Goal: Information Seeking & Learning: Learn about a topic

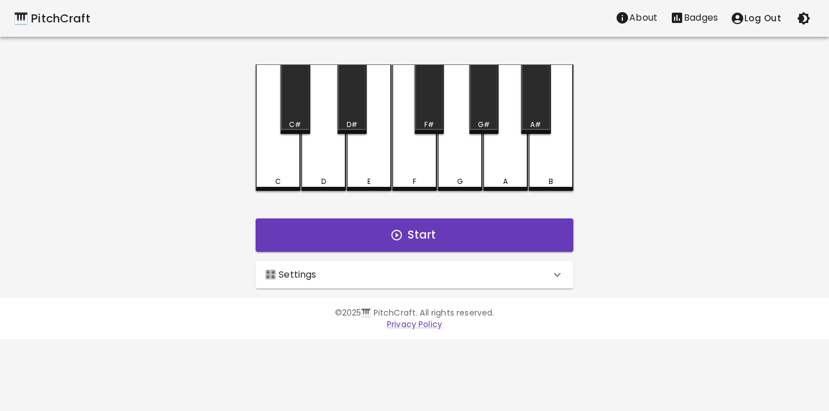
click at [315, 271] on div "🎛️ Settings" at bounding box center [407, 275] width 285 height 14
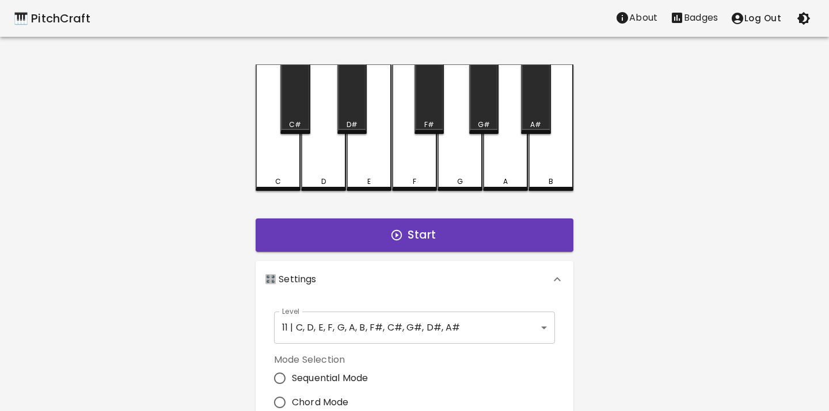
click at [356, 337] on body "🎹 PitchCraft About Badges Log Out C C# D D# E F F# G G# A A# B Start 🎛️ Setting…" at bounding box center [414, 348] width 829 height 697
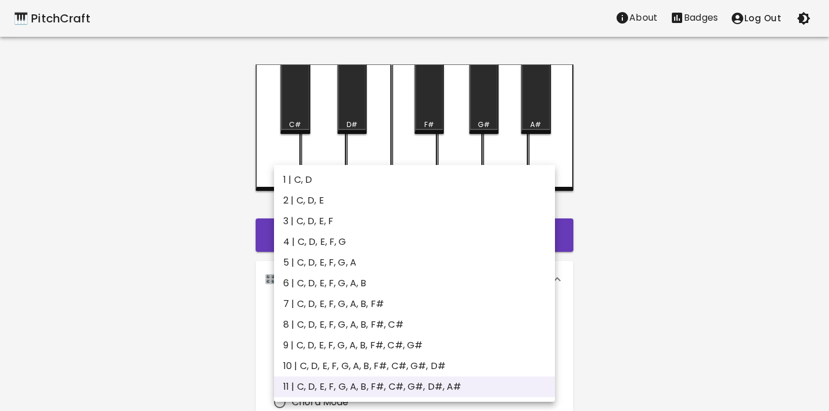
click at [334, 195] on li "2 | C, D, E" at bounding box center [414, 200] width 281 height 21
type input "3"
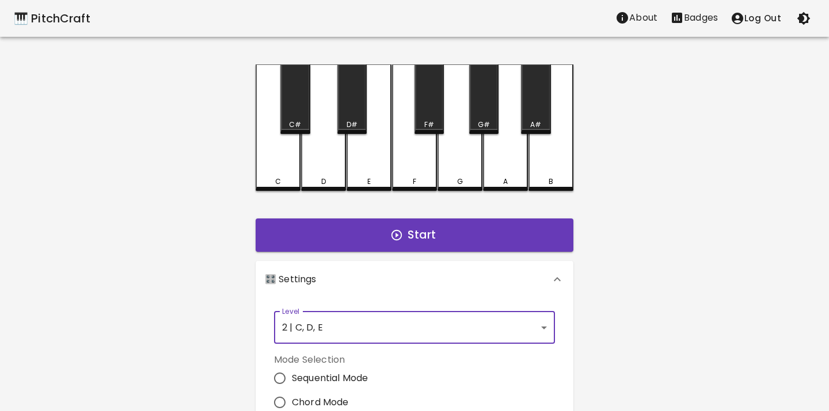
click at [334, 195] on div "1 | C, D 2 | C, D, E 3 | C, D, E, F 4 | C, D, E, F, G 5 | C, D, E, F, G, A 6 | …" at bounding box center [414, 205] width 829 height 411
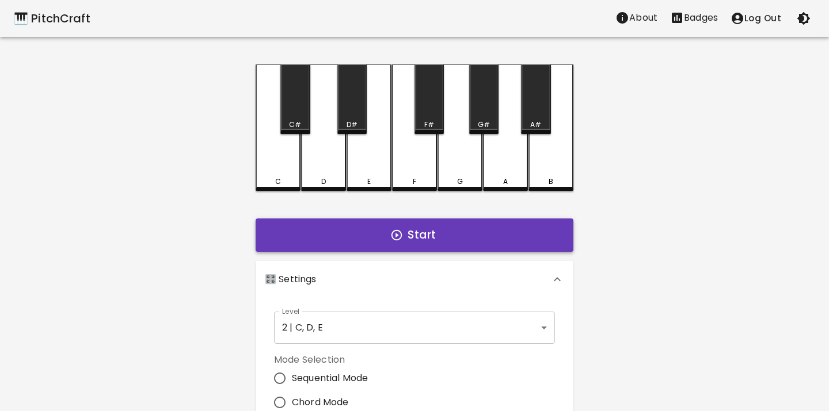
click at [377, 239] on button "Start" at bounding box center [415, 235] width 318 height 33
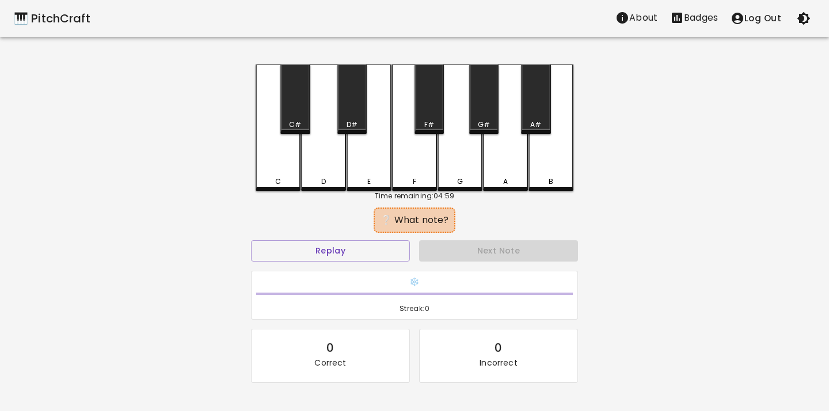
click at [270, 169] on div "C" at bounding box center [278, 127] width 45 height 127
click at [359, 249] on button "Replay" at bounding box center [330, 251] width 159 height 21
click at [318, 167] on div "D" at bounding box center [323, 127] width 45 height 127
click at [349, 252] on button "Replay" at bounding box center [330, 251] width 159 height 21
click at [374, 165] on div "E" at bounding box center [368, 127] width 45 height 127
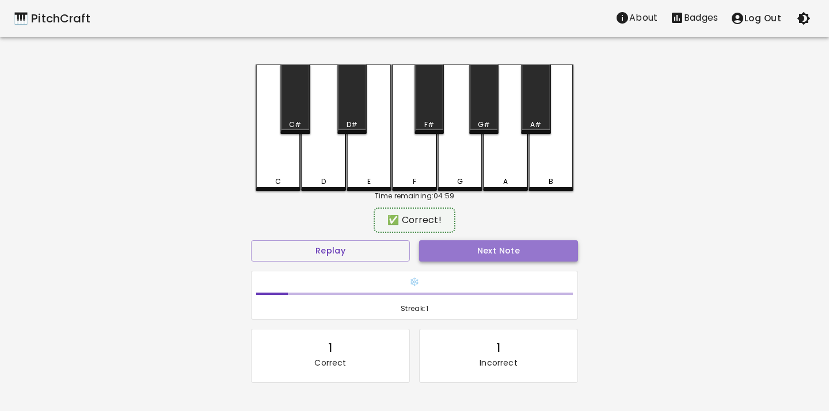
click at [480, 253] on button "Next Note" at bounding box center [498, 251] width 159 height 21
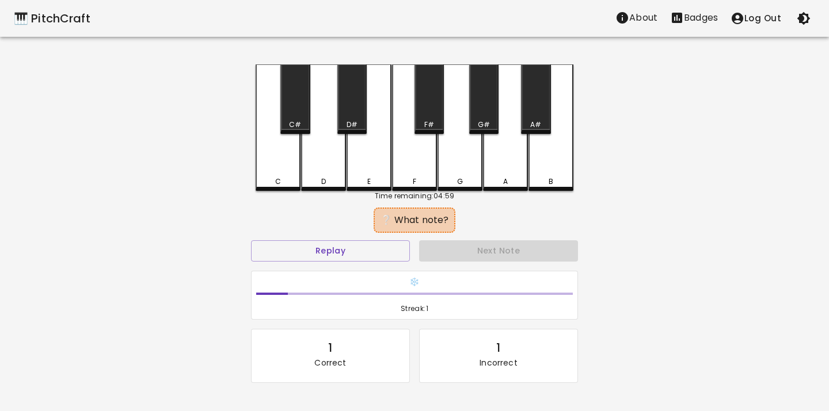
click at [308, 166] on div "D" at bounding box center [323, 127] width 45 height 127
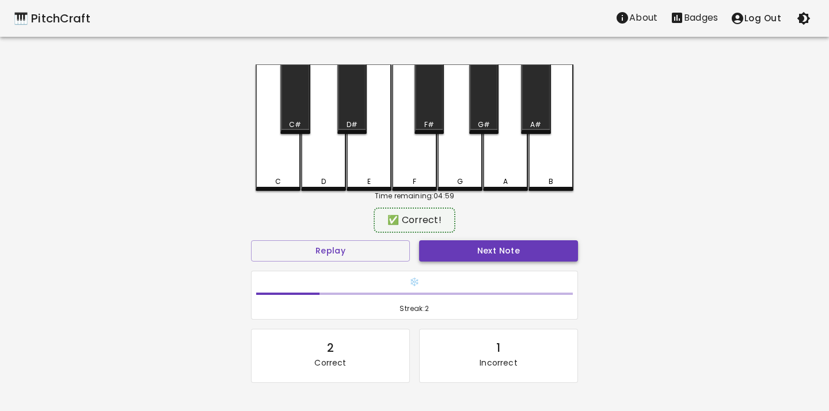
click at [463, 243] on button "Next Note" at bounding box center [498, 251] width 159 height 21
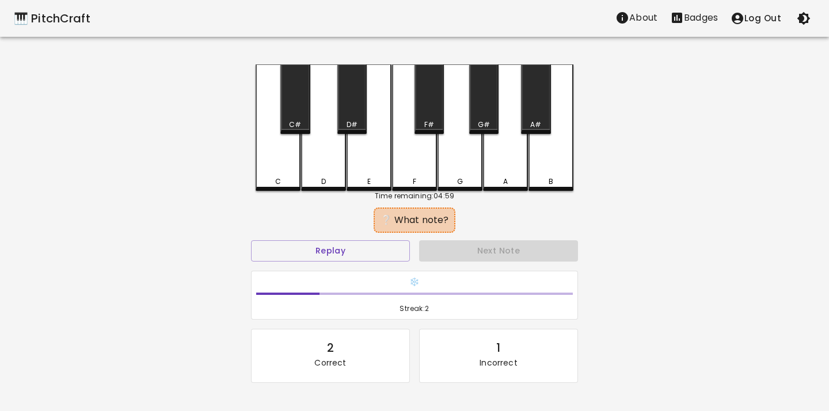
click at [364, 168] on div "E" at bounding box center [368, 127] width 45 height 127
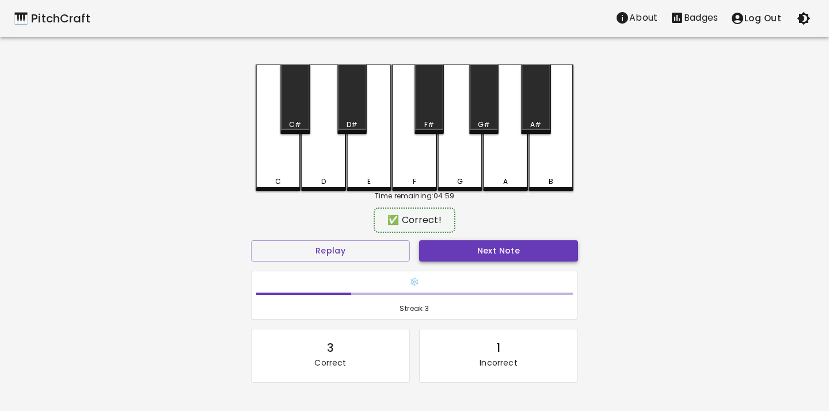
click at [453, 261] on button "Next Note" at bounding box center [498, 251] width 159 height 21
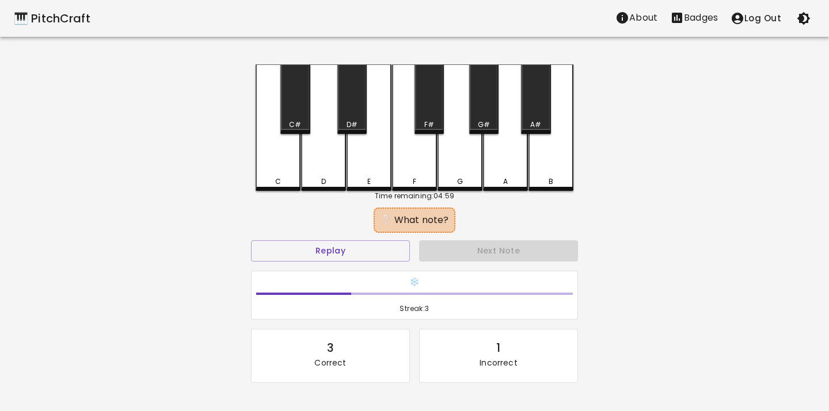
click at [269, 170] on div "C" at bounding box center [278, 127] width 45 height 127
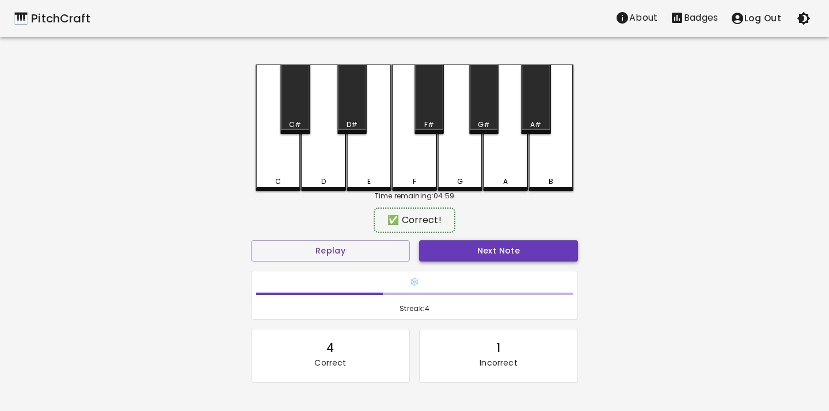
click at [441, 256] on button "Next Note" at bounding box center [498, 251] width 159 height 21
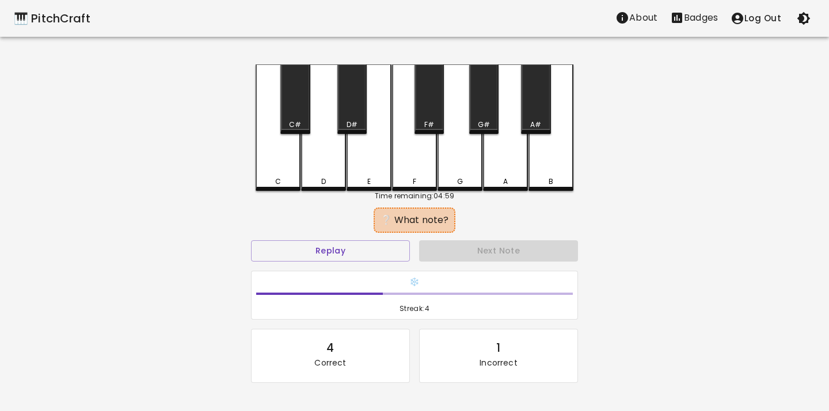
click at [371, 167] on div "E" at bounding box center [368, 127] width 45 height 127
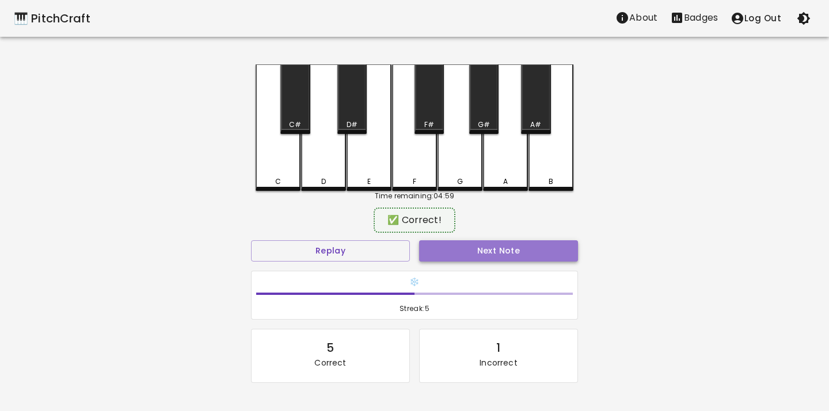
click at [459, 258] on button "Next Note" at bounding box center [498, 251] width 159 height 21
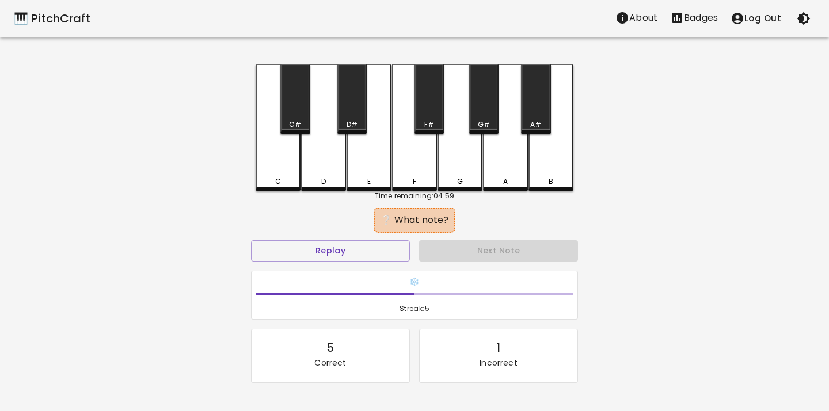
click at [269, 163] on div "C" at bounding box center [278, 127] width 45 height 127
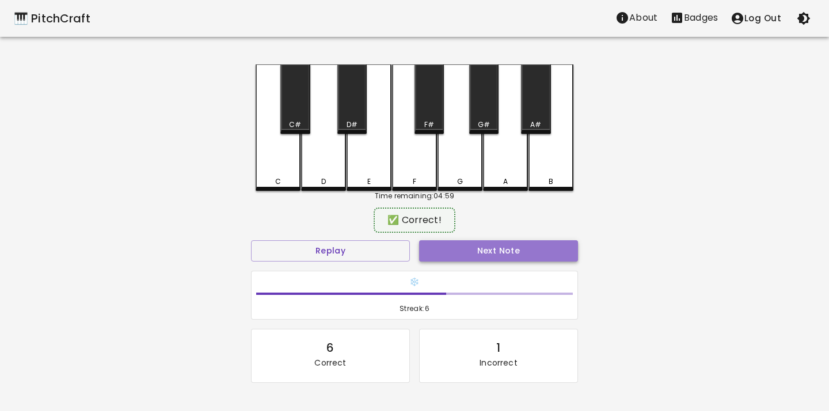
click at [476, 248] on button "Next Note" at bounding box center [498, 251] width 159 height 21
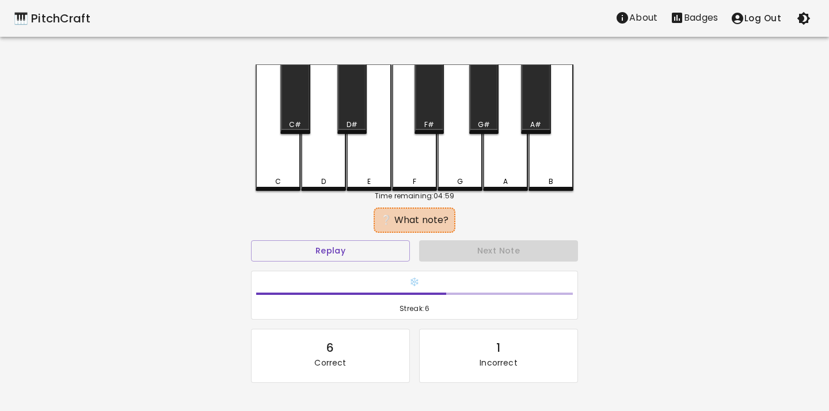
click at [285, 150] on div "C" at bounding box center [278, 127] width 45 height 127
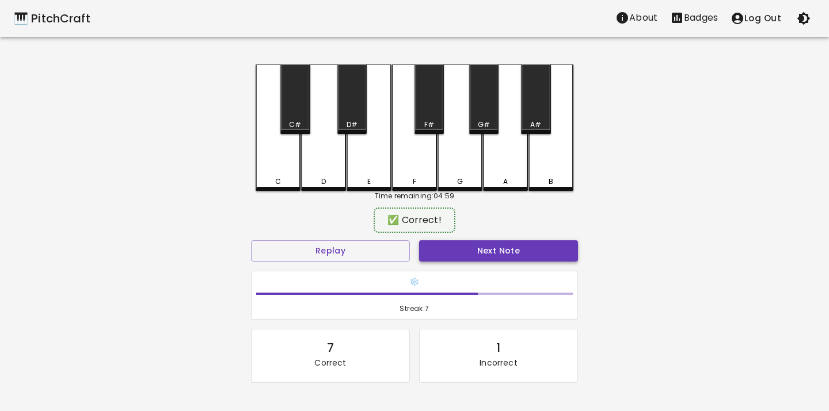
click at [476, 254] on button "Next Note" at bounding box center [498, 251] width 159 height 21
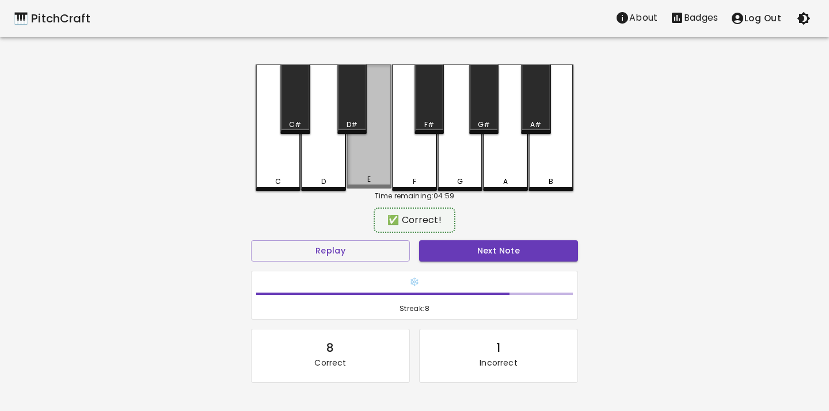
click at [368, 171] on div "E" at bounding box center [368, 126] width 45 height 124
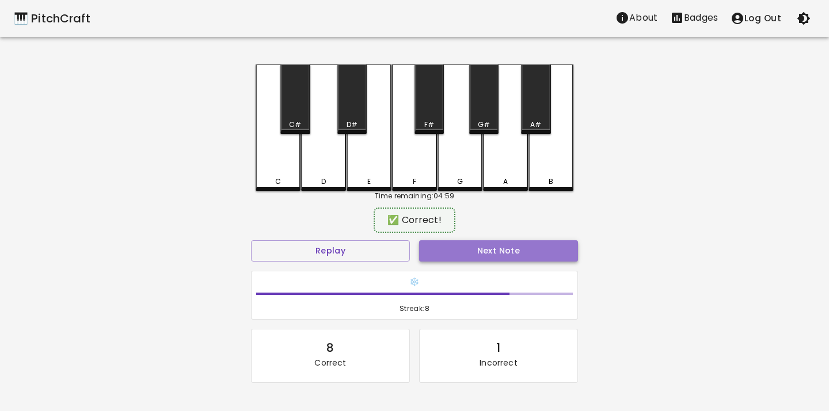
click at [440, 256] on button "Next Note" at bounding box center [498, 251] width 159 height 21
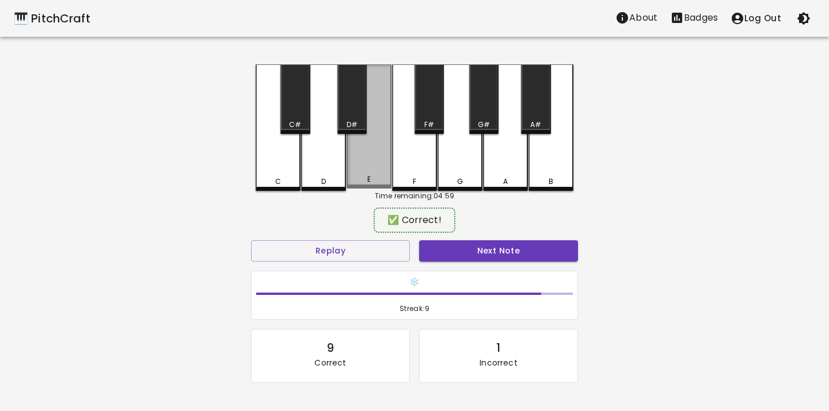
click at [370, 181] on div "E" at bounding box center [368, 179] width 3 height 10
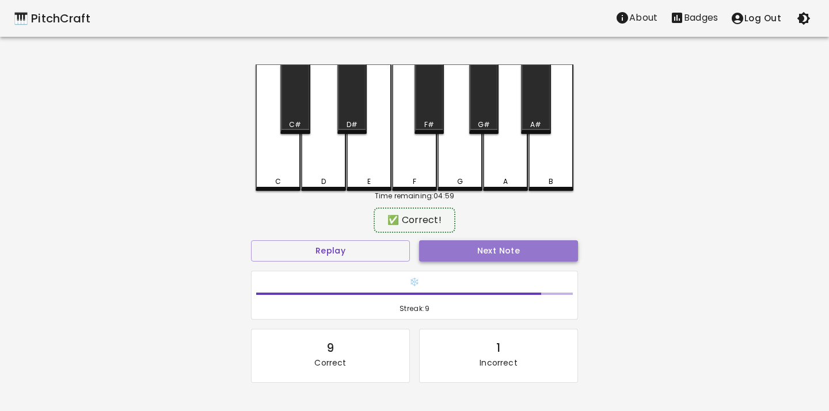
click at [421, 247] on button "Next Note" at bounding box center [498, 251] width 159 height 21
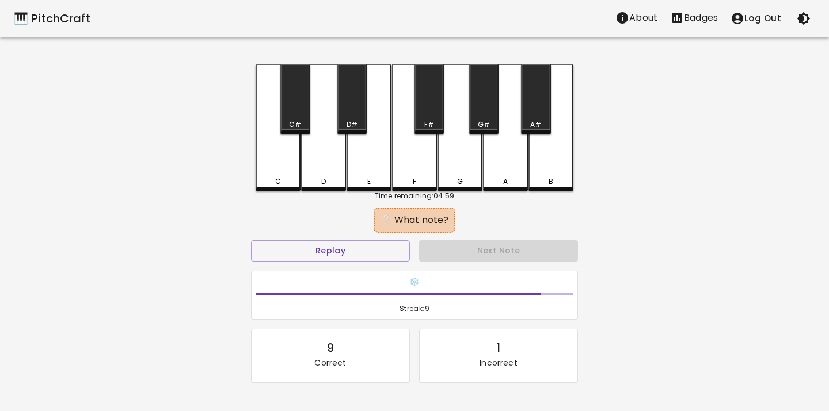
click at [280, 171] on div "C" at bounding box center [278, 127] width 45 height 127
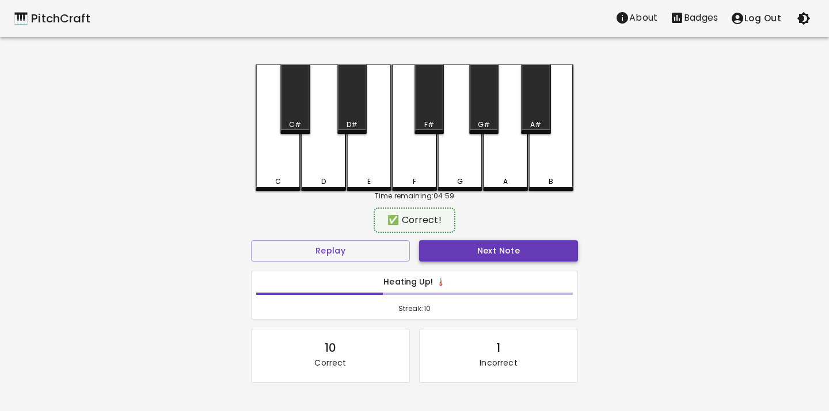
click at [437, 251] on button "Next Note" at bounding box center [498, 251] width 159 height 21
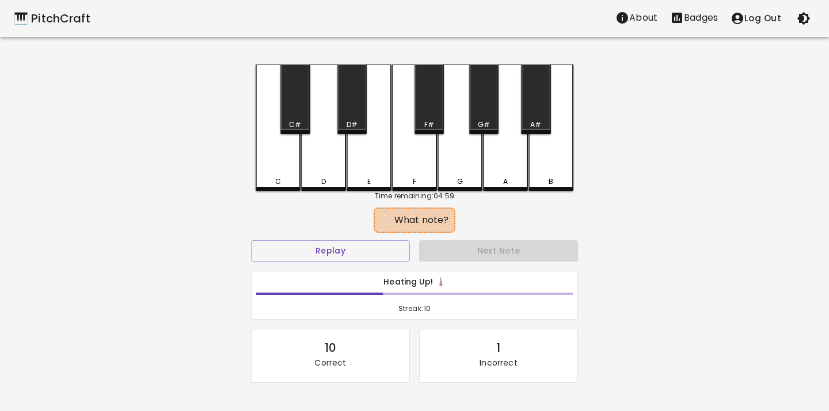
click at [328, 178] on div "D" at bounding box center [323, 182] width 43 height 10
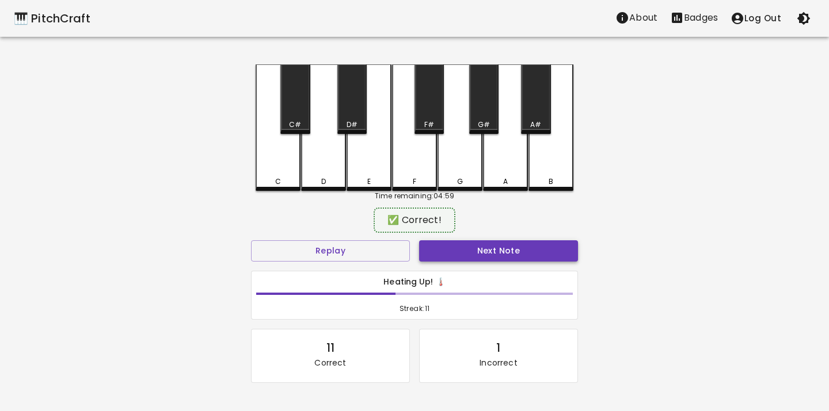
click at [432, 254] on button "Next Note" at bounding box center [498, 251] width 159 height 21
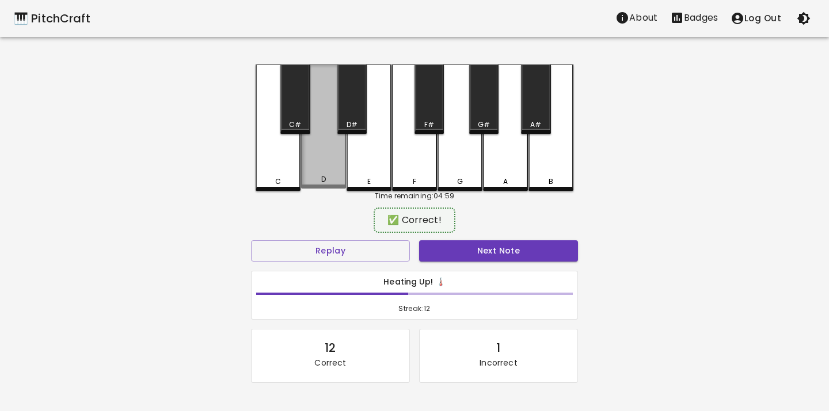
click at [334, 181] on div "D" at bounding box center [323, 179] width 43 height 10
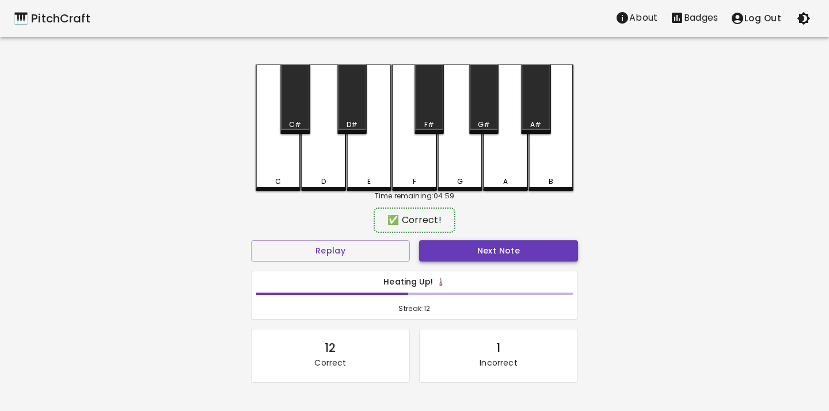
click at [430, 246] on button "Next Note" at bounding box center [498, 251] width 159 height 21
click at [365, 182] on div "E" at bounding box center [369, 179] width 43 height 10
click at [439, 252] on button "Next Note" at bounding box center [498, 251] width 159 height 21
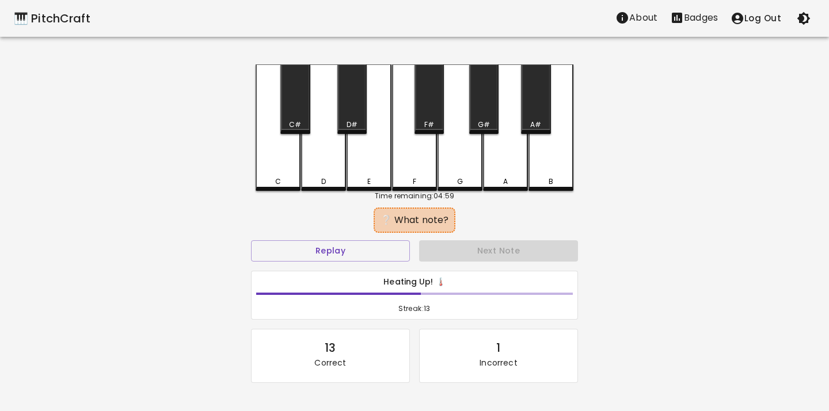
click at [363, 168] on div "E" at bounding box center [368, 127] width 45 height 127
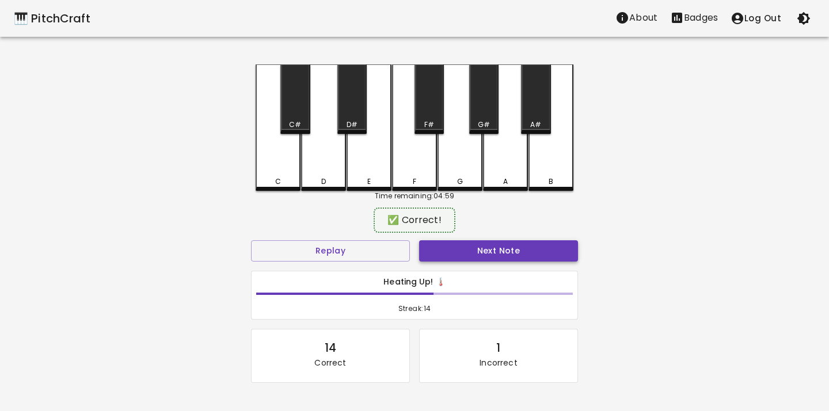
click at [456, 251] on button "Next Note" at bounding box center [498, 251] width 159 height 21
click at [367, 169] on div "E" at bounding box center [368, 126] width 45 height 124
click at [453, 260] on button "Next Note" at bounding box center [498, 251] width 159 height 21
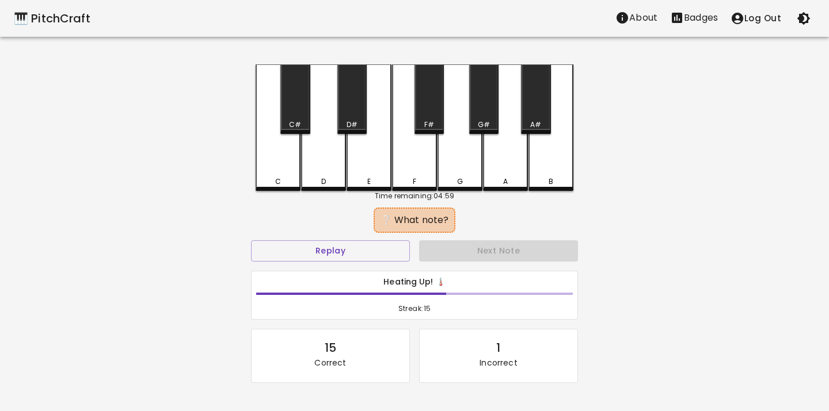
click at [325, 174] on div "D" at bounding box center [323, 127] width 45 height 127
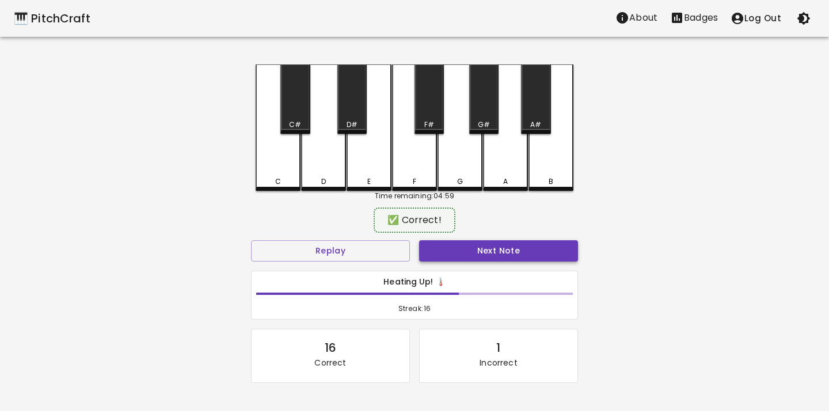
click at [453, 253] on button "Next Note" at bounding box center [498, 251] width 159 height 21
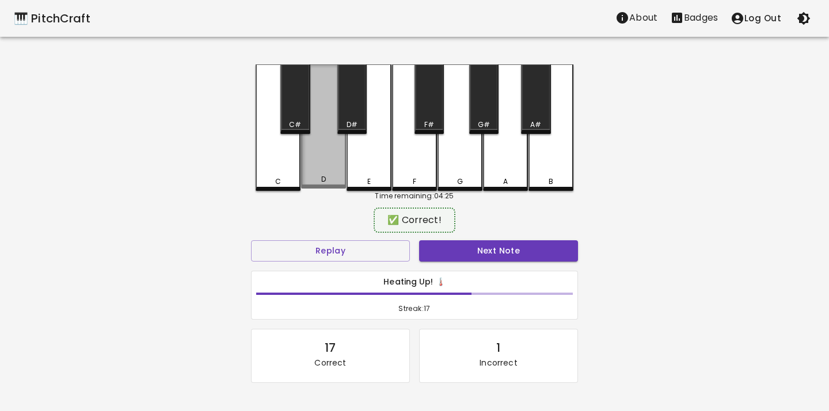
click at [323, 169] on div "D" at bounding box center [323, 126] width 45 height 124
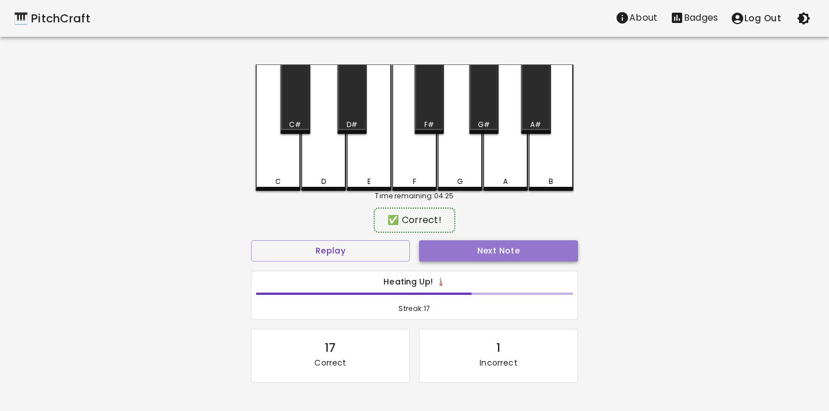
click at [444, 253] on button "Next Note" at bounding box center [498, 251] width 159 height 21
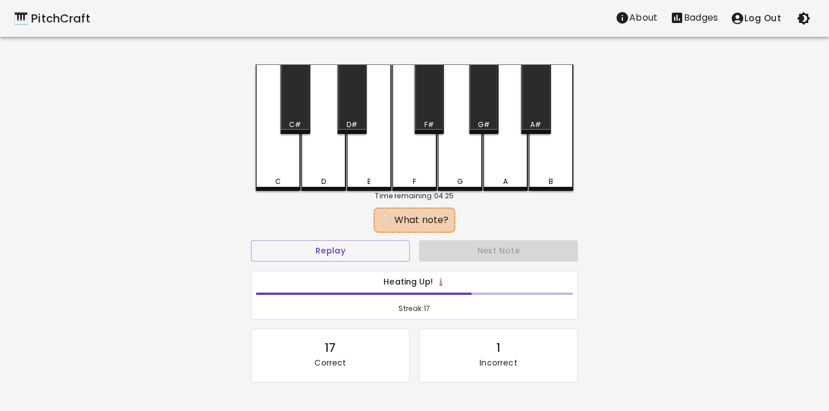
click at [361, 170] on div "E" at bounding box center [368, 127] width 45 height 127
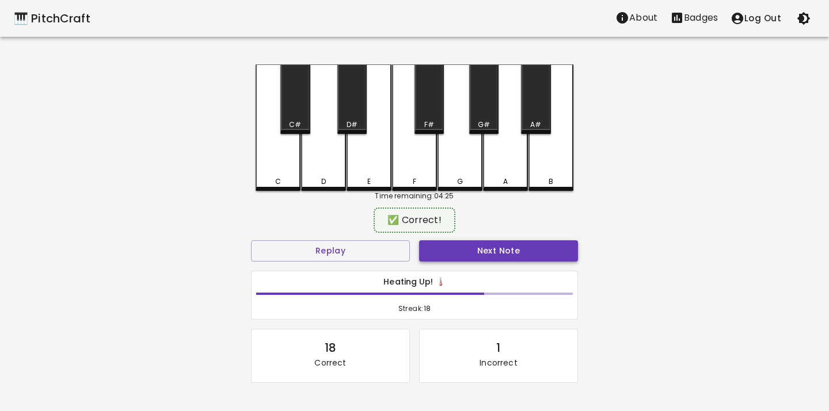
click at [439, 252] on button "Next Note" at bounding box center [498, 251] width 159 height 21
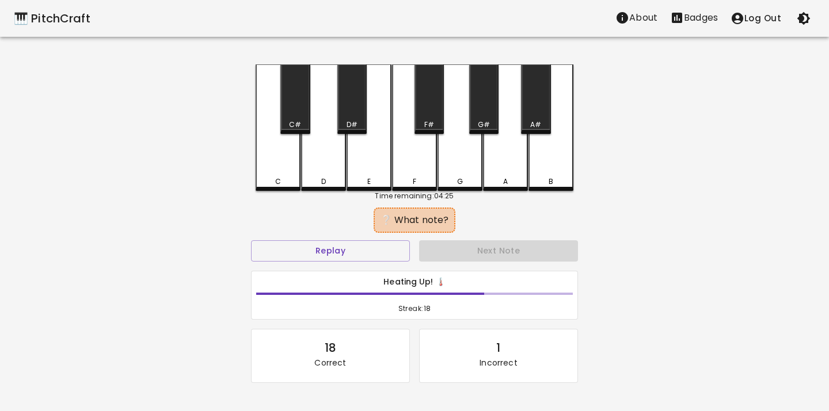
click at [279, 168] on div "C" at bounding box center [278, 127] width 45 height 127
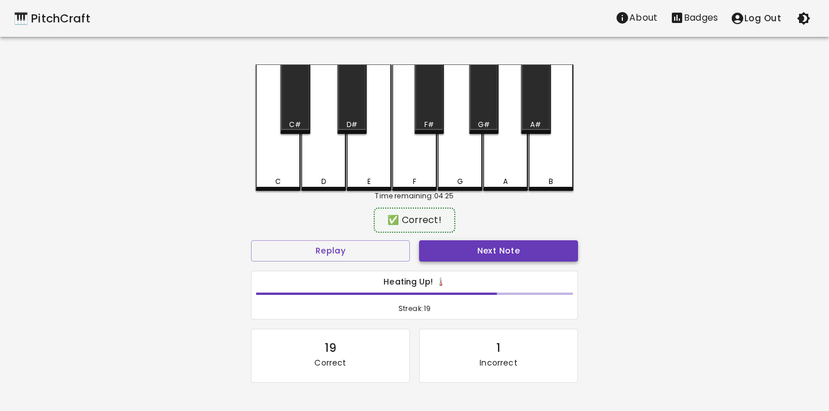
click at [433, 244] on button "Next Note" at bounding box center [498, 251] width 159 height 21
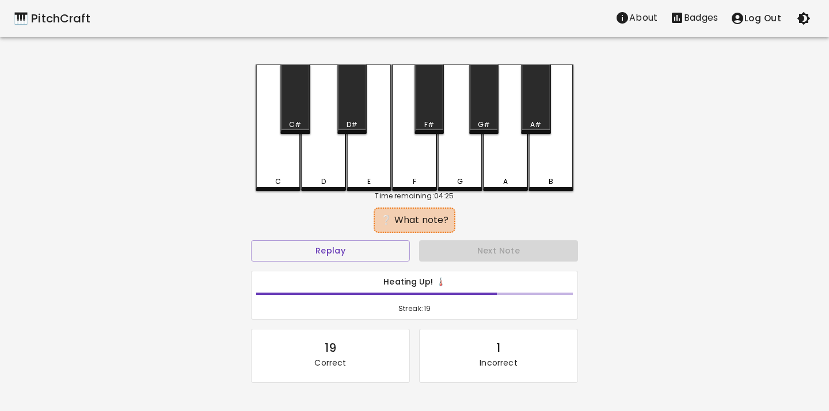
click at [364, 166] on div "E" at bounding box center [368, 127] width 45 height 127
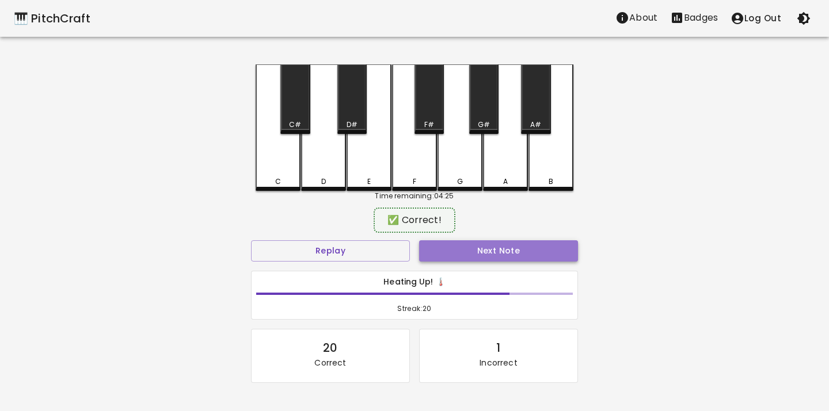
click at [451, 254] on button "Next Note" at bounding box center [498, 251] width 159 height 21
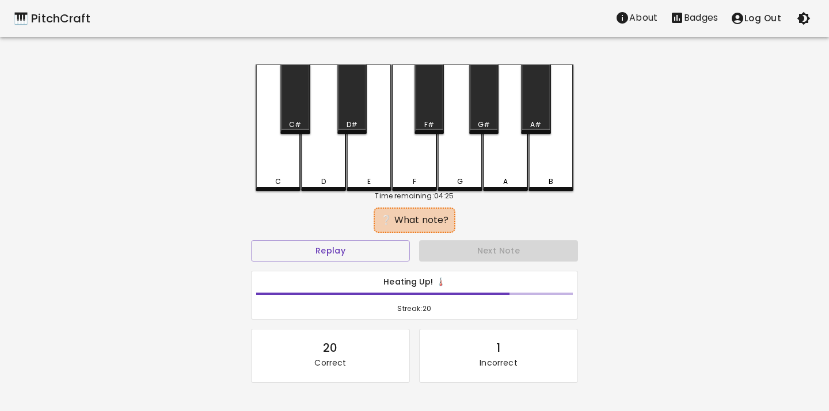
click at [325, 162] on div "D" at bounding box center [323, 127] width 45 height 127
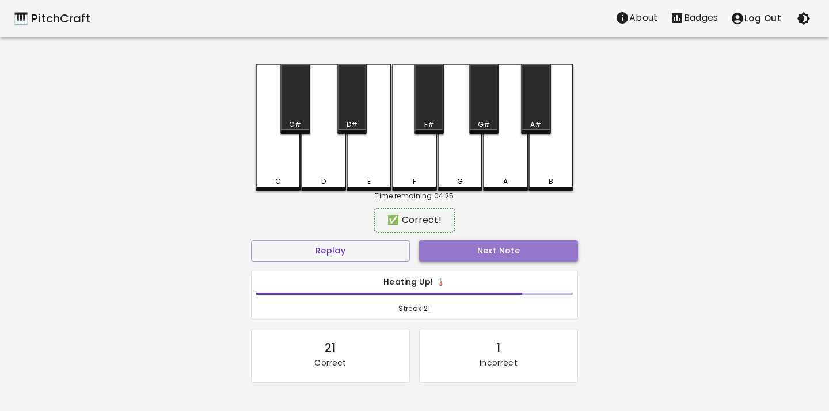
click at [475, 251] on button "Next Note" at bounding box center [498, 251] width 159 height 21
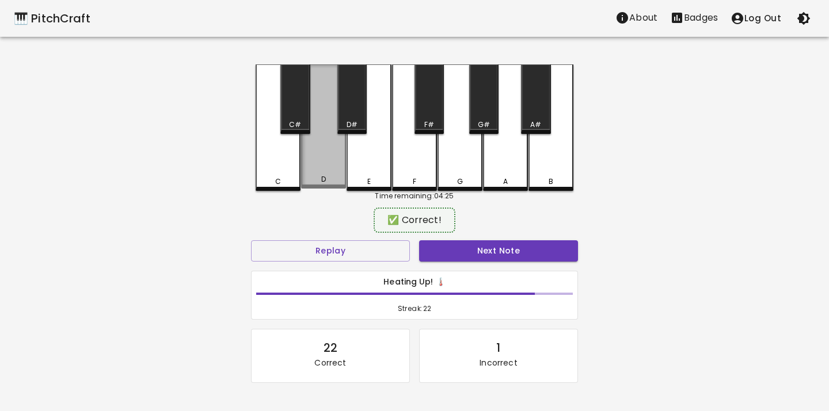
click at [328, 158] on div "D" at bounding box center [323, 126] width 45 height 124
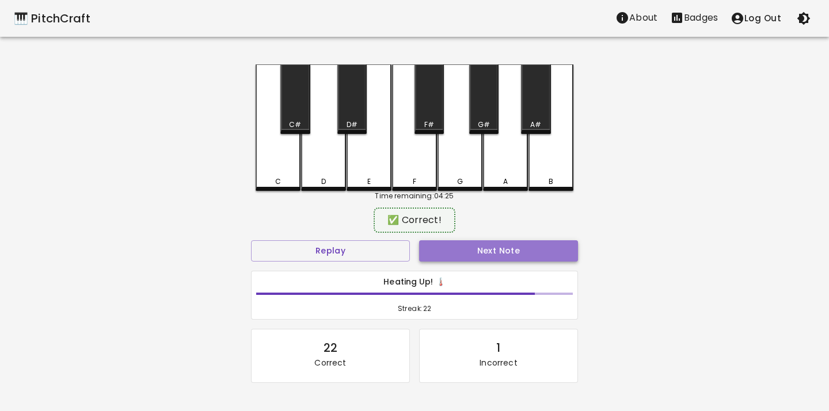
click at [460, 245] on button "Next Note" at bounding box center [498, 251] width 159 height 21
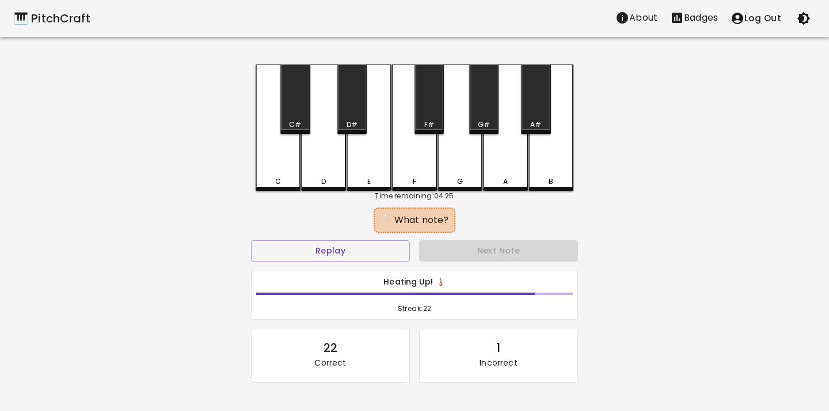
click at [385, 171] on div "E" at bounding box center [368, 127] width 45 height 127
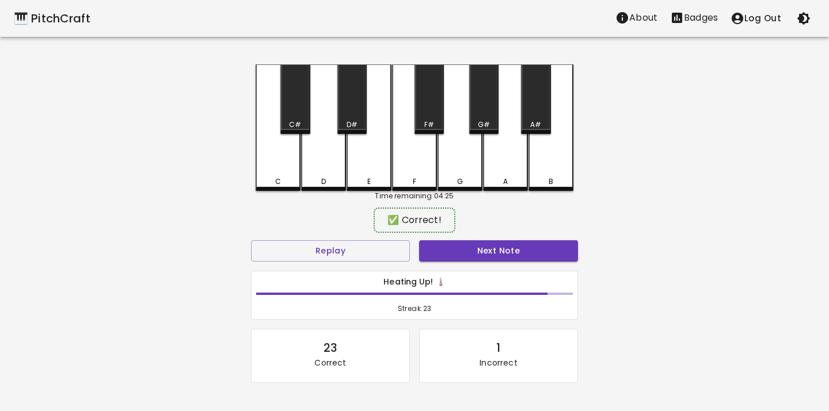
click at [476, 262] on div "Next Note" at bounding box center [498, 251] width 168 height 31
click at [474, 250] on button "Next Note" at bounding box center [498, 251] width 159 height 21
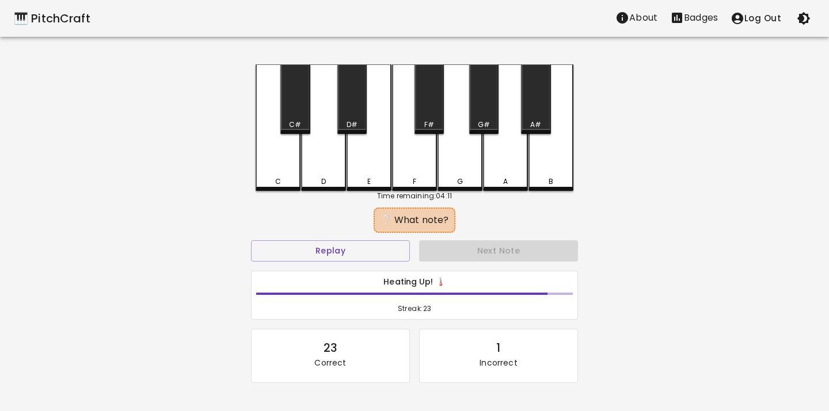
click at [375, 174] on div "E" at bounding box center [368, 127] width 45 height 127
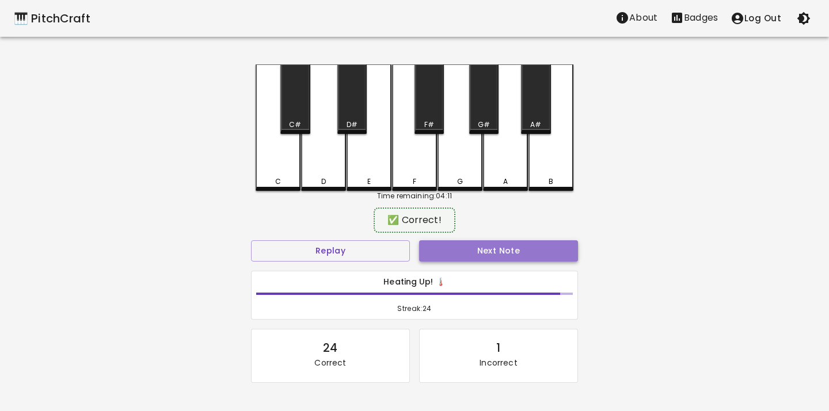
click at [457, 254] on button "Next Note" at bounding box center [498, 251] width 159 height 21
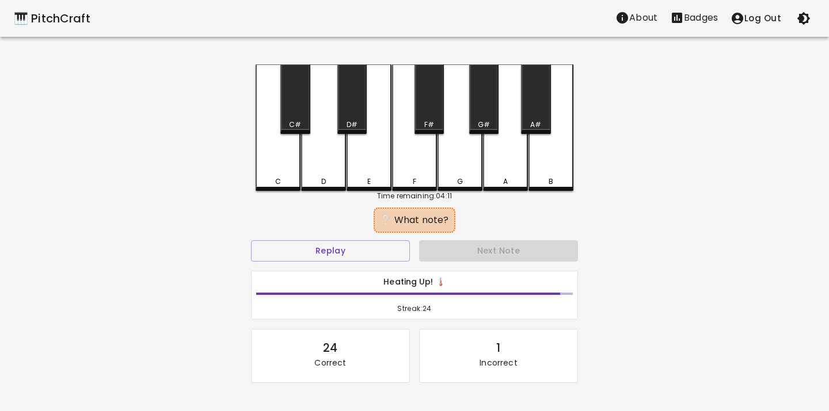
click at [314, 170] on div "D" at bounding box center [323, 127] width 45 height 127
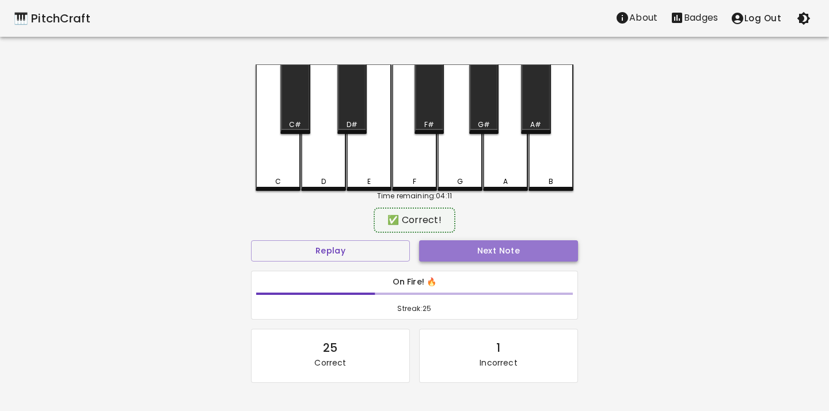
click at [439, 250] on button "Next Note" at bounding box center [498, 251] width 159 height 21
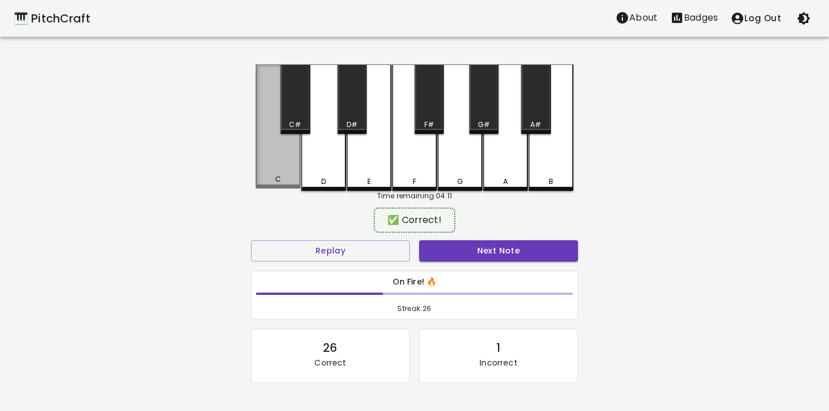
click at [284, 173] on div "C" at bounding box center [278, 126] width 45 height 124
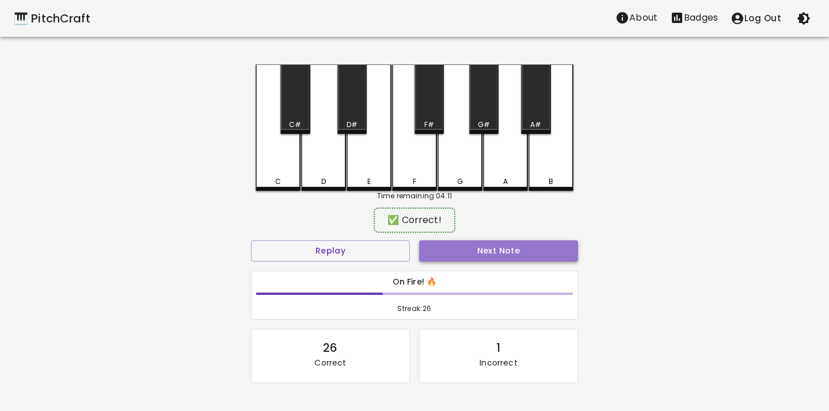
click at [444, 243] on button "Next Note" at bounding box center [498, 251] width 159 height 21
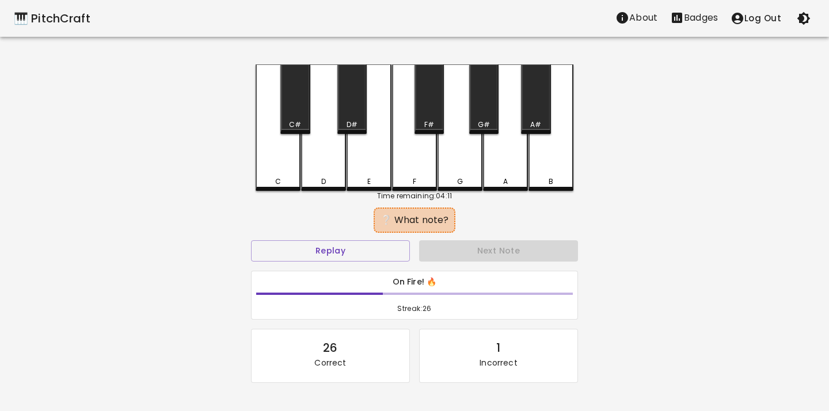
click at [336, 175] on div "D" at bounding box center [323, 127] width 45 height 127
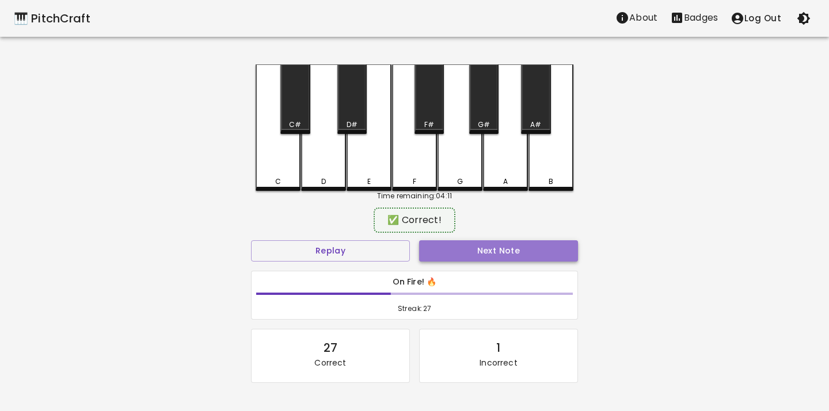
click at [426, 241] on button "Next Note" at bounding box center [498, 251] width 159 height 21
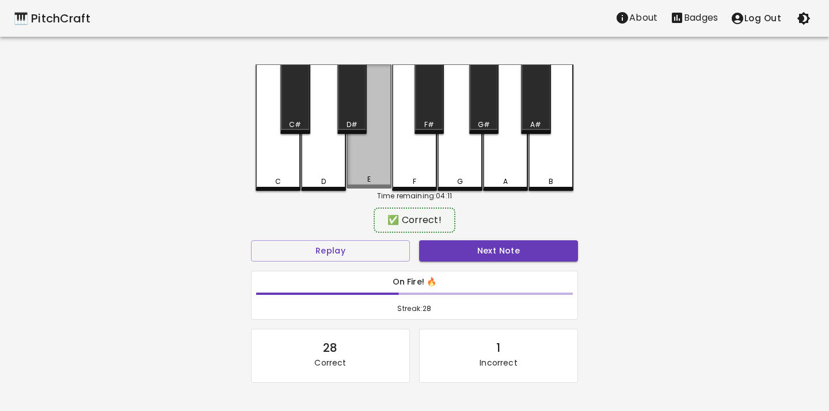
click at [368, 176] on div "E" at bounding box center [368, 179] width 3 height 10
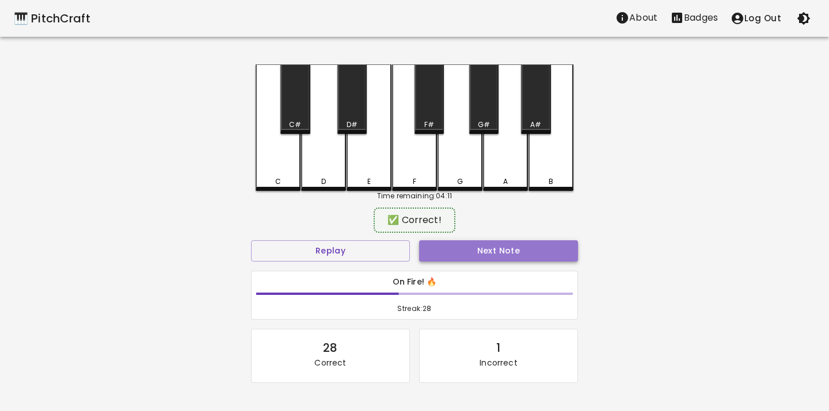
click at [438, 245] on button "Next Note" at bounding box center [498, 251] width 159 height 21
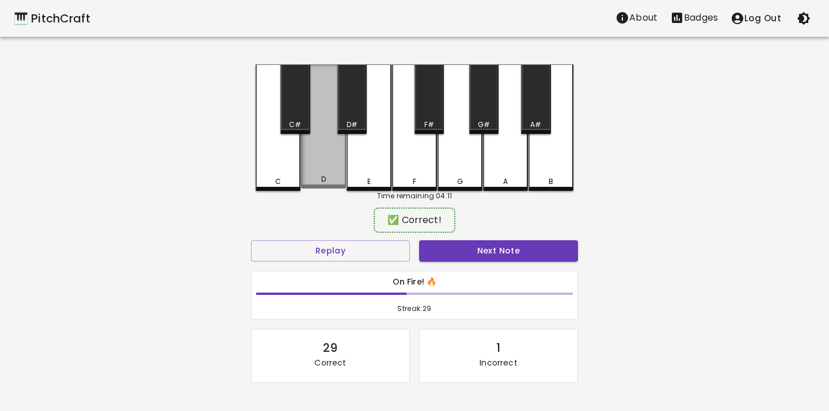
click at [322, 162] on div "D" at bounding box center [323, 126] width 45 height 124
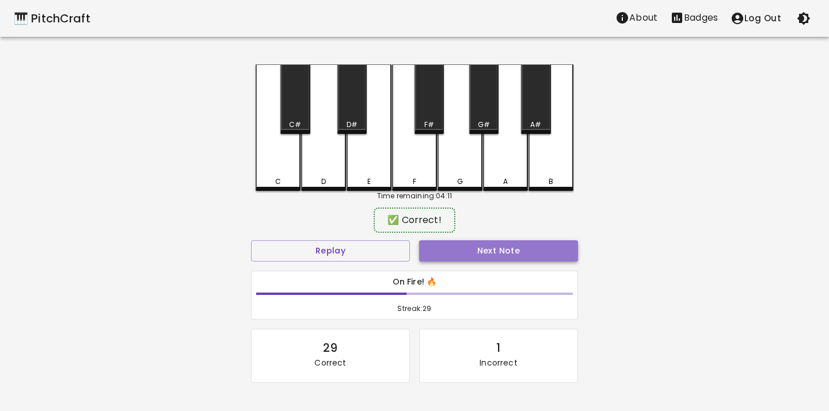
click at [450, 243] on button "Next Note" at bounding box center [498, 251] width 159 height 21
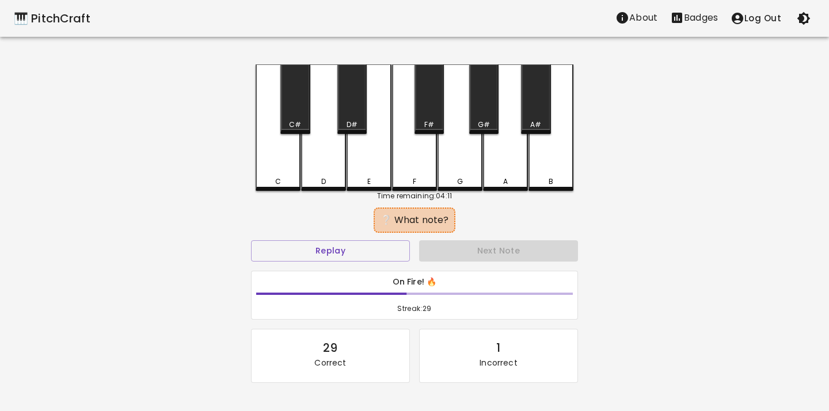
click at [281, 177] on div "C" at bounding box center [278, 182] width 43 height 10
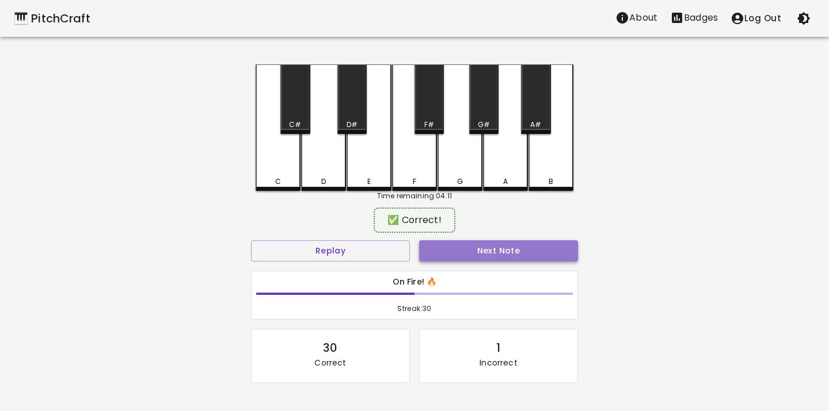
click at [444, 250] on button "Next Note" at bounding box center [498, 251] width 159 height 21
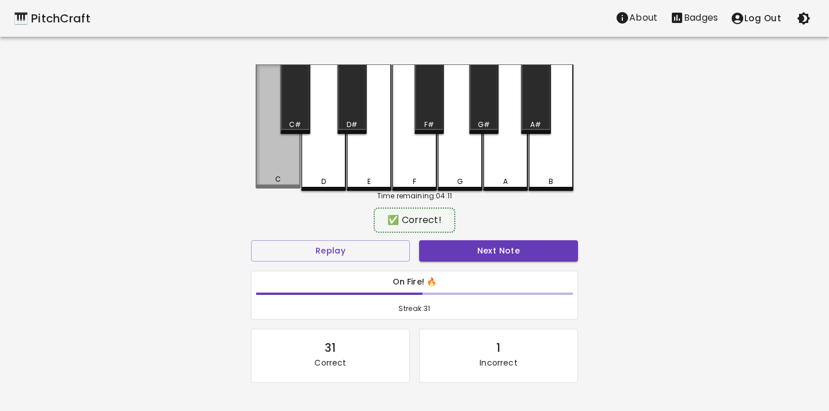
click at [280, 171] on div "C" at bounding box center [278, 126] width 45 height 124
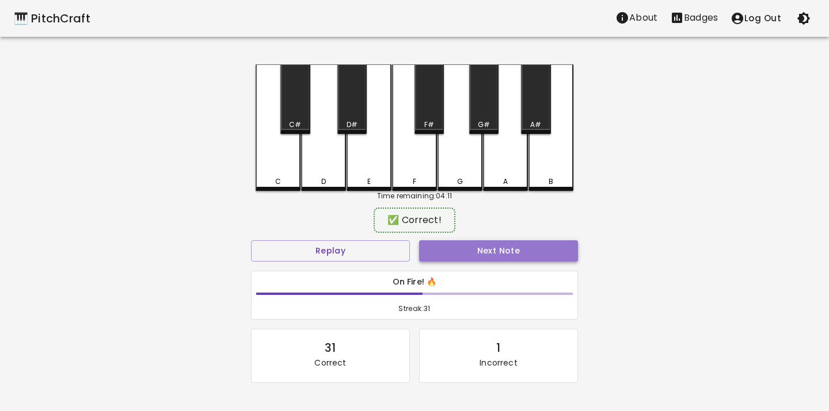
click at [433, 243] on button "Next Note" at bounding box center [498, 251] width 159 height 21
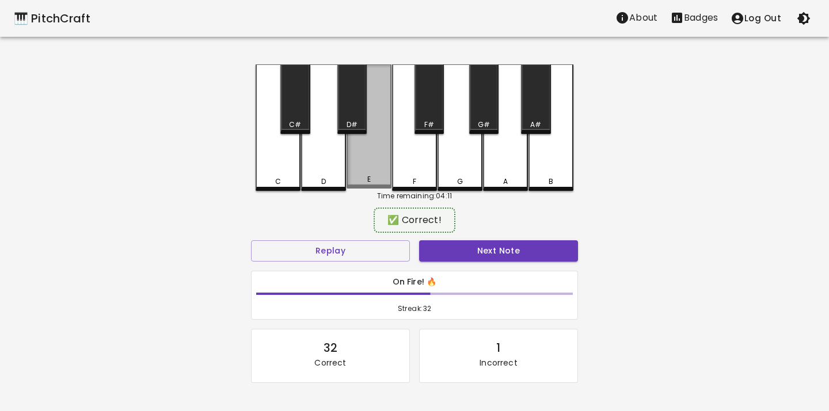
click at [355, 170] on div "E" at bounding box center [368, 126] width 45 height 124
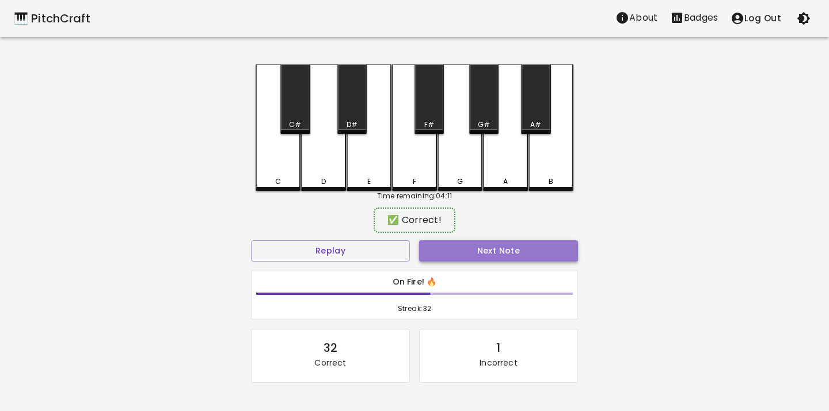
click at [449, 250] on button "Next Note" at bounding box center [498, 251] width 159 height 21
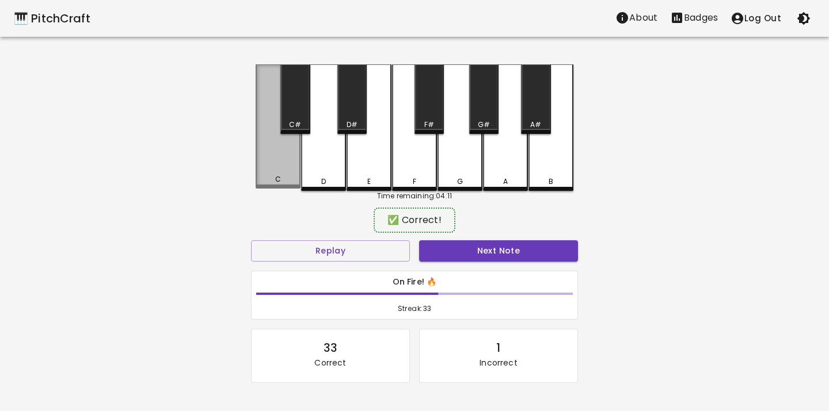
click at [277, 161] on div "C" at bounding box center [278, 126] width 45 height 124
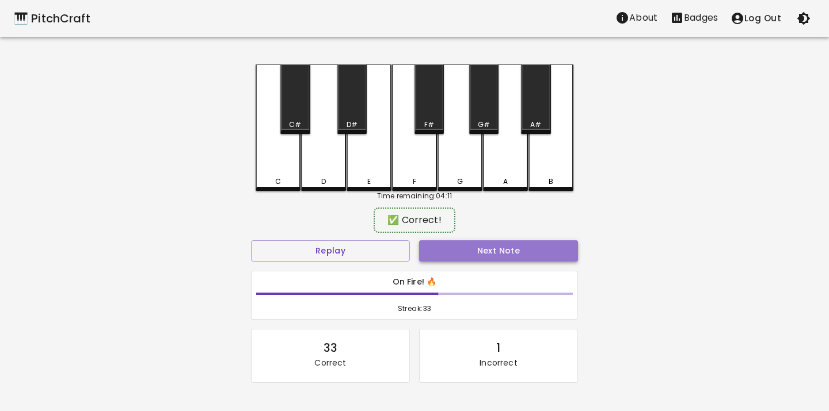
click at [448, 250] on button "Next Note" at bounding box center [498, 251] width 159 height 21
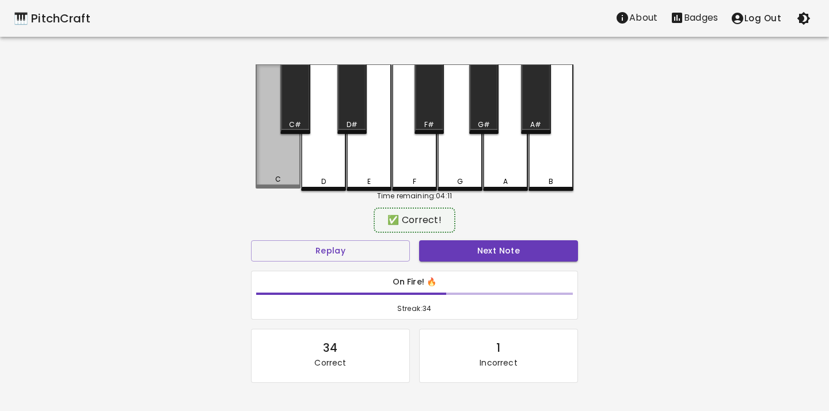
click at [288, 154] on div "C" at bounding box center [278, 126] width 45 height 124
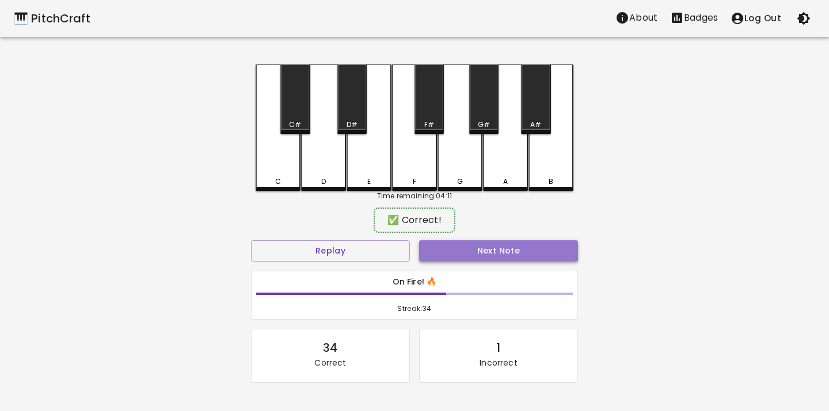
click at [453, 256] on button "Next Note" at bounding box center [498, 251] width 159 height 21
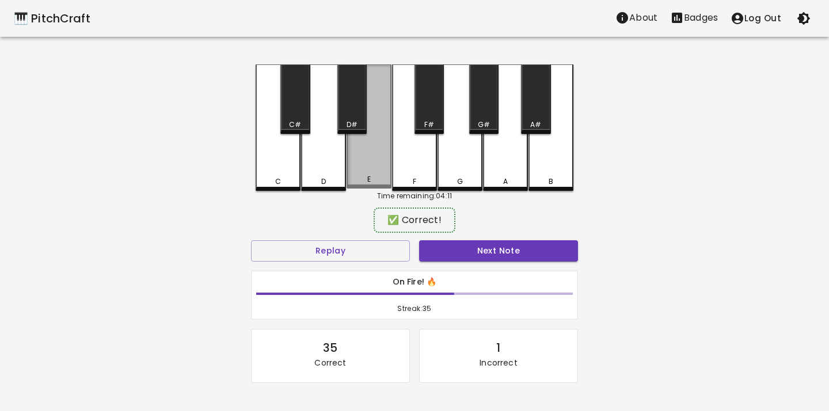
click at [360, 177] on div "E" at bounding box center [369, 179] width 43 height 10
click at [445, 254] on button "Next Note" at bounding box center [498, 251] width 159 height 21
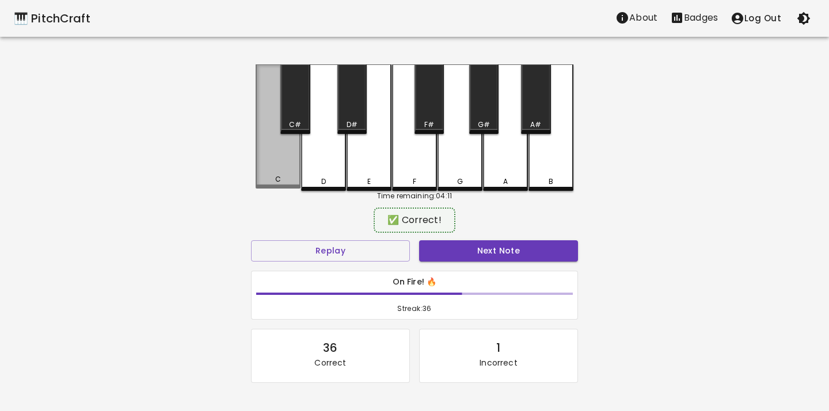
click at [283, 170] on div "C" at bounding box center [278, 126] width 45 height 124
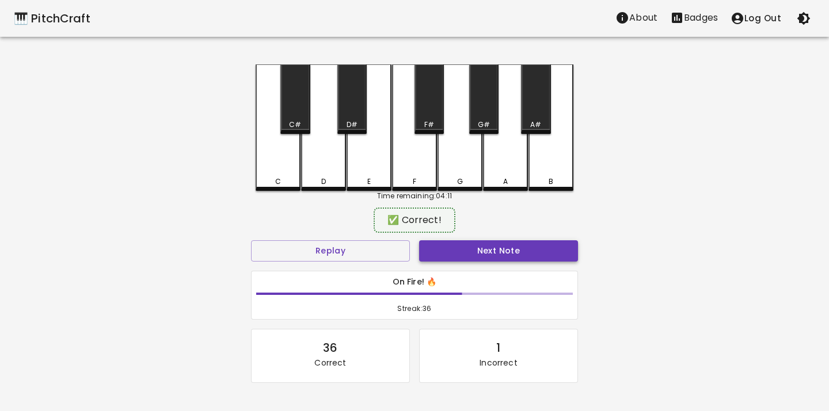
click at [430, 253] on button "Next Note" at bounding box center [498, 251] width 159 height 21
click at [353, 183] on div "E" at bounding box center [369, 179] width 43 height 10
click at [451, 255] on button "Next Note" at bounding box center [498, 251] width 159 height 21
click at [372, 167] on div "E" at bounding box center [368, 126] width 45 height 124
click at [449, 254] on button "Next Note" at bounding box center [498, 251] width 159 height 21
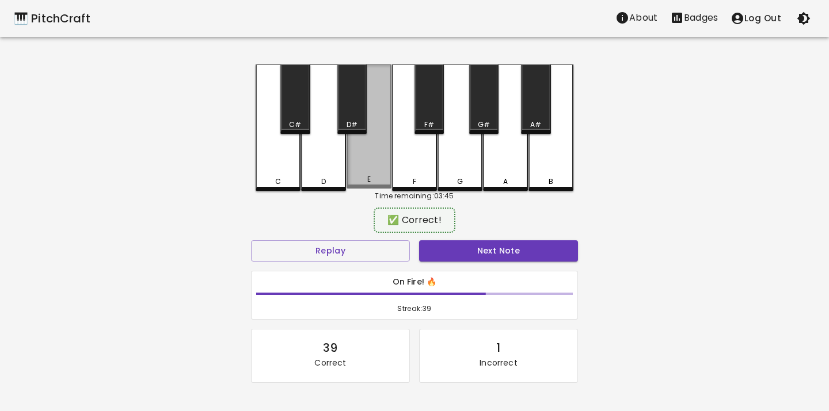
click at [376, 168] on div "E" at bounding box center [368, 126] width 45 height 124
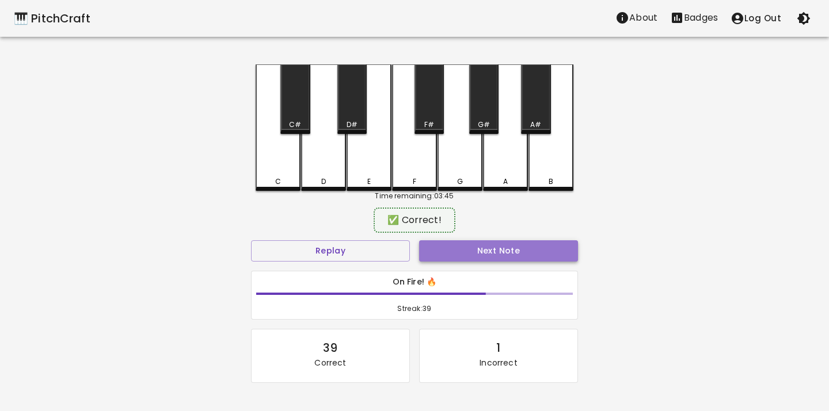
click at [428, 247] on button "Next Note" at bounding box center [498, 251] width 159 height 21
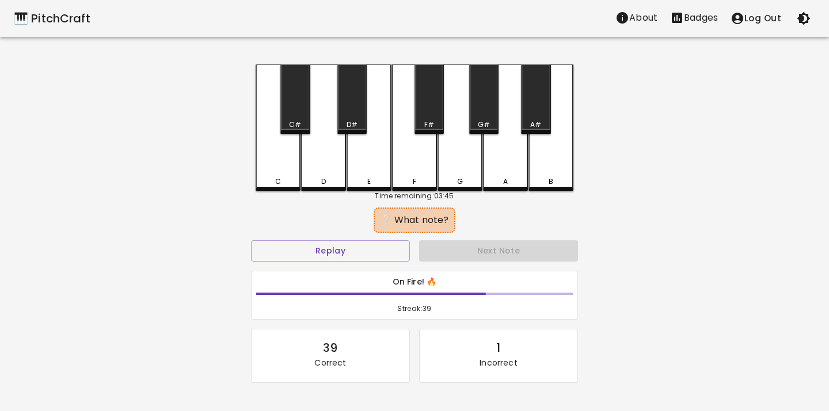
click at [287, 163] on div "C" at bounding box center [278, 127] width 45 height 127
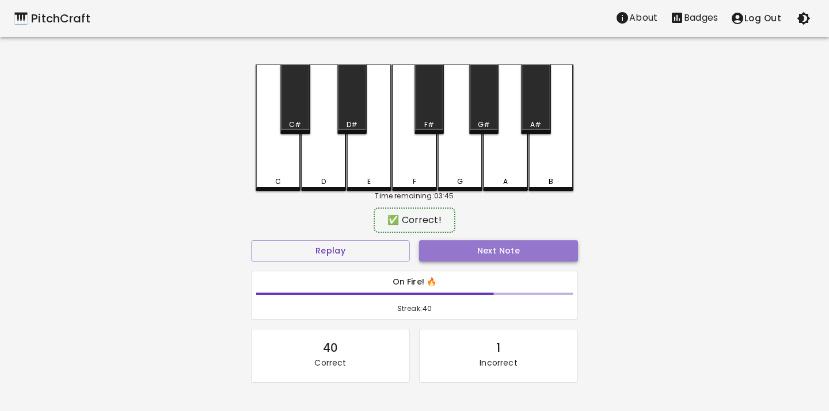
click at [465, 246] on button "Next Note" at bounding box center [498, 251] width 159 height 21
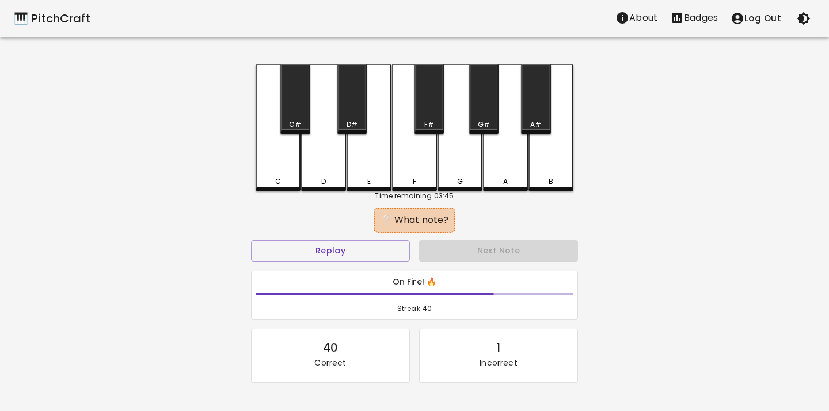
click at [269, 167] on div "C" at bounding box center [278, 127] width 45 height 127
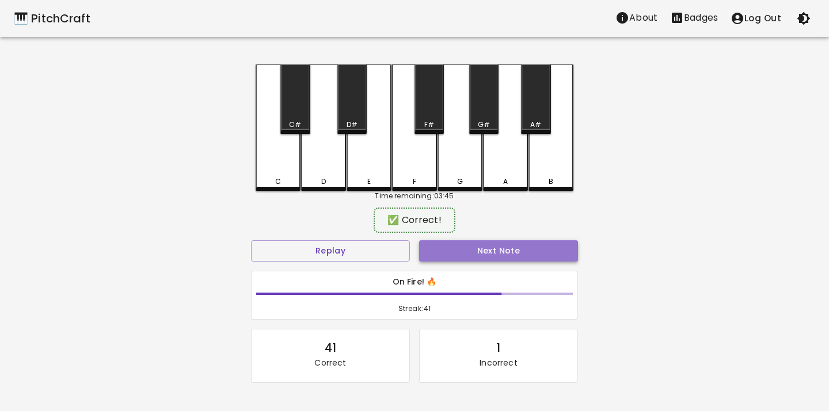
click at [447, 258] on button "Next Note" at bounding box center [498, 251] width 159 height 21
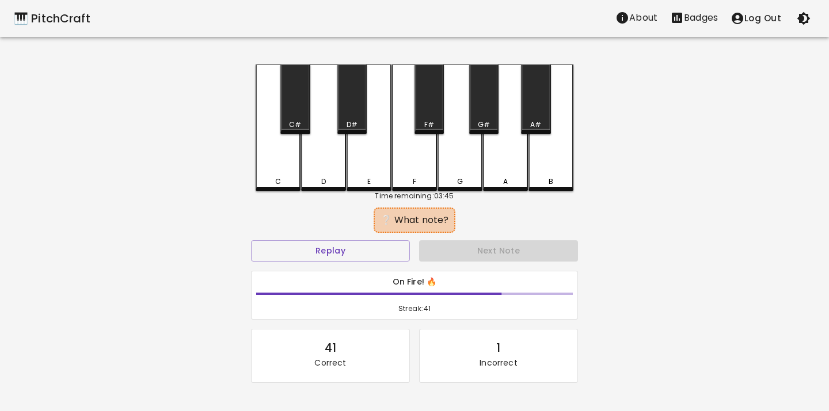
click at [273, 159] on div "C" at bounding box center [278, 127] width 45 height 127
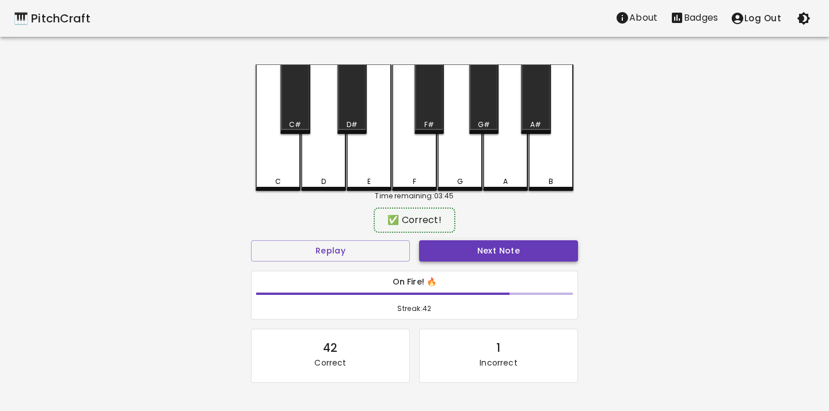
click at [429, 252] on button "Next Note" at bounding box center [498, 251] width 159 height 21
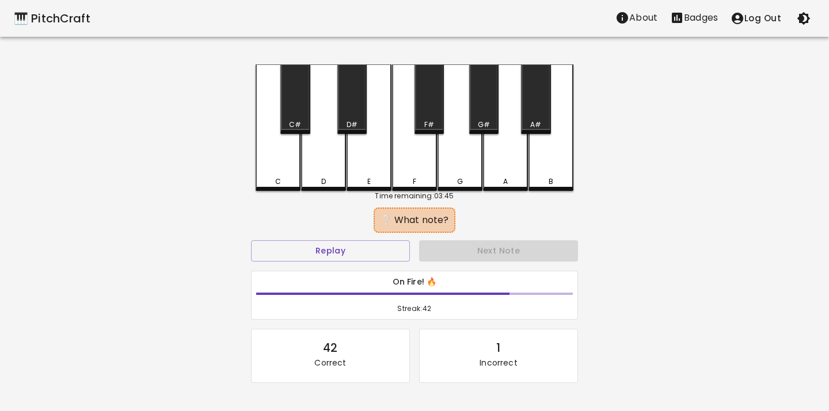
click at [323, 170] on div "D" at bounding box center [323, 127] width 45 height 127
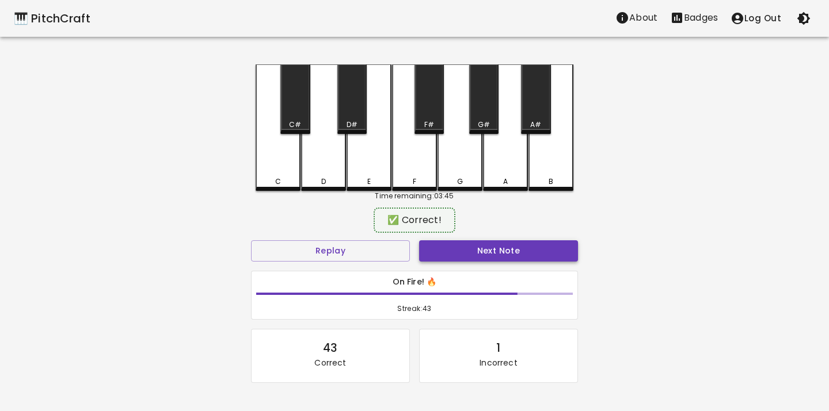
click at [442, 246] on button "Next Note" at bounding box center [498, 251] width 159 height 21
click at [369, 179] on div "E" at bounding box center [368, 179] width 3 height 10
click at [470, 259] on button "Next Note" at bounding box center [498, 251] width 159 height 21
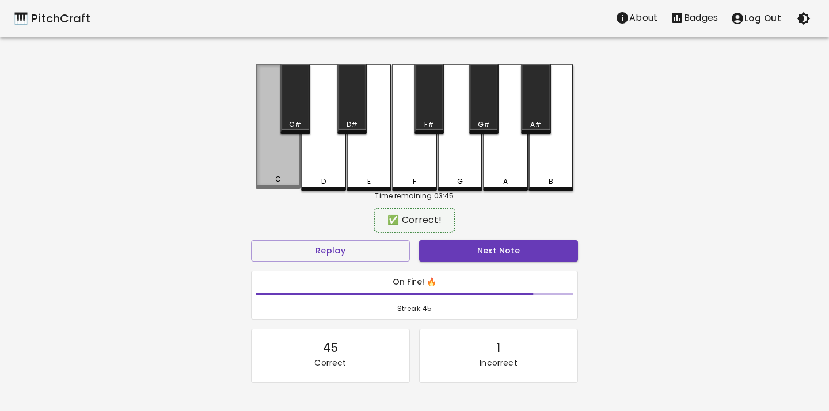
click at [280, 171] on div "C" at bounding box center [278, 126] width 45 height 124
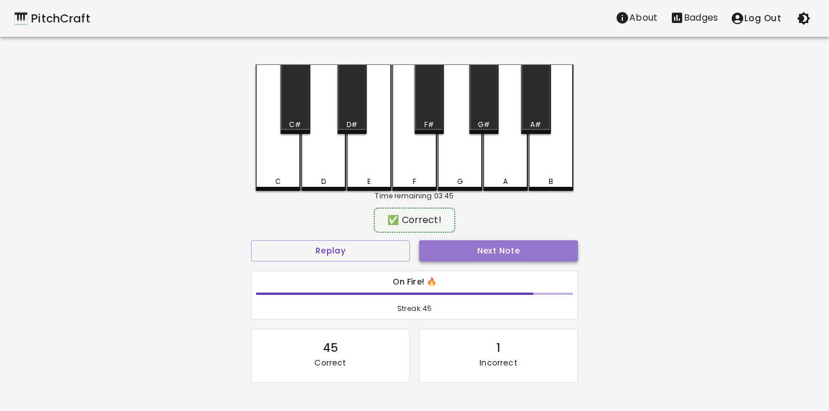
click at [448, 247] on button "Next Note" at bounding box center [498, 251] width 159 height 21
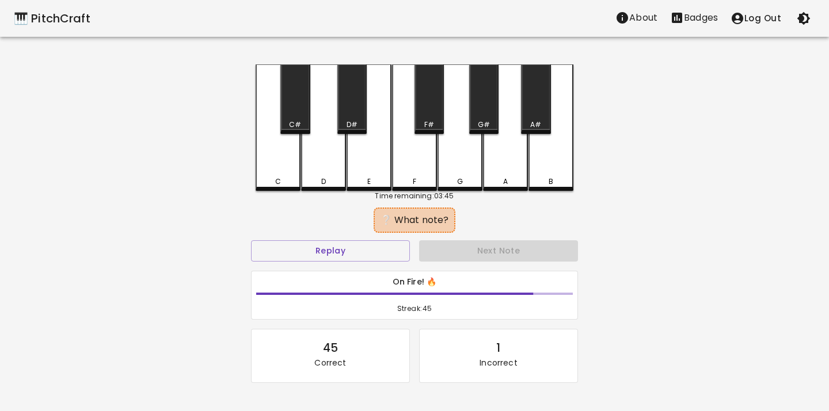
click at [317, 178] on div "D" at bounding box center [323, 182] width 43 height 10
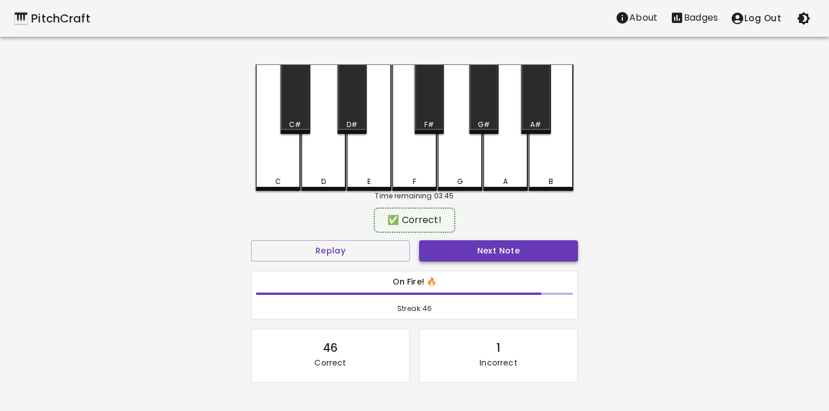
click at [428, 259] on button "Next Note" at bounding box center [498, 251] width 159 height 21
click at [371, 171] on div "E" at bounding box center [368, 126] width 45 height 124
click at [443, 250] on button "Next Note" at bounding box center [498, 251] width 159 height 21
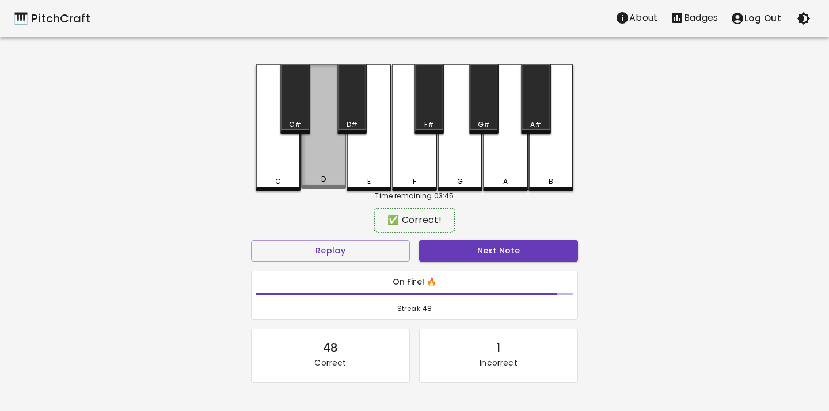
click at [333, 177] on div "D" at bounding box center [323, 179] width 43 height 10
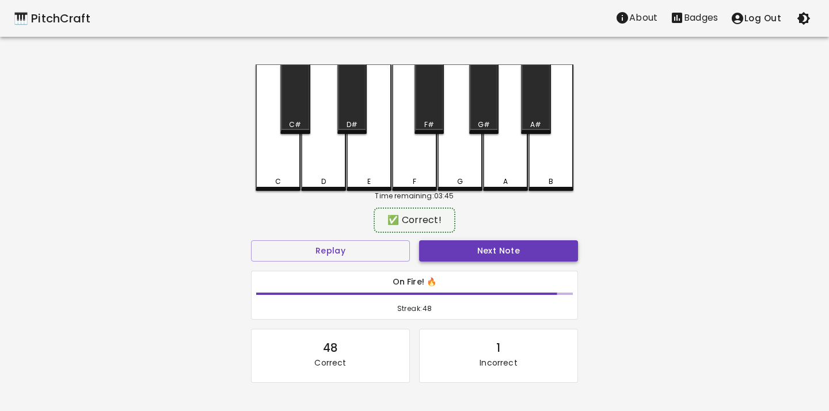
click at [429, 251] on button "Next Note" at bounding box center [498, 251] width 159 height 21
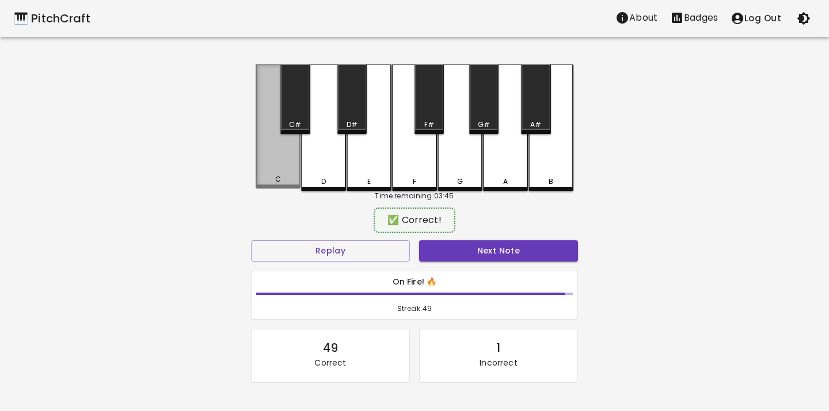
click at [285, 166] on div "C" at bounding box center [278, 126] width 45 height 124
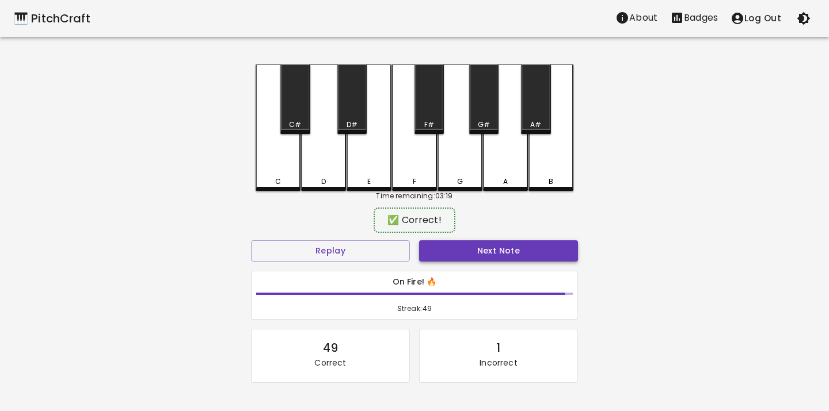
click at [506, 250] on button "Next Note" at bounding box center [498, 251] width 159 height 21
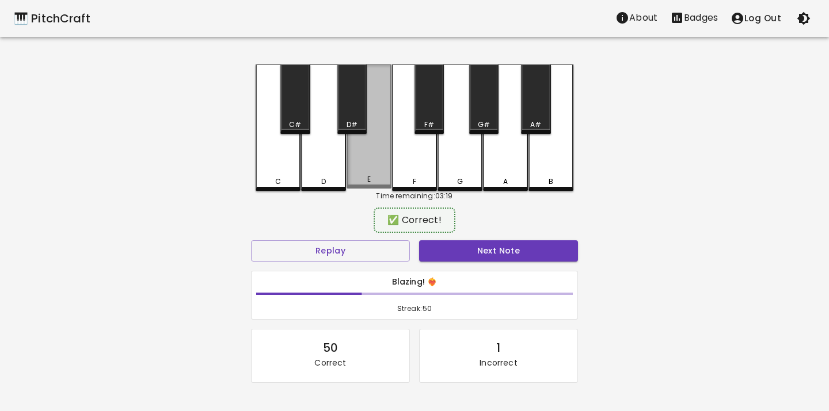
click at [359, 166] on div "E" at bounding box center [368, 126] width 45 height 124
click at [464, 243] on button "Next Note" at bounding box center [498, 251] width 159 height 21
click at [374, 167] on div "E" at bounding box center [368, 126] width 45 height 124
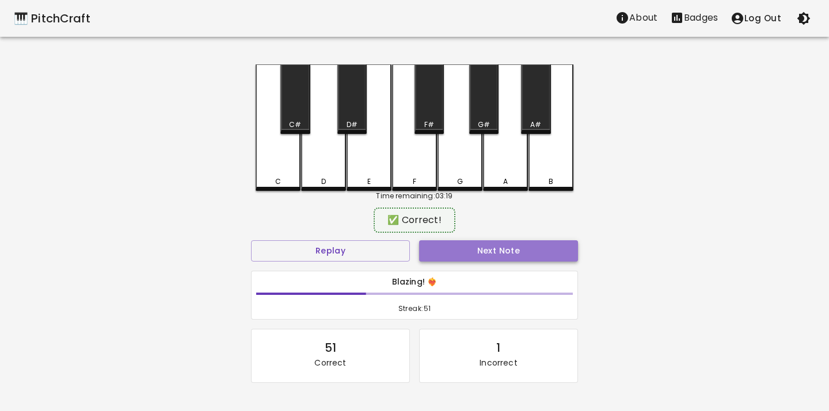
click at [438, 258] on button "Next Note" at bounding box center [498, 251] width 159 height 21
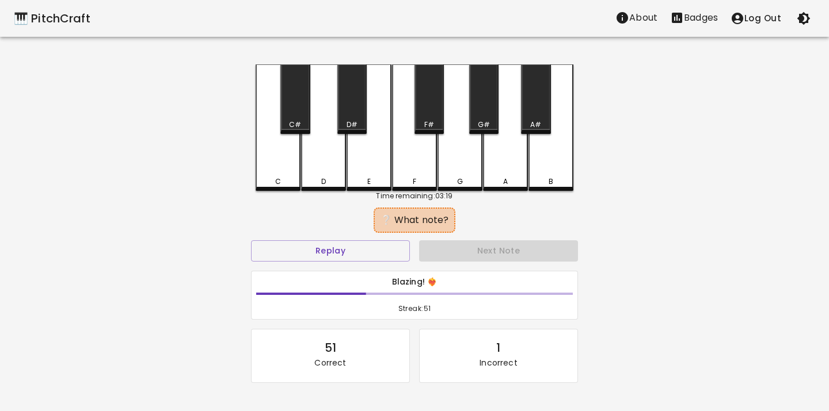
click at [318, 180] on div "D" at bounding box center [323, 182] width 43 height 10
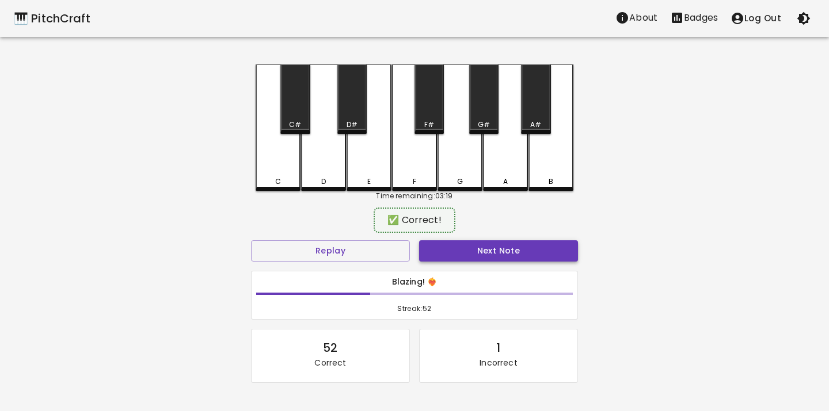
click at [447, 251] on button "Next Note" at bounding box center [498, 251] width 159 height 21
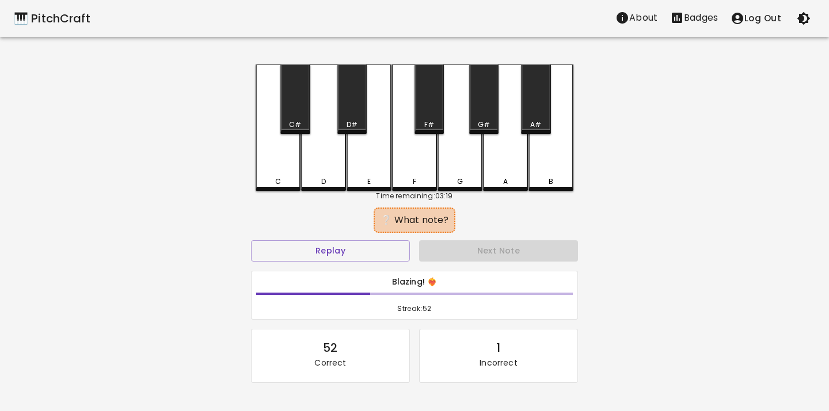
click at [314, 158] on div "D" at bounding box center [323, 127] width 45 height 127
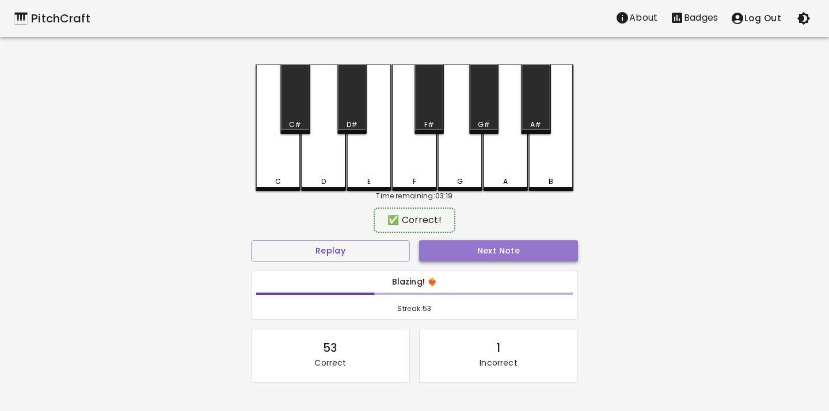
click at [436, 250] on button "Next Note" at bounding box center [498, 251] width 159 height 21
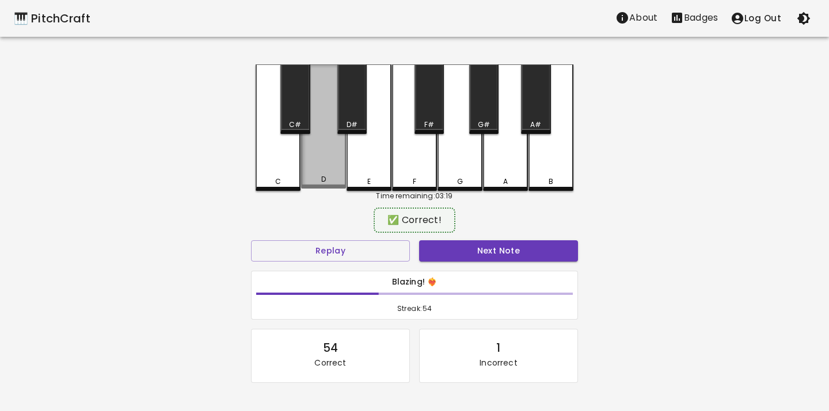
click at [325, 174] on div "D" at bounding box center [323, 126] width 45 height 124
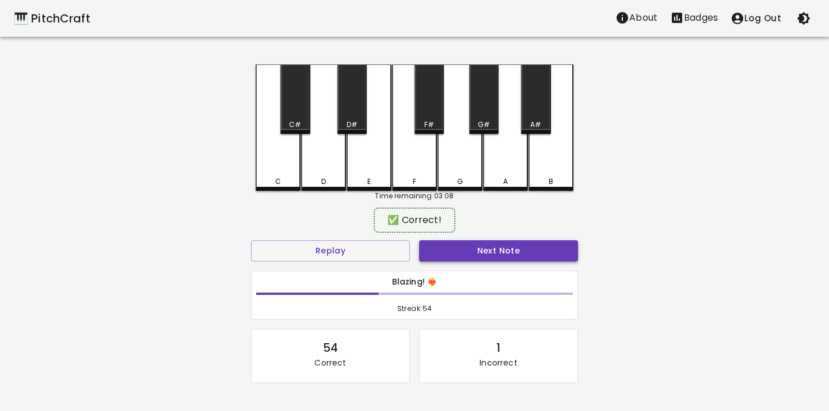
click at [445, 256] on button "Next Note" at bounding box center [498, 251] width 159 height 21
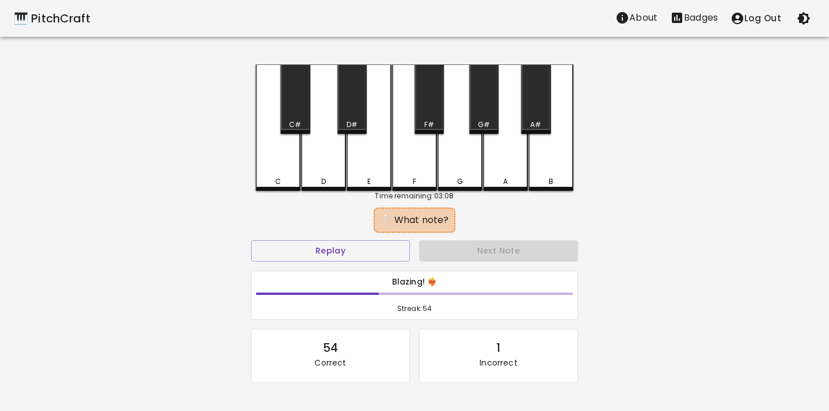
click at [330, 168] on div "D" at bounding box center [323, 127] width 45 height 127
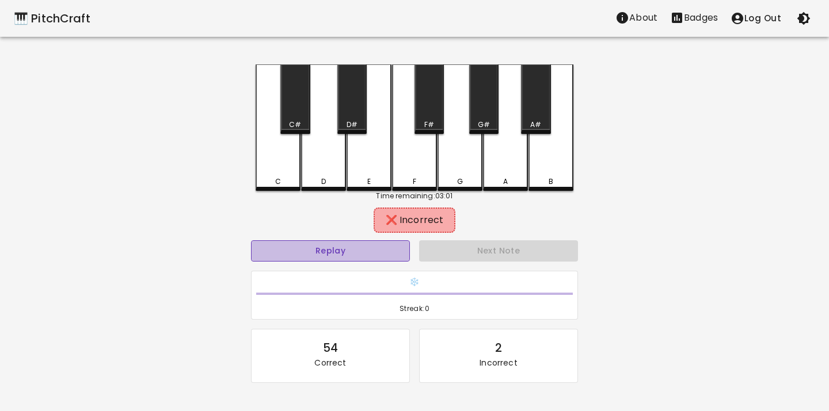
click at [368, 244] on button "Replay" at bounding box center [330, 251] width 159 height 21
click at [272, 177] on div "C" at bounding box center [278, 182] width 43 height 10
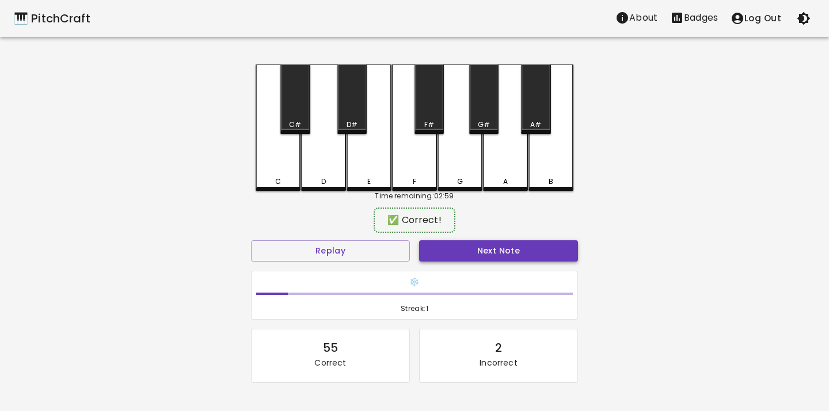
click at [485, 253] on button "Next Note" at bounding box center [498, 251] width 159 height 21
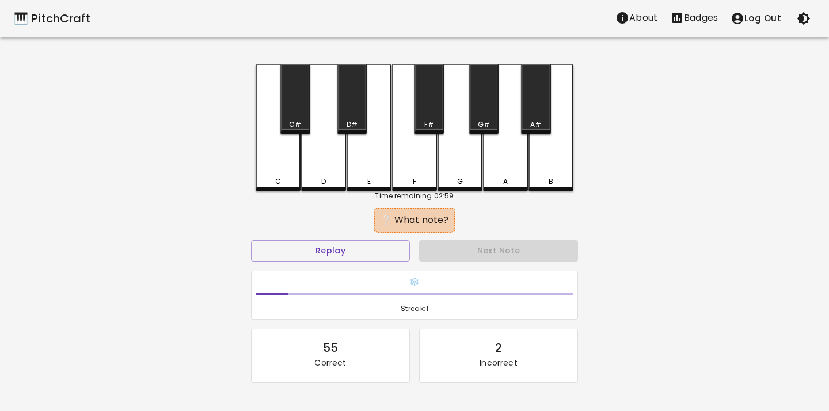
click at [287, 169] on div "C" at bounding box center [278, 127] width 45 height 127
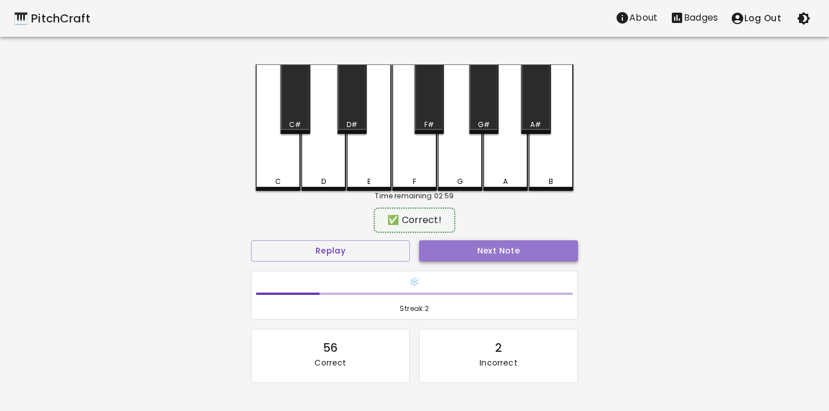
click at [434, 247] on button "Next Note" at bounding box center [498, 251] width 159 height 21
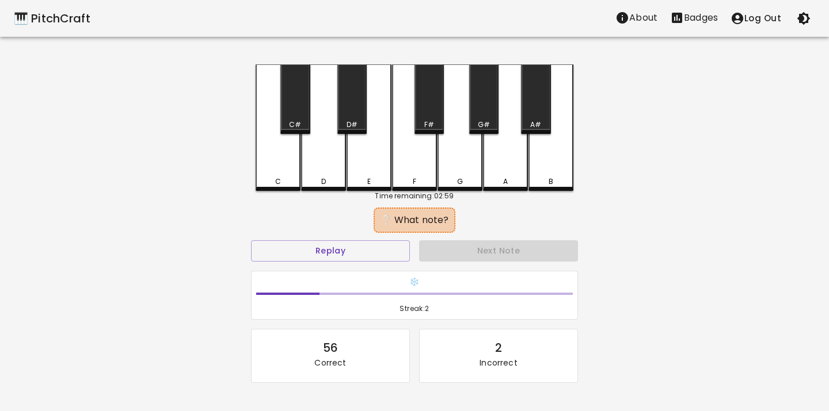
click at [263, 150] on div "C" at bounding box center [278, 127] width 45 height 127
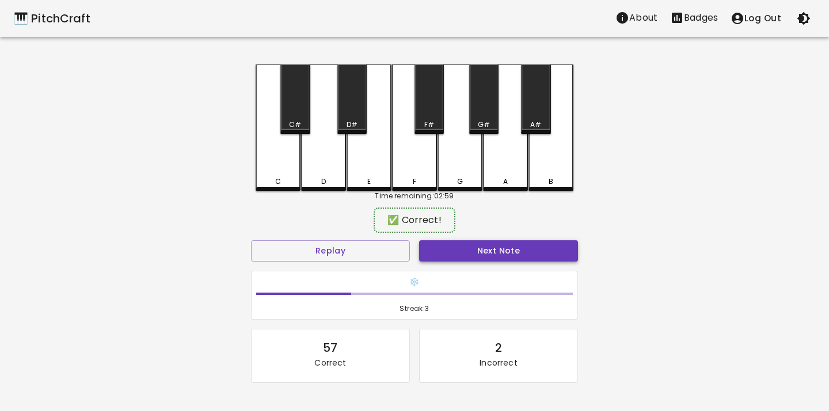
click at [446, 261] on button "Next Note" at bounding box center [498, 251] width 159 height 21
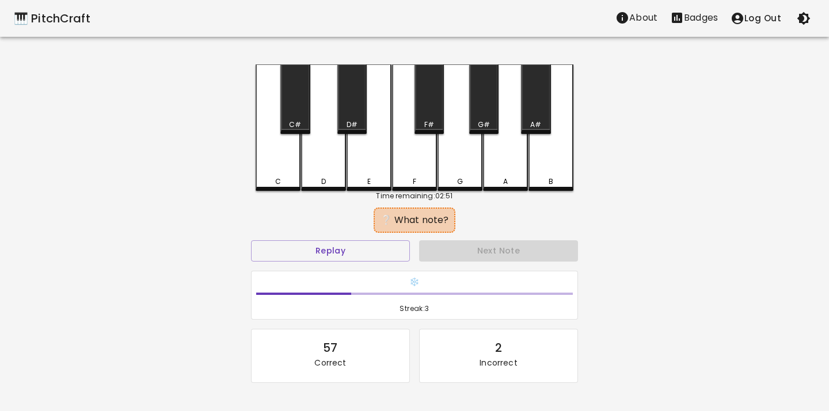
click at [361, 181] on div "E" at bounding box center [369, 182] width 43 height 10
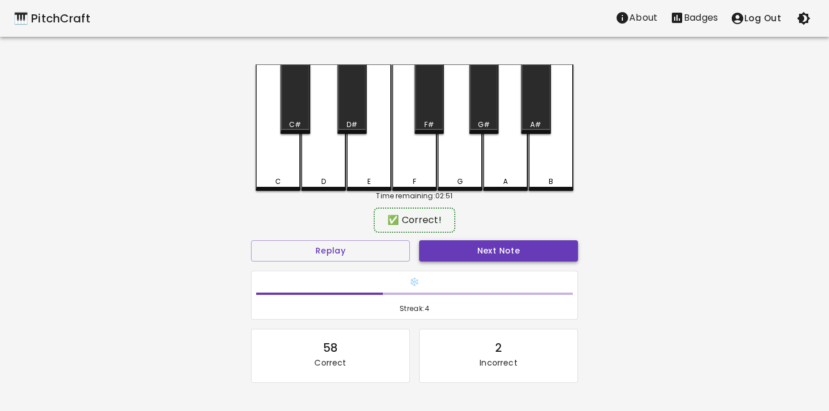
click at [442, 242] on button "Next Note" at bounding box center [498, 251] width 159 height 21
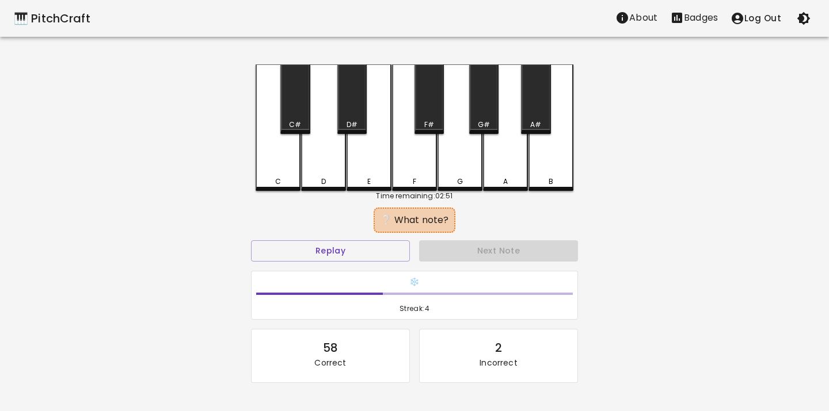
click at [357, 173] on div "E" at bounding box center [368, 127] width 45 height 127
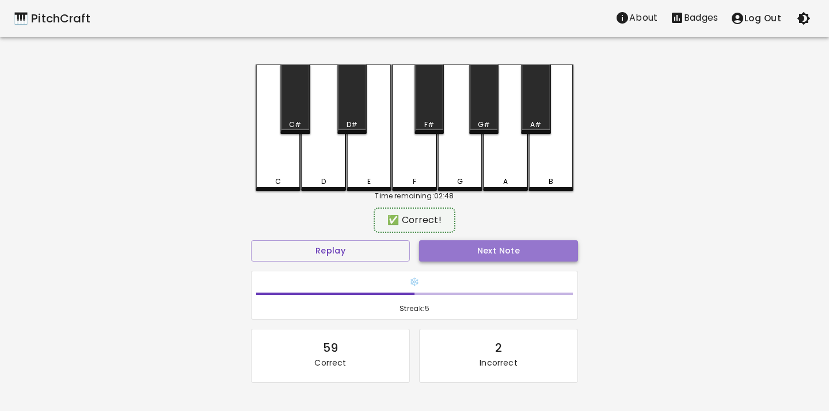
click at [455, 253] on button "Next Note" at bounding box center [498, 251] width 159 height 21
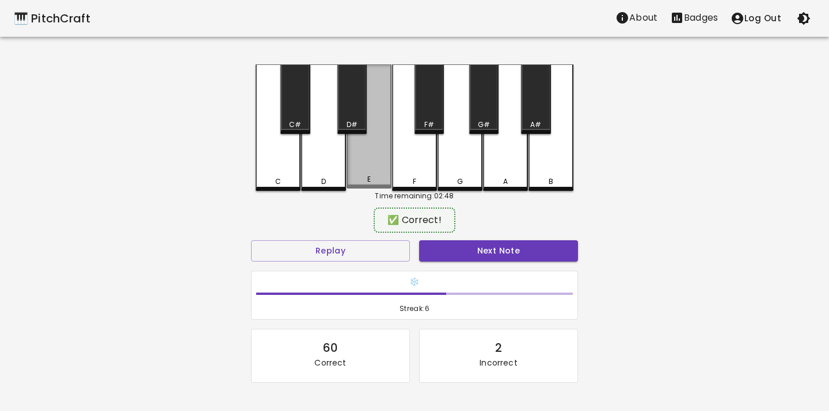
click at [360, 175] on div "E" at bounding box center [368, 126] width 45 height 124
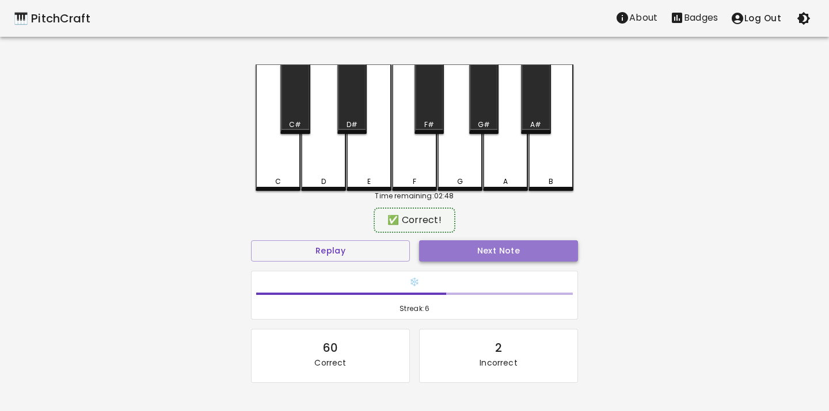
click at [453, 260] on button "Next Note" at bounding box center [498, 251] width 159 height 21
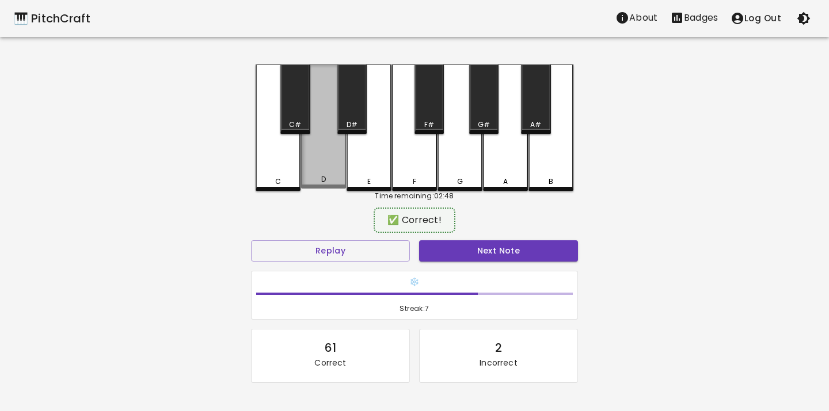
click at [327, 174] on div "D" at bounding box center [323, 126] width 45 height 124
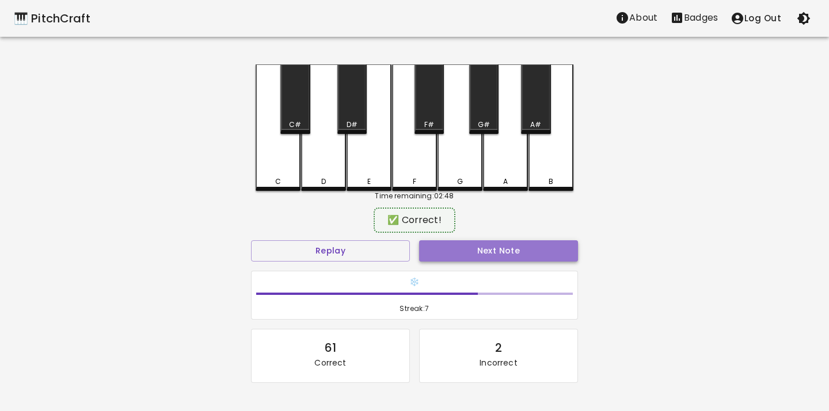
click at [435, 258] on button "Next Note" at bounding box center [498, 251] width 159 height 21
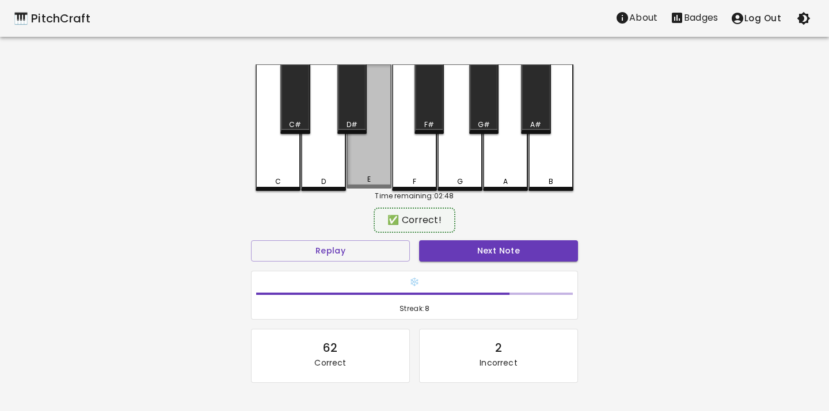
click at [362, 172] on div "E" at bounding box center [368, 126] width 45 height 124
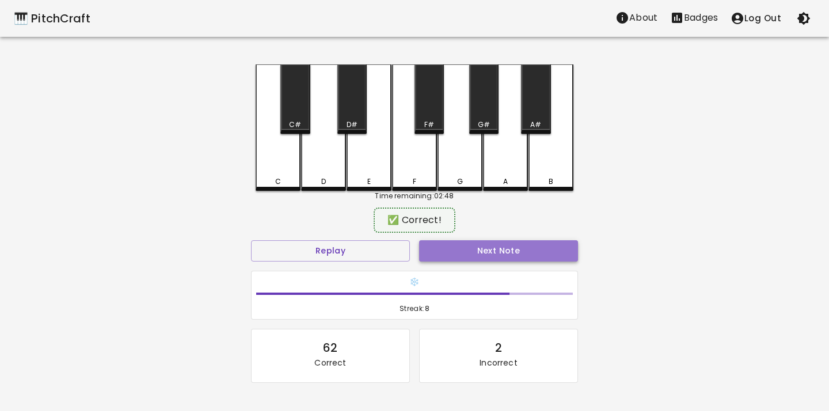
click at [428, 253] on button "Next Note" at bounding box center [498, 251] width 159 height 21
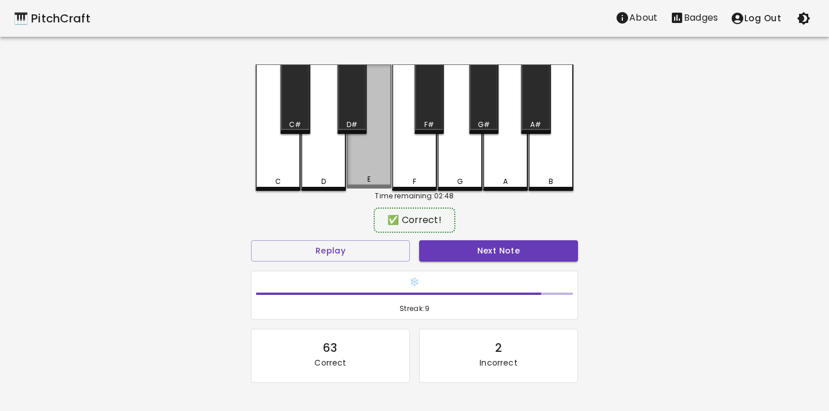
click at [365, 158] on div "E" at bounding box center [368, 126] width 45 height 124
click at [428, 239] on div "Next Note" at bounding box center [498, 251] width 168 height 31
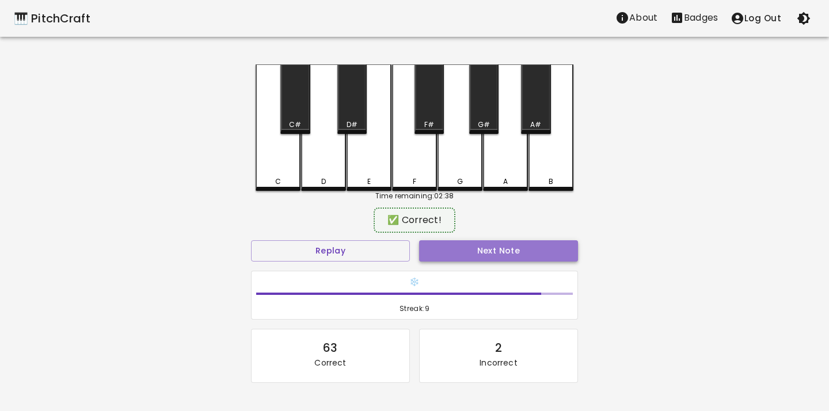
click at [434, 250] on button "Next Note" at bounding box center [498, 251] width 159 height 21
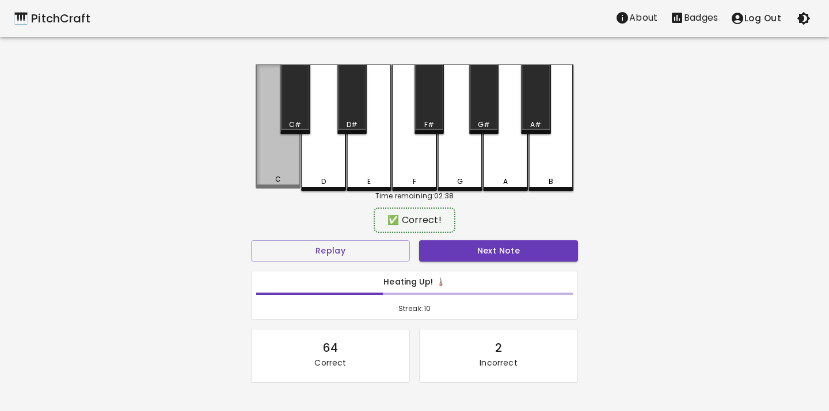
click at [280, 165] on div "C" at bounding box center [278, 126] width 45 height 124
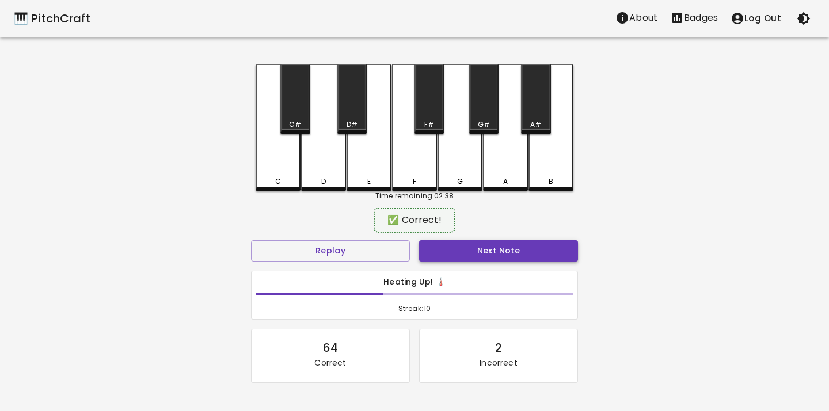
click at [441, 246] on button "Next Note" at bounding box center [498, 251] width 159 height 21
click at [365, 165] on div "E" at bounding box center [368, 126] width 45 height 124
click at [426, 249] on button "Next Note" at bounding box center [498, 251] width 159 height 21
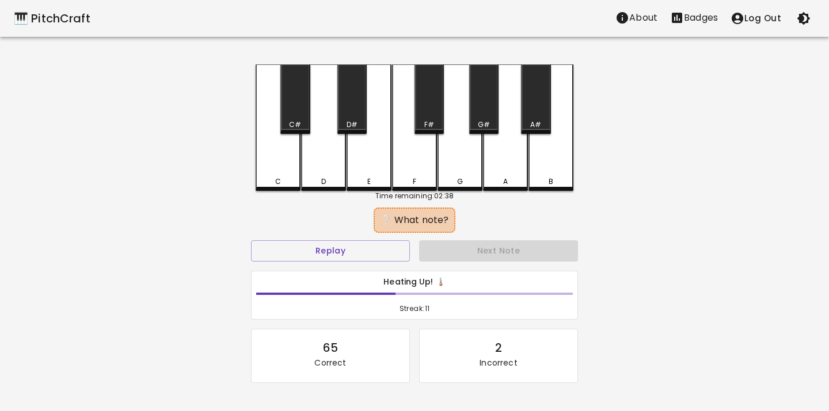
click at [361, 170] on div "E" at bounding box center [368, 127] width 45 height 127
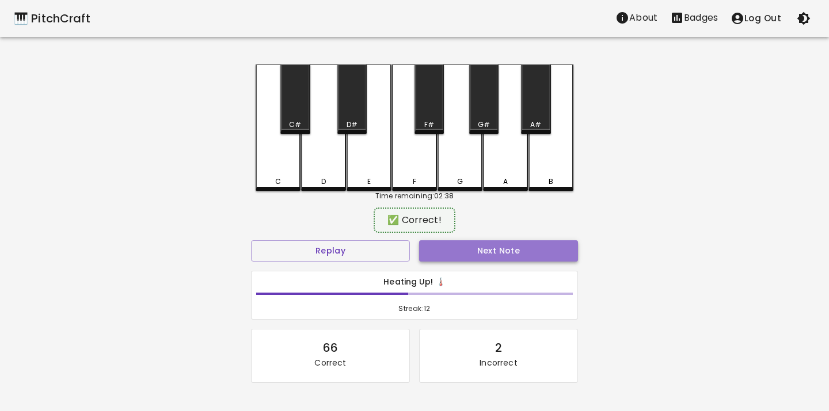
click at [445, 249] on button "Next Note" at bounding box center [498, 251] width 159 height 21
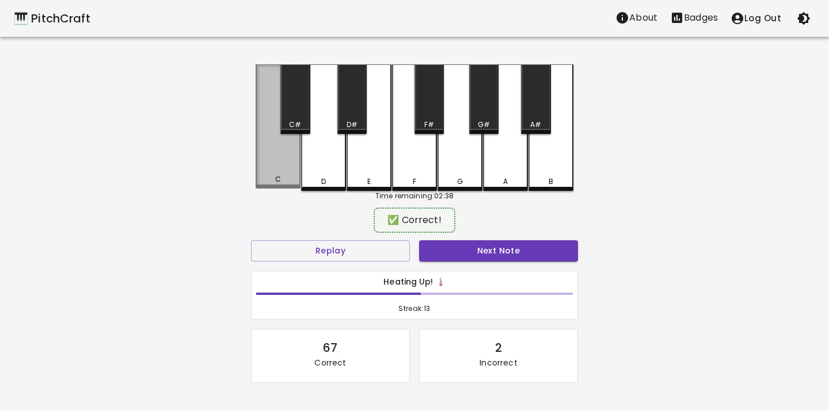
click at [269, 164] on div "C" at bounding box center [278, 126] width 45 height 124
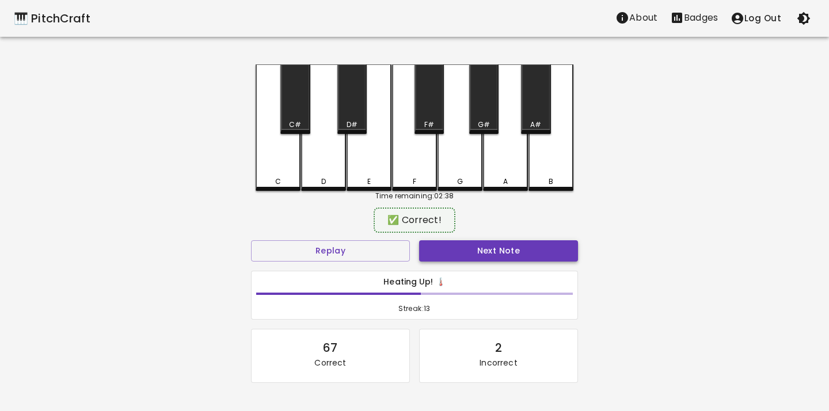
click at [429, 247] on button "Next Note" at bounding box center [498, 251] width 159 height 21
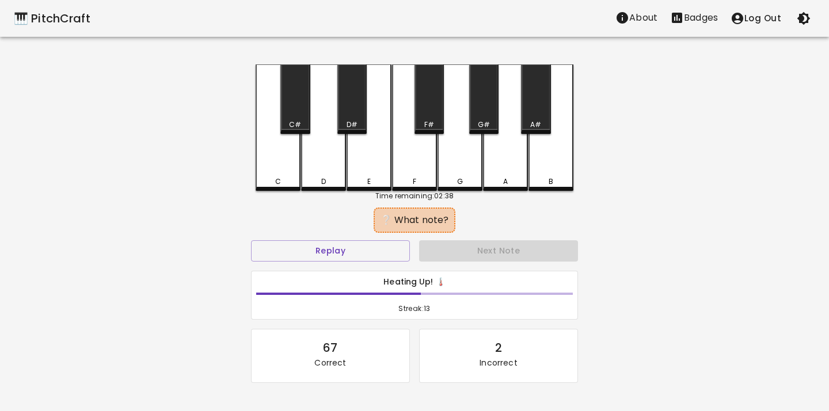
click at [374, 173] on div "E" at bounding box center [368, 127] width 45 height 127
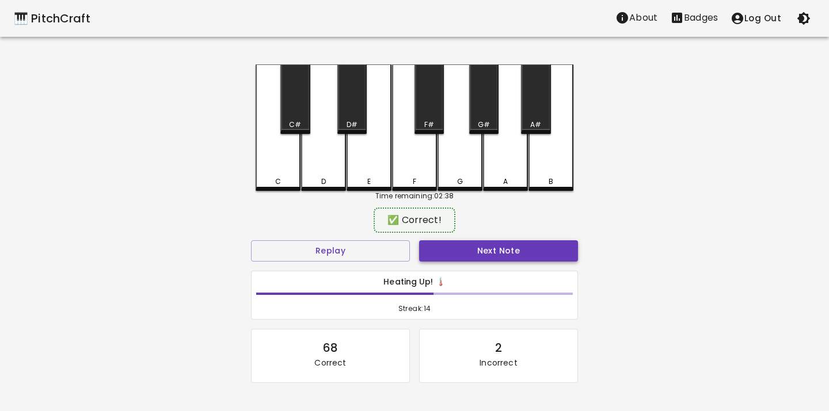
click at [424, 249] on button "Next Note" at bounding box center [498, 251] width 159 height 21
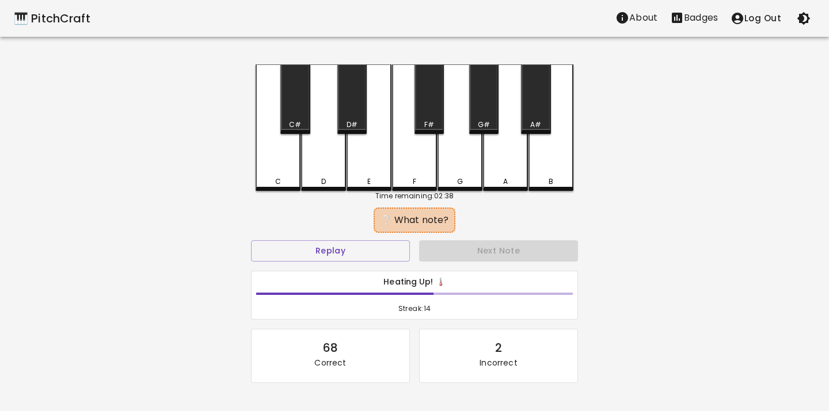
click at [275, 161] on div "C" at bounding box center [278, 127] width 45 height 127
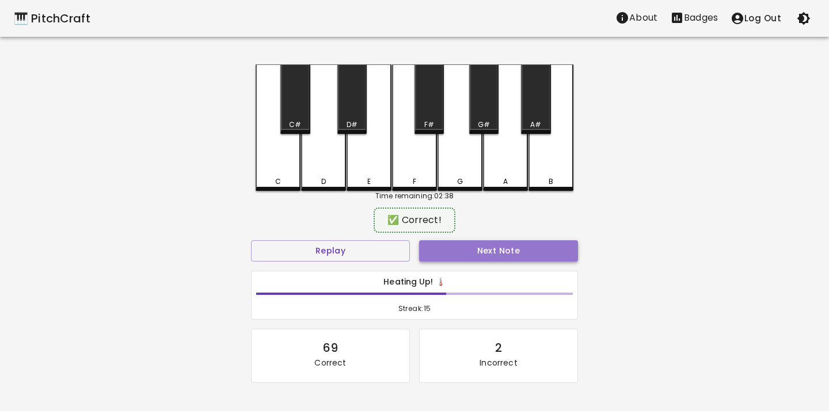
click at [459, 245] on button "Next Note" at bounding box center [498, 251] width 159 height 21
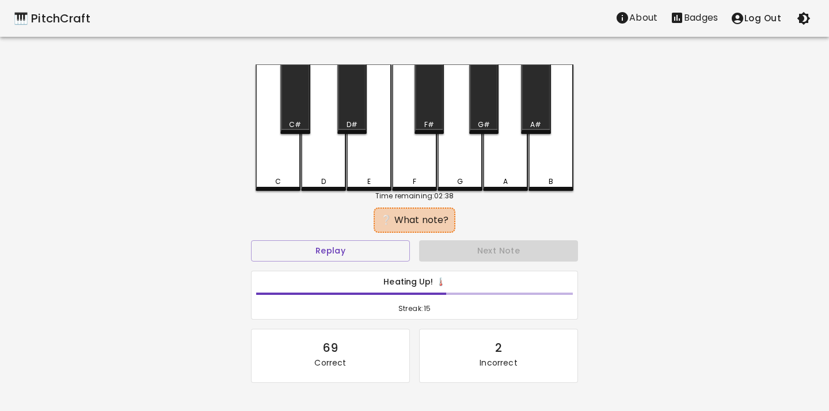
click at [298, 171] on div "C" at bounding box center [278, 127] width 45 height 127
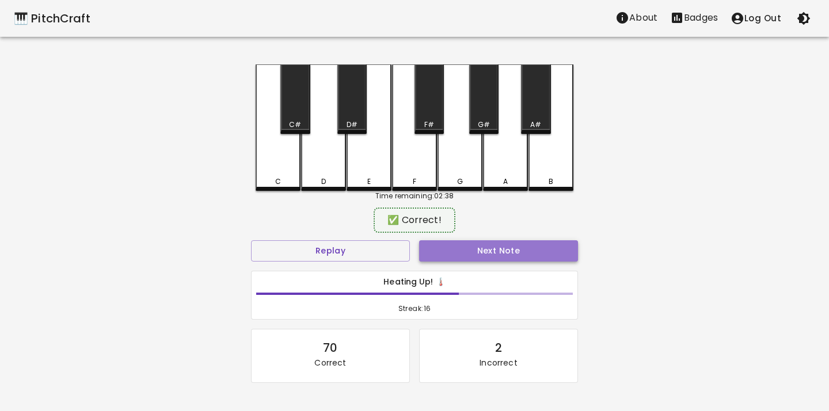
click at [474, 251] on button "Next Note" at bounding box center [498, 251] width 159 height 21
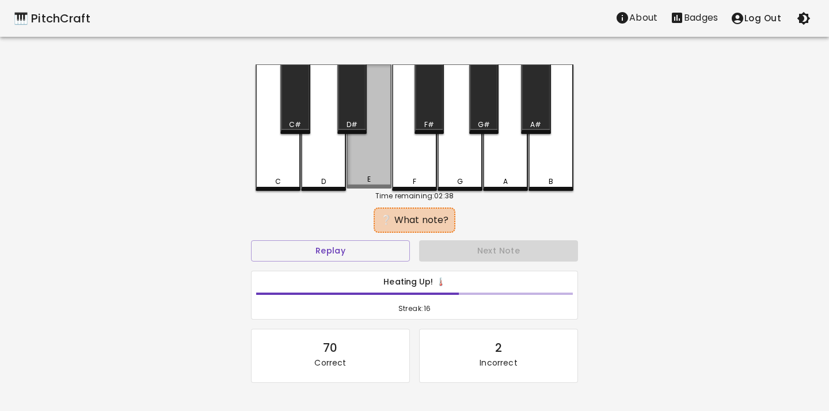
click at [365, 169] on div "E" at bounding box center [368, 126] width 45 height 124
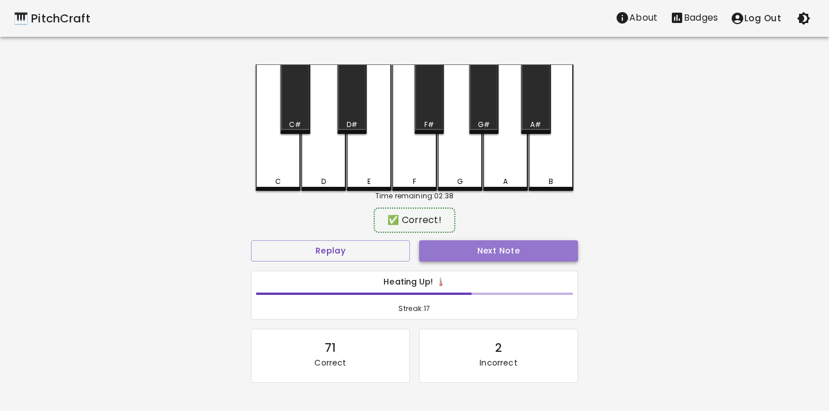
click at [431, 253] on button "Next Note" at bounding box center [498, 251] width 159 height 21
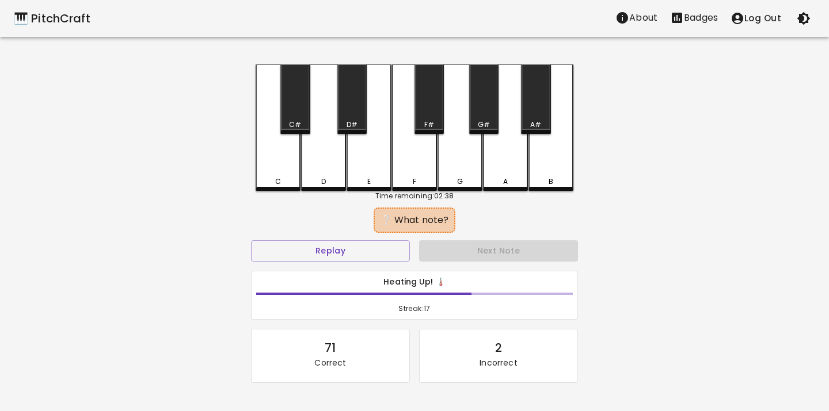
click at [309, 171] on div "D" at bounding box center [323, 127] width 45 height 127
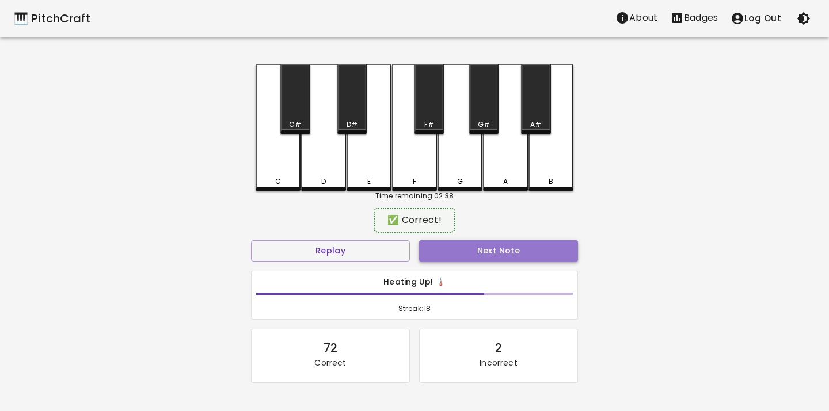
click at [440, 254] on button "Next Note" at bounding box center [498, 251] width 159 height 21
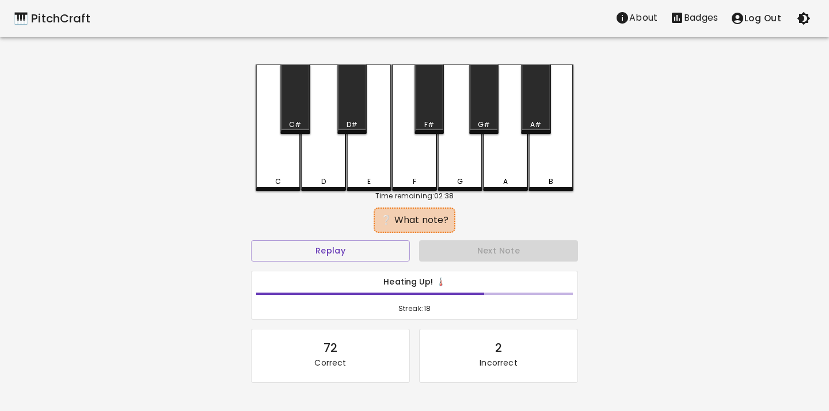
click at [332, 174] on div "D" at bounding box center [323, 127] width 45 height 127
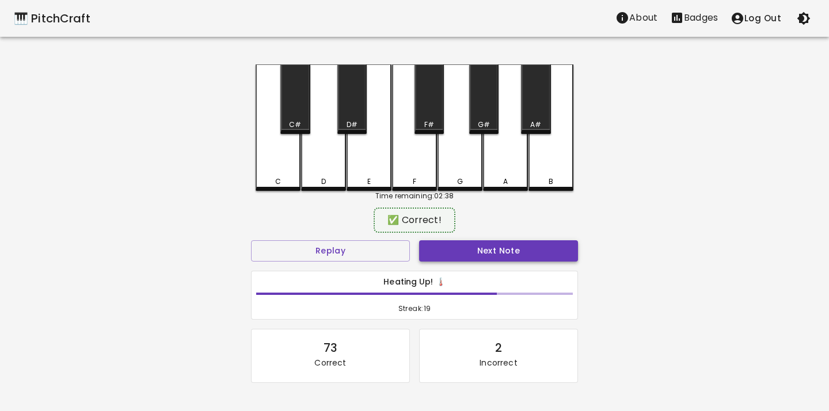
click at [439, 250] on button "Next Note" at bounding box center [498, 251] width 159 height 21
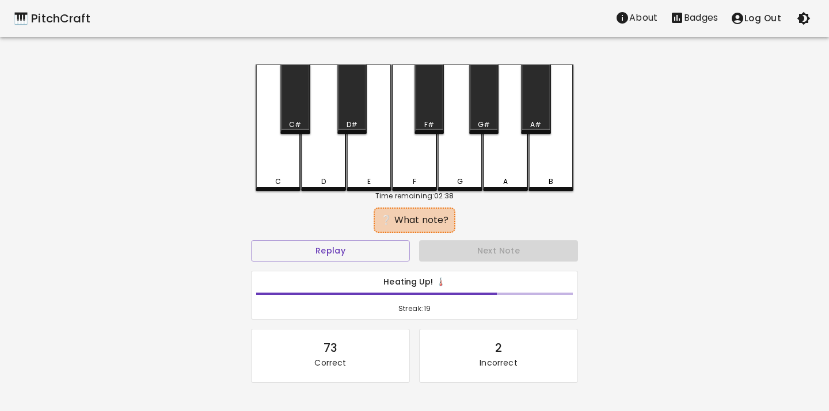
click at [324, 165] on div "D" at bounding box center [323, 127] width 45 height 127
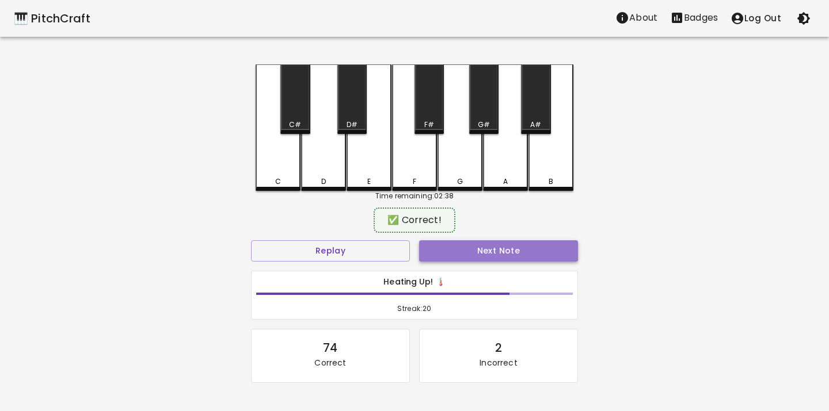
click at [443, 243] on button "Next Note" at bounding box center [498, 251] width 159 height 21
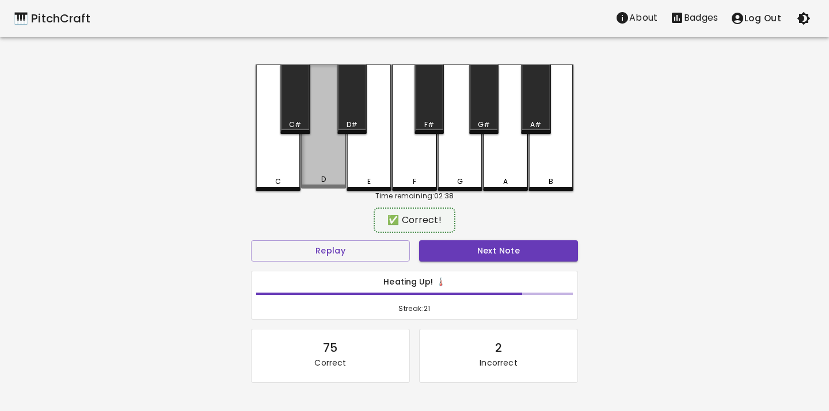
click at [324, 167] on div "D" at bounding box center [323, 126] width 45 height 124
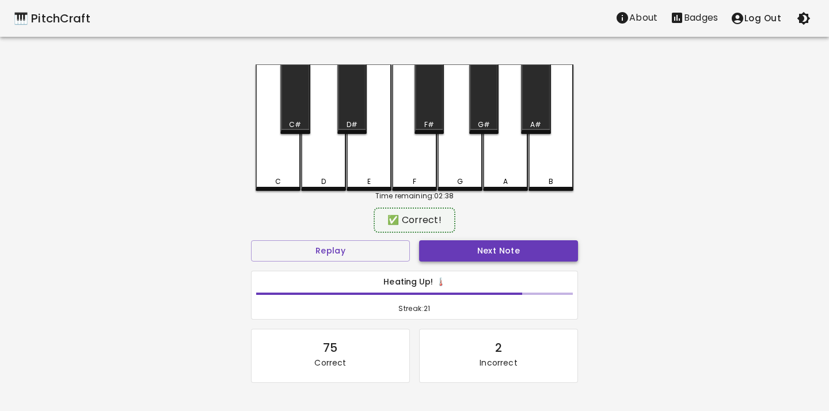
click at [436, 256] on button "Next Note" at bounding box center [498, 251] width 159 height 21
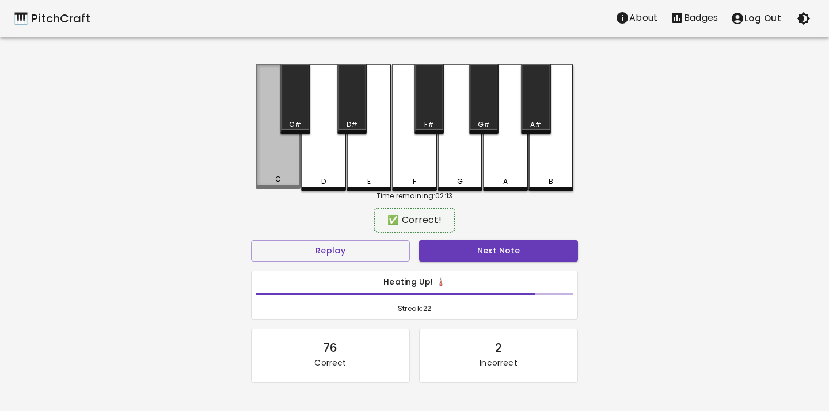
click at [283, 163] on div "C" at bounding box center [278, 126] width 45 height 124
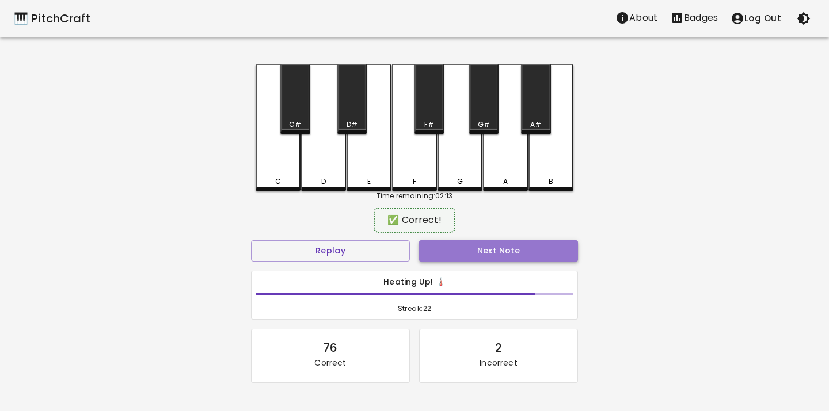
click at [469, 253] on button "Next Note" at bounding box center [498, 251] width 159 height 21
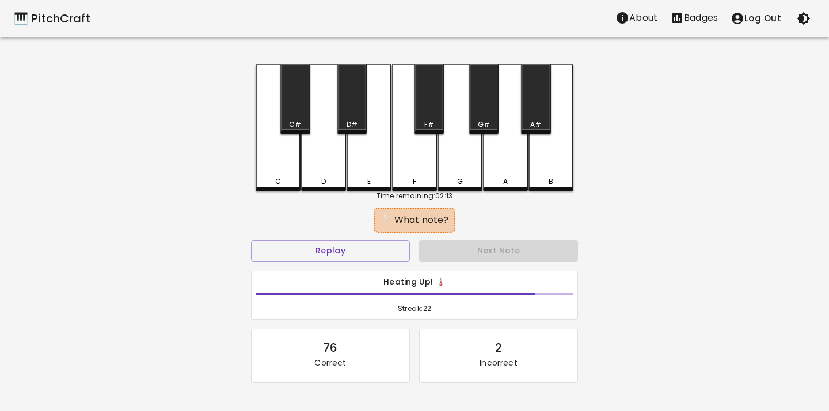
click at [324, 178] on div "D" at bounding box center [323, 182] width 5 height 10
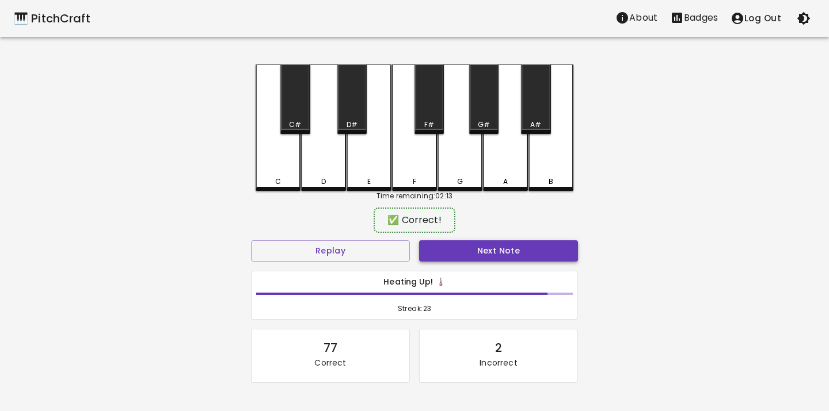
click at [449, 257] on button "Next Note" at bounding box center [498, 251] width 159 height 21
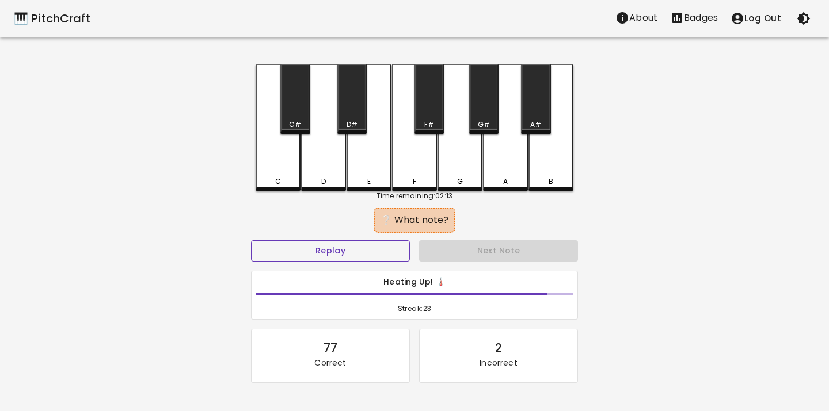
click at [397, 245] on button "Replay" at bounding box center [330, 251] width 159 height 21
click at [281, 173] on div "C" at bounding box center [278, 127] width 45 height 127
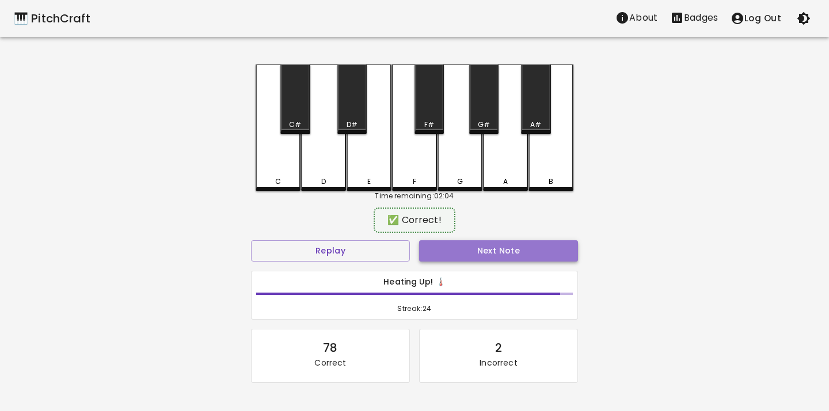
click at [460, 243] on button "Next Note" at bounding box center [498, 251] width 159 height 21
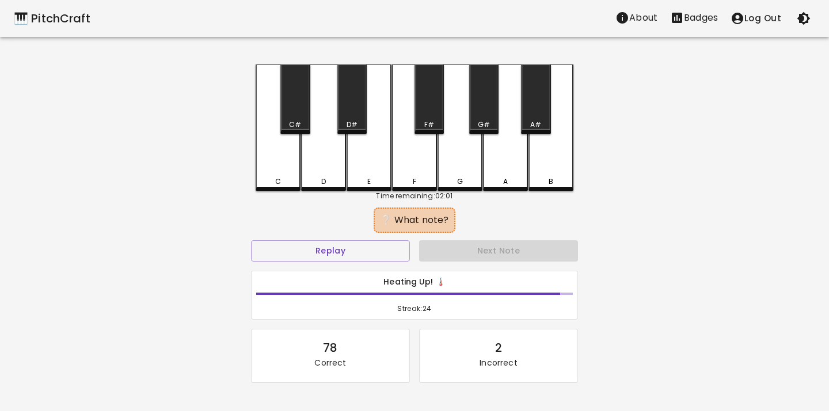
click at [322, 173] on div "D" at bounding box center [323, 127] width 45 height 127
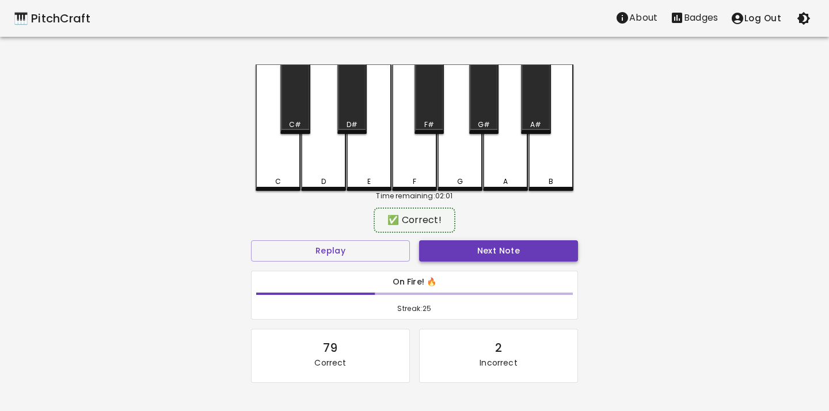
click at [512, 249] on button "Next Note" at bounding box center [498, 251] width 159 height 21
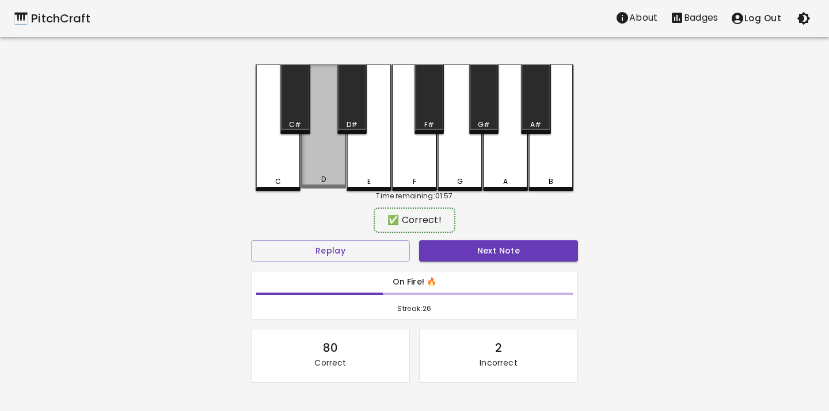
click at [313, 153] on div "D" at bounding box center [323, 126] width 45 height 124
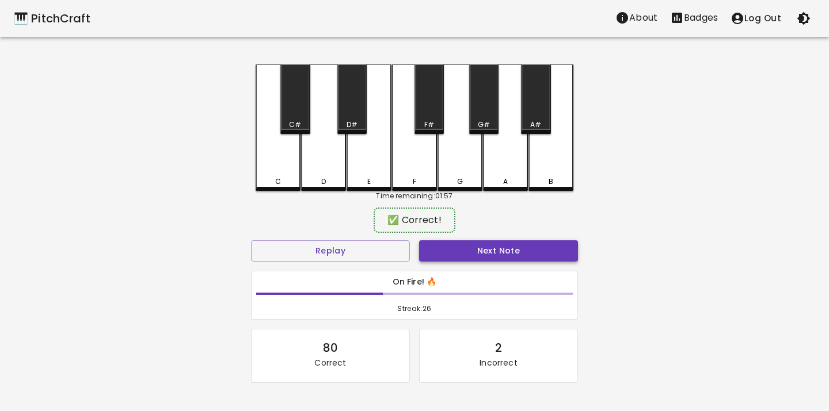
click at [446, 249] on button "Next Note" at bounding box center [498, 251] width 159 height 21
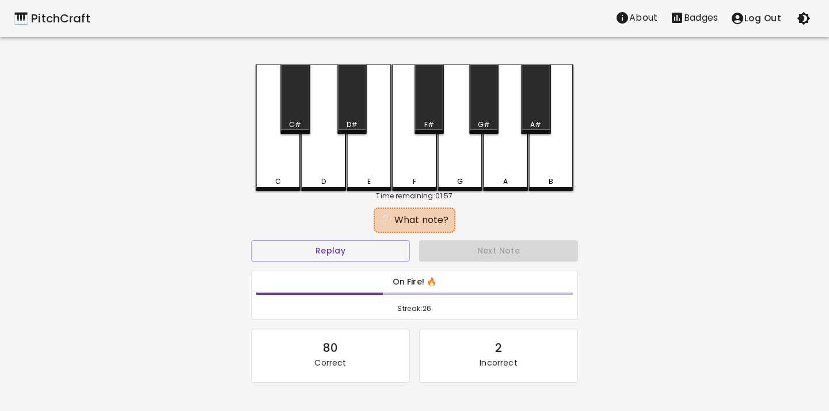
click at [278, 169] on div "C" at bounding box center [278, 127] width 45 height 127
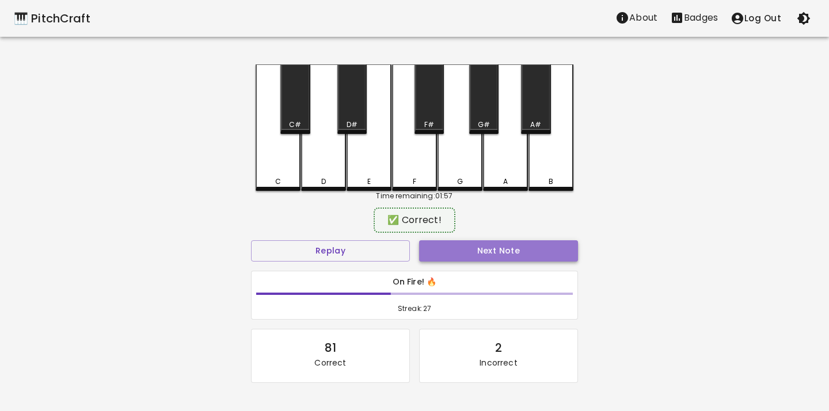
click at [448, 250] on button "Next Note" at bounding box center [498, 251] width 159 height 21
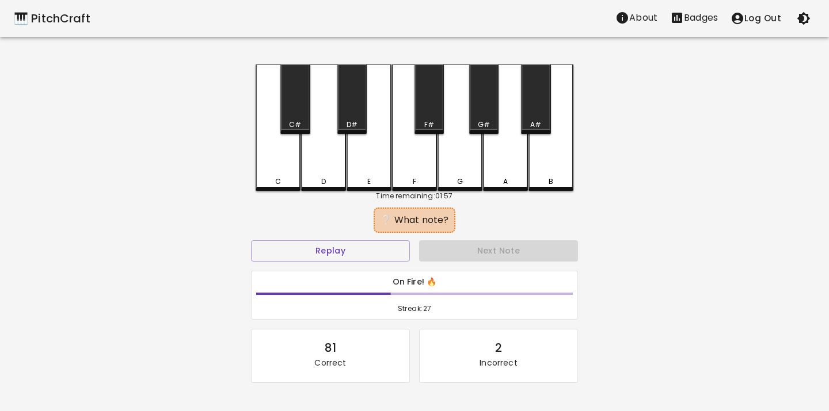
click at [336, 177] on div "D" at bounding box center [323, 182] width 43 height 10
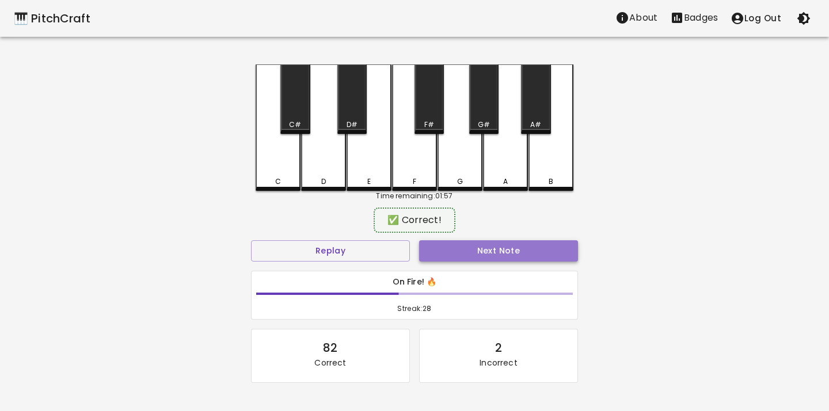
click at [453, 248] on button "Next Note" at bounding box center [498, 251] width 159 height 21
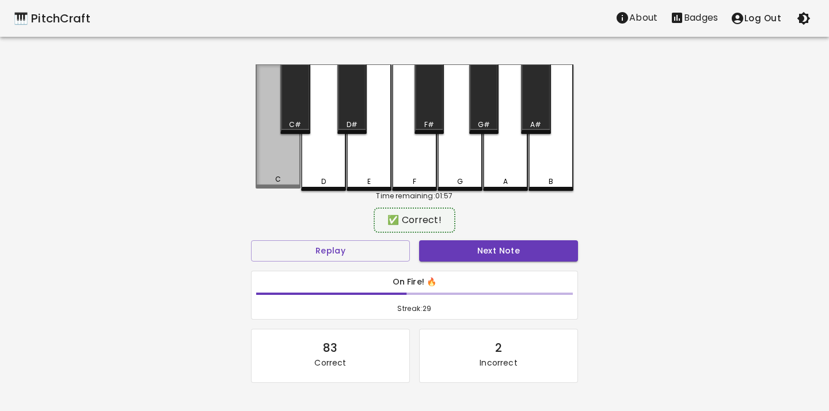
click at [284, 174] on div "C" at bounding box center [278, 126] width 45 height 124
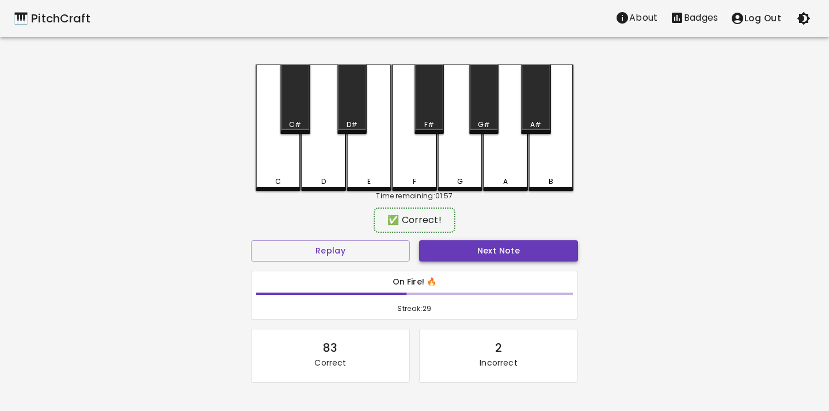
click at [438, 249] on button "Next Note" at bounding box center [498, 251] width 159 height 21
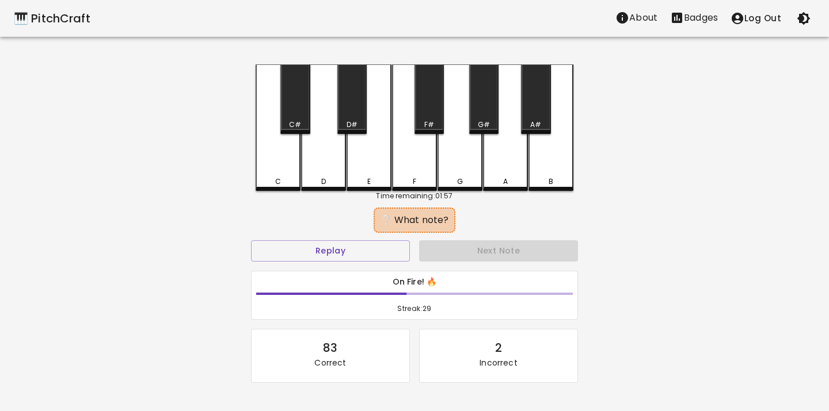
click at [280, 171] on div "C" at bounding box center [278, 127] width 45 height 127
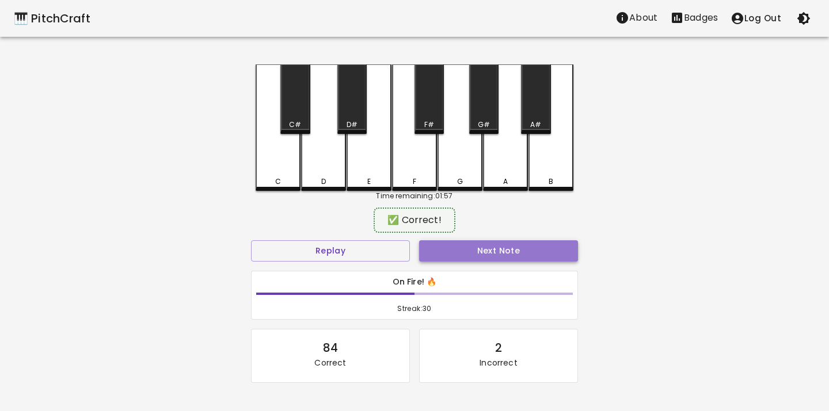
click at [440, 249] on button "Next Note" at bounding box center [498, 251] width 159 height 21
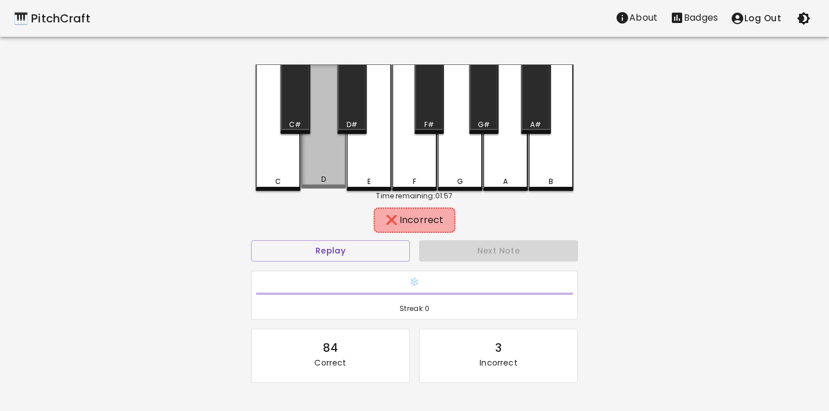
click at [329, 177] on div "D" at bounding box center [323, 179] width 43 height 10
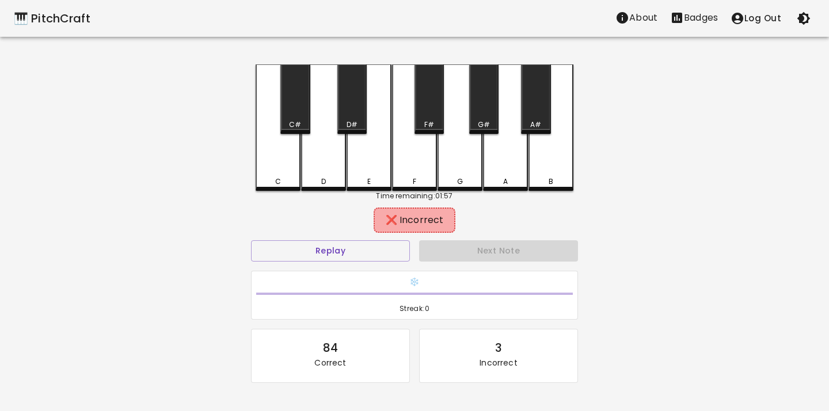
click at [365, 179] on div "E" at bounding box center [369, 182] width 43 height 10
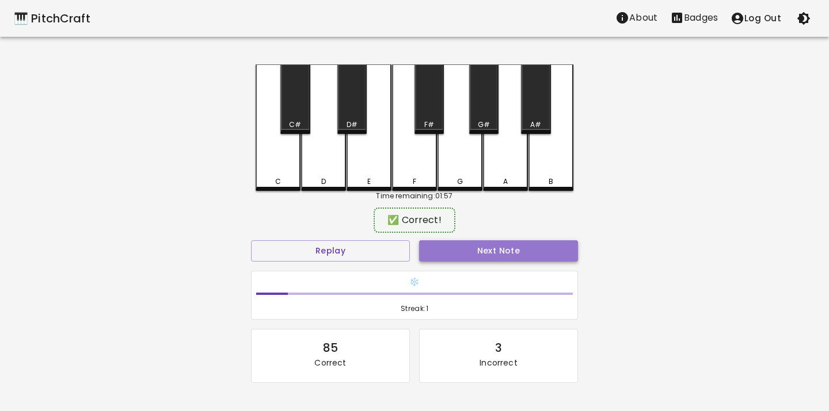
click at [448, 253] on button "Next Note" at bounding box center [498, 251] width 159 height 21
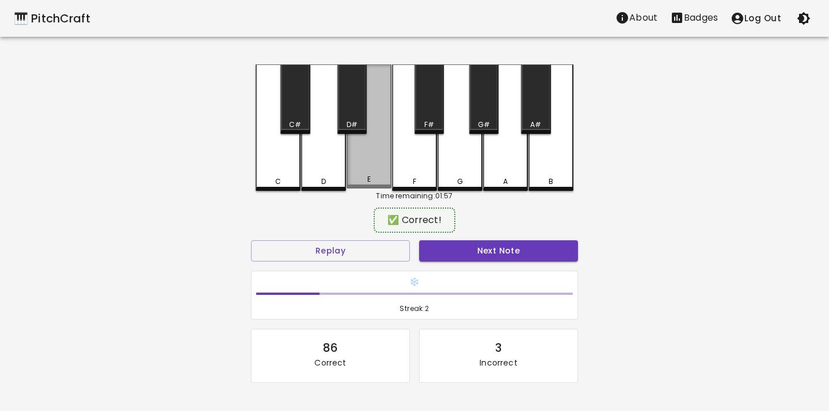
click at [368, 174] on div "E" at bounding box center [368, 126] width 45 height 124
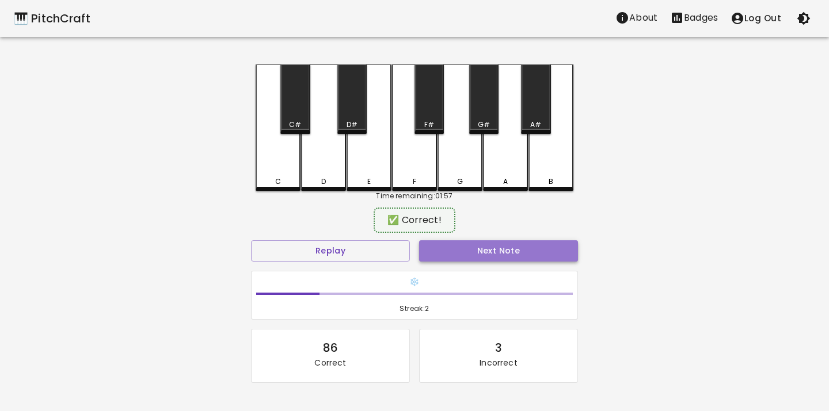
click at [453, 257] on button "Next Note" at bounding box center [498, 251] width 159 height 21
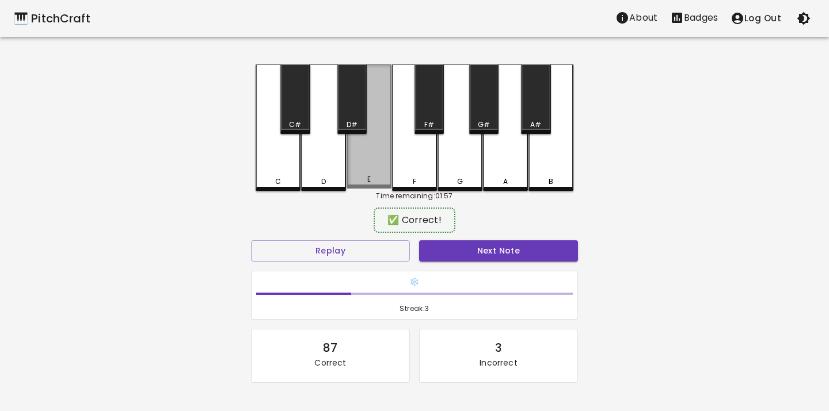
click at [374, 170] on div "E" at bounding box center [368, 126] width 45 height 124
click at [459, 248] on button "Next Note" at bounding box center [498, 251] width 159 height 21
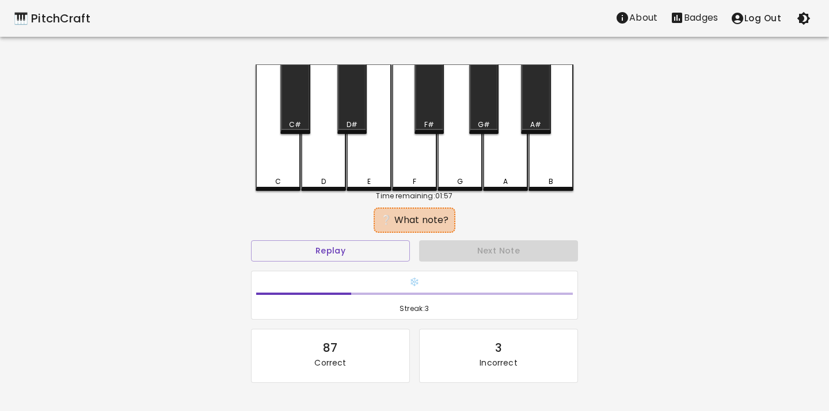
click at [314, 158] on div "D" at bounding box center [323, 127] width 45 height 127
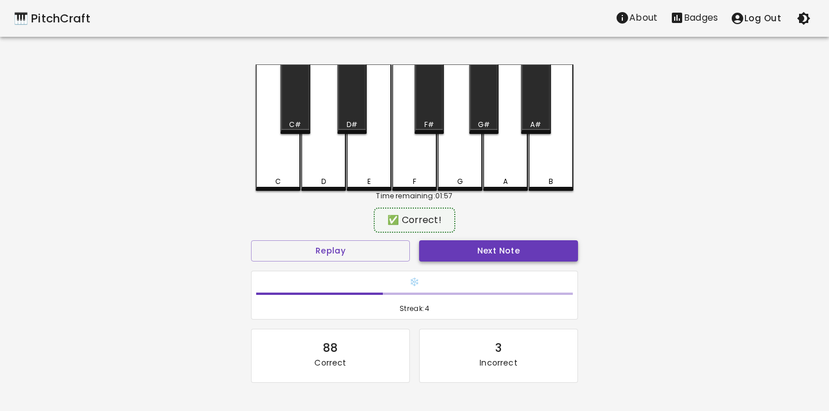
click at [452, 251] on button "Next Note" at bounding box center [498, 251] width 159 height 21
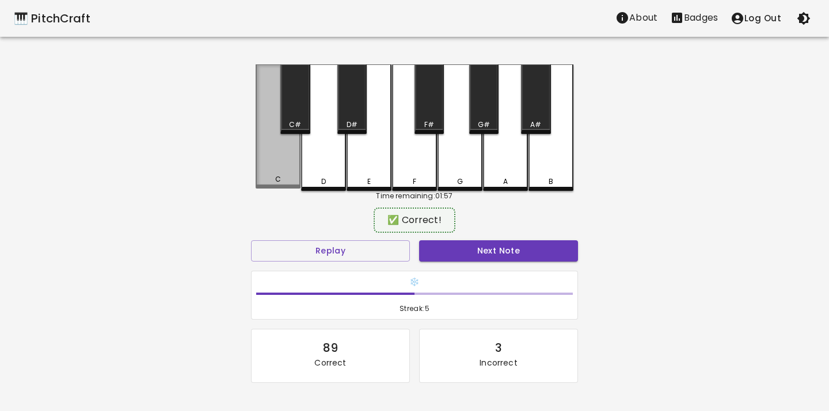
click at [266, 164] on div "C" at bounding box center [278, 126] width 45 height 124
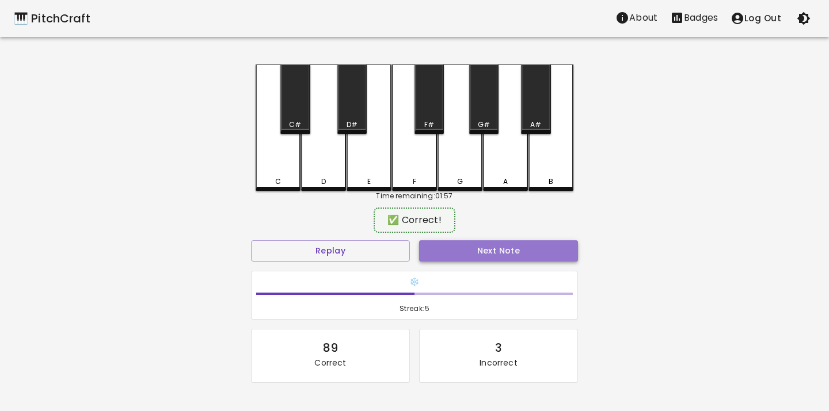
click at [436, 254] on button "Next Note" at bounding box center [498, 251] width 159 height 21
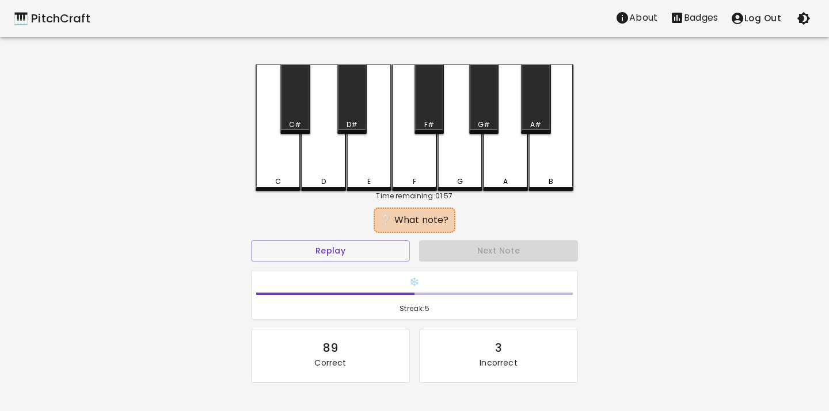
click at [267, 167] on div "C" at bounding box center [278, 127] width 45 height 127
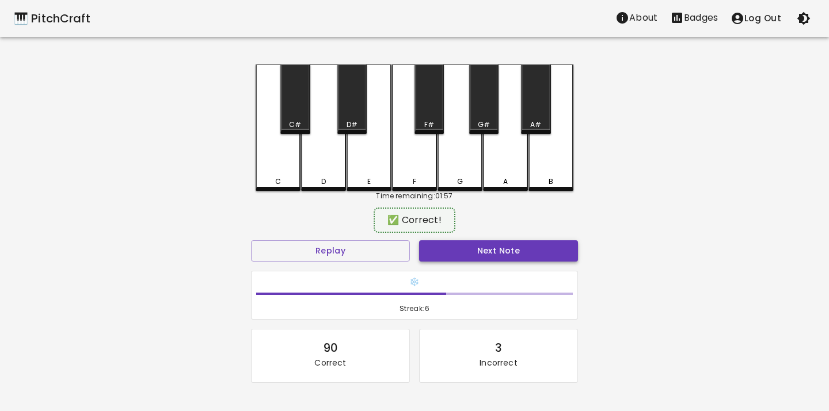
click at [441, 259] on button "Next Note" at bounding box center [498, 251] width 159 height 21
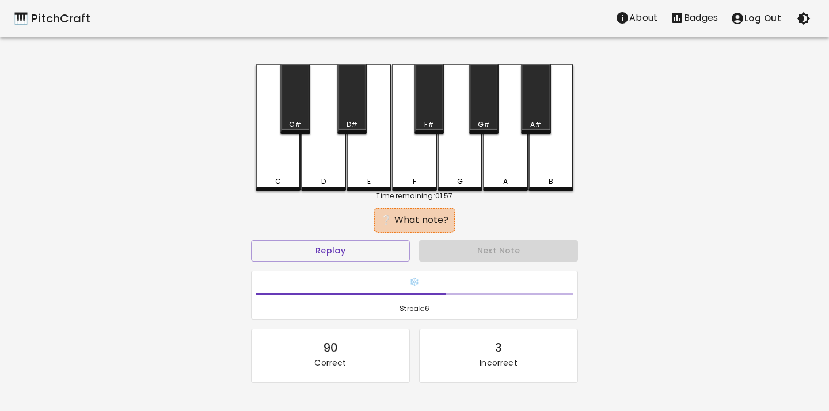
click at [367, 173] on div "E" at bounding box center [368, 127] width 45 height 127
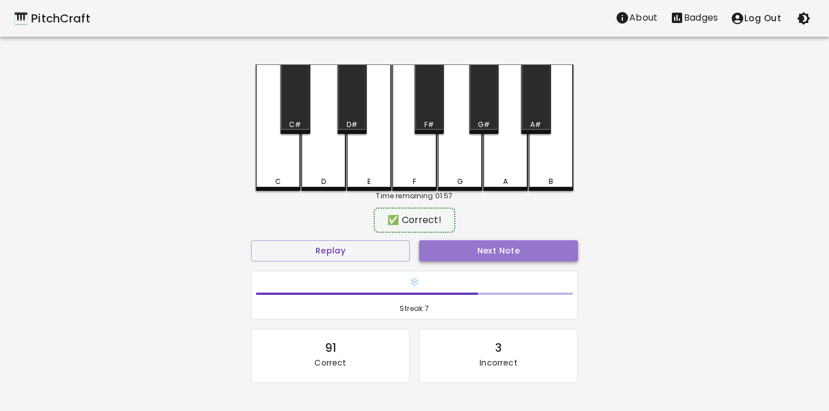
click at [447, 245] on button "Next Note" at bounding box center [498, 251] width 159 height 21
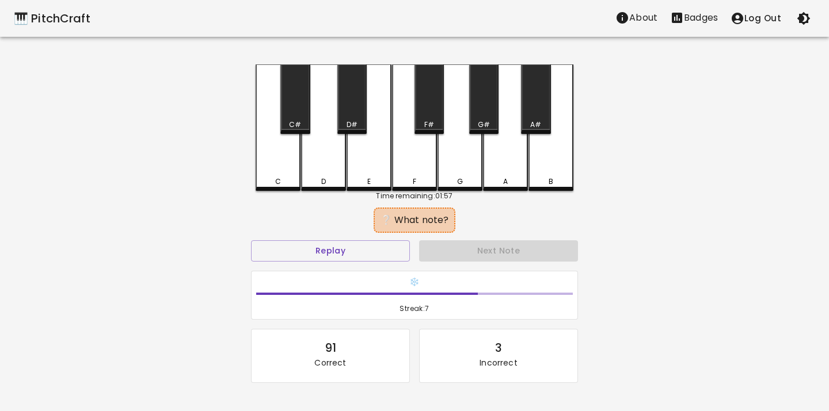
click at [280, 166] on div "C" at bounding box center [278, 127] width 45 height 127
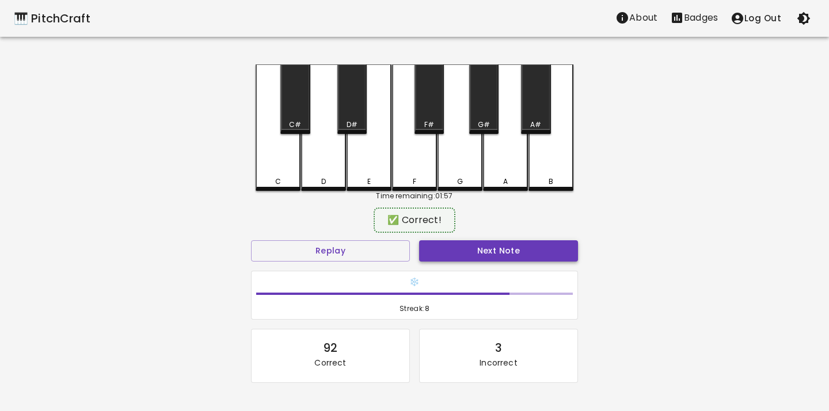
click at [450, 252] on button "Next Note" at bounding box center [498, 251] width 159 height 21
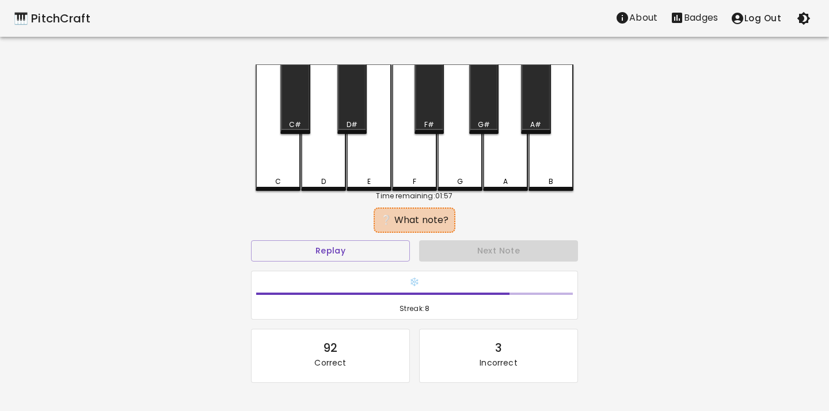
click at [284, 171] on div "C" at bounding box center [278, 127] width 45 height 127
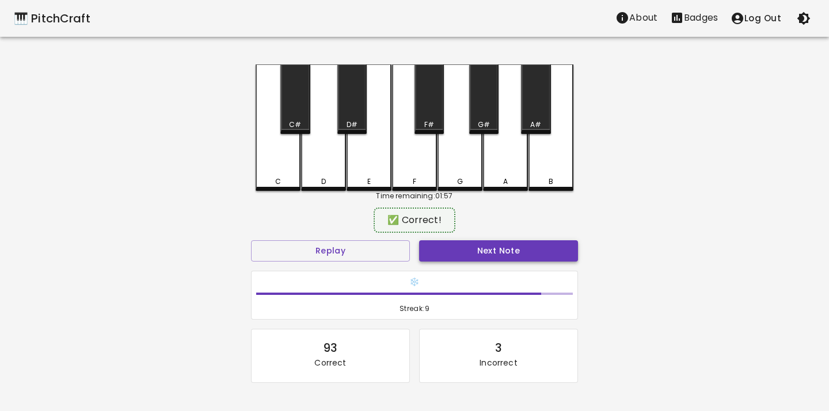
click at [432, 256] on button "Next Note" at bounding box center [498, 251] width 159 height 21
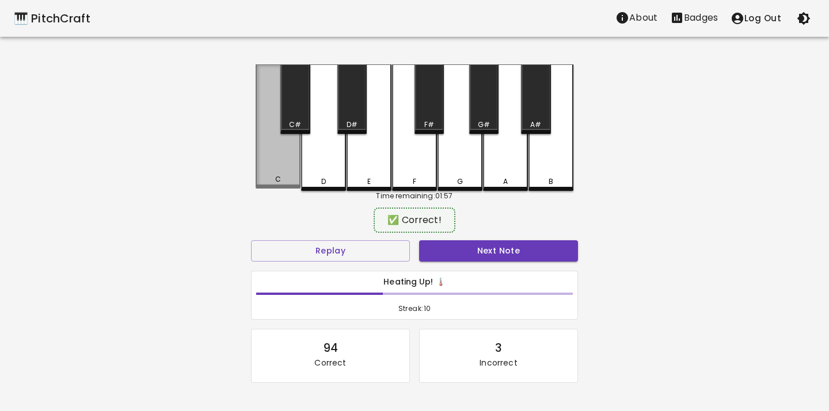
click at [278, 163] on div "C" at bounding box center [278, 126] width 45 height 124
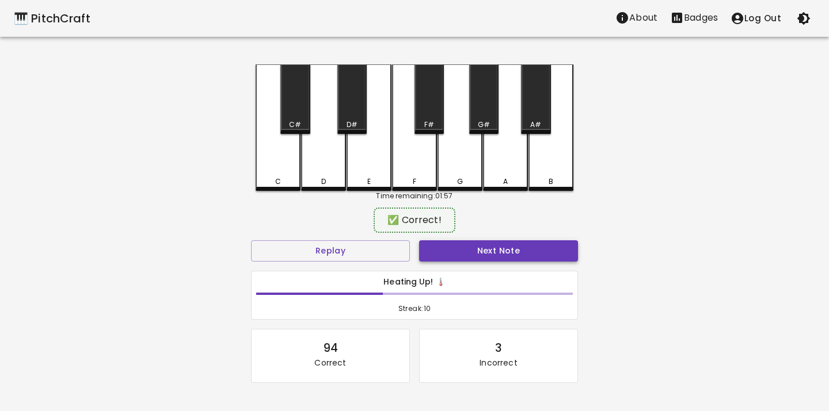
click at [438, 246] on button "Next Note" at bounding box center [498, 251] width 159 height 21
click at [367, 171] on div "E" at bounding box center [368, 126] width 45 height 124
click at [429, 251] on button "Next Note" at bounding box center [498, 251] width 159 height 21
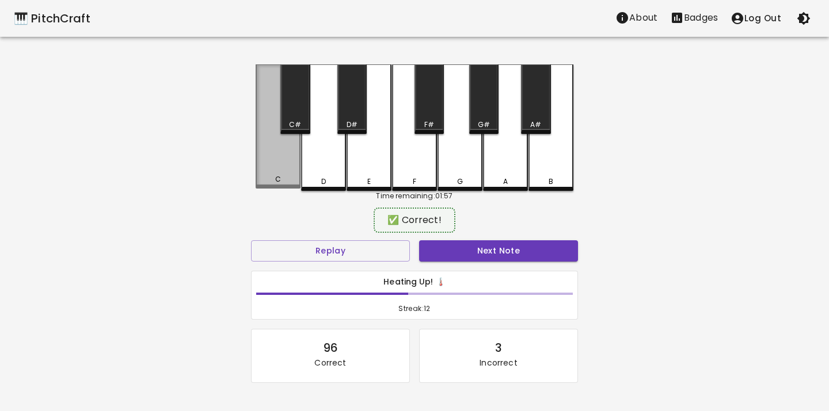
click at [276, 175] on div "C" at bounding box center [278, 126] width 45 height 124
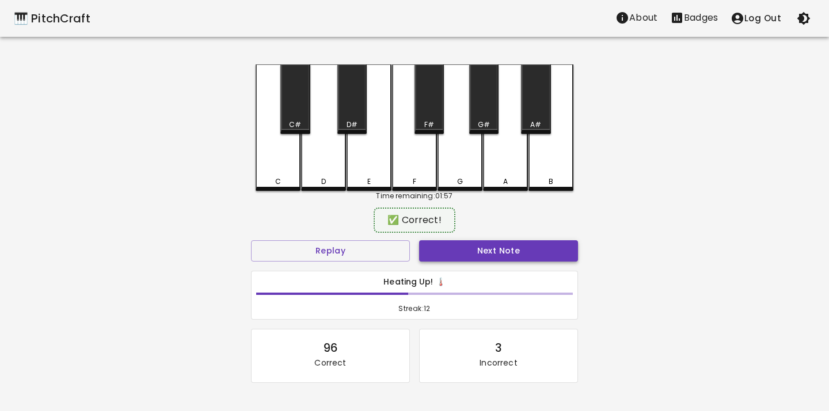
click at [433, 249] on button "Next Note" at bounding box center [498, 251] width 159 height 21
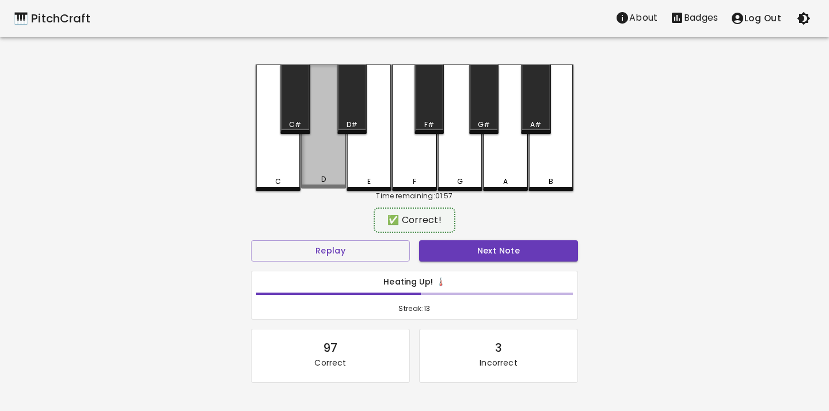
click at [325, 180] on div "D" at bounding box center [323, 179] width 5 height 10
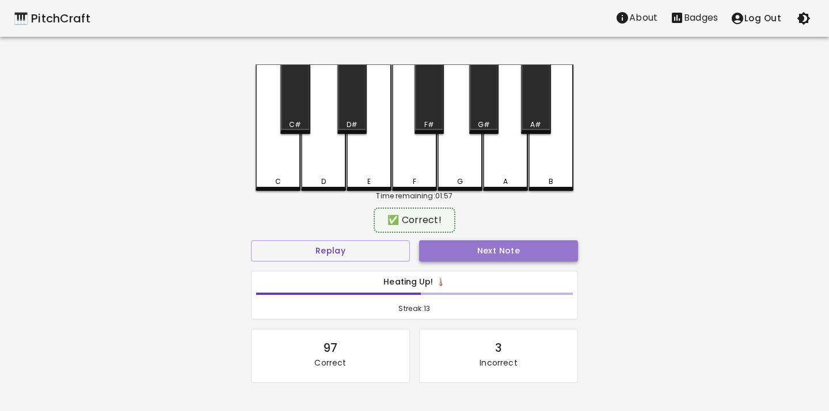
click at [433, 248] on button "Next Note" at bounding box center [498, 251] width 159 height 21
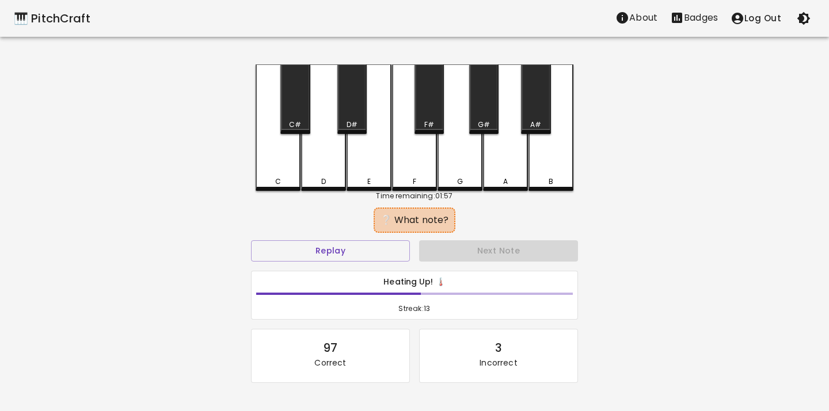
click at [371, 157] on div "E" at bounding box center [368, 127] width 45 height 127
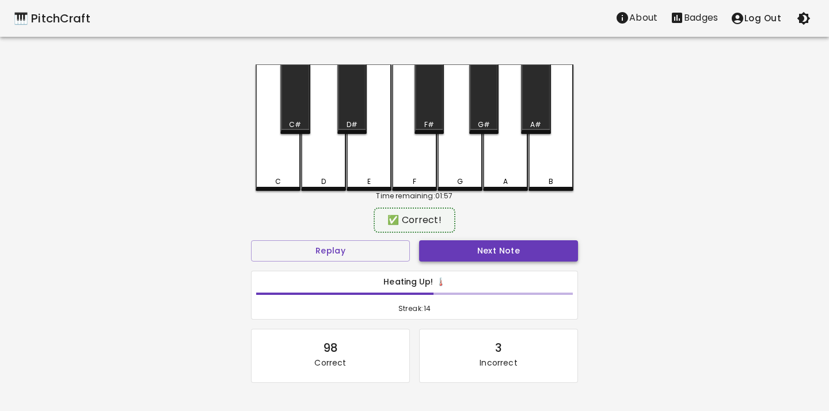
click at [443, 248] on button "Next Note" at bounding box center [498, 251] width 159 height 21
click at [365, 163] on div "E" at bounding box center [368, 126] width 45 height 124
click at [429, 251] on button "Next Note" at bounding box center [498, 251] width 159 height 21
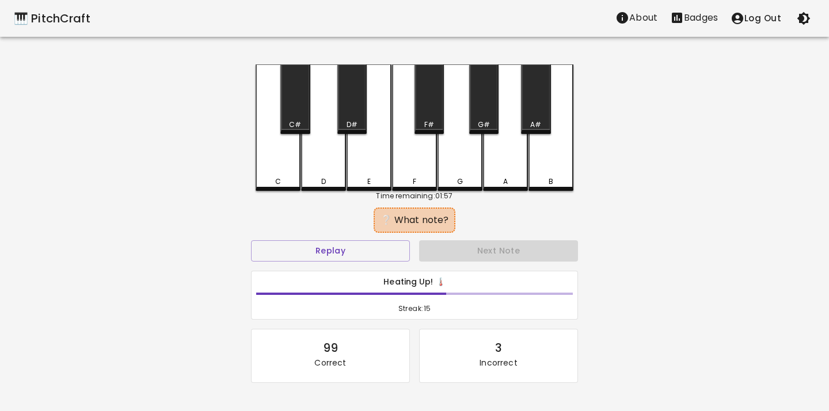
click at [362, 166] on div "E" at bounding box center [368, 127] width 45 height 127
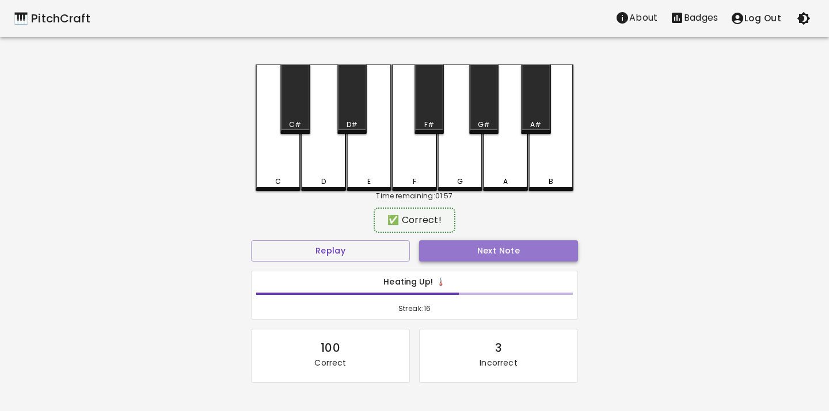
click at [445, 257] on button "Next Note" at bounding box center [498, 251] width 159 height 21
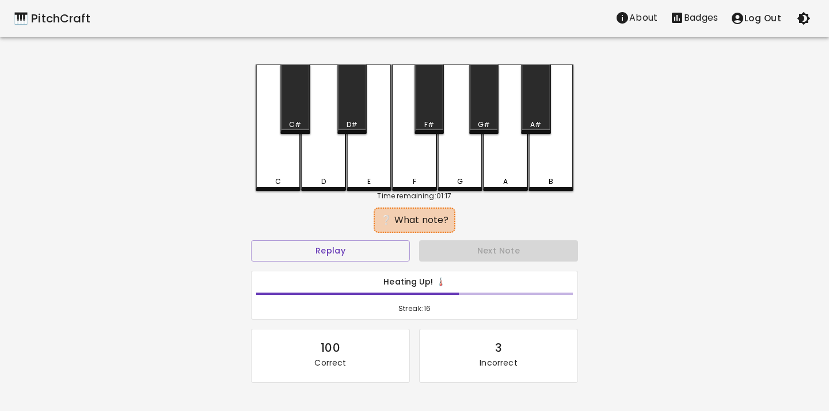
click at [270, 167] on div "C" at bounding box center [278, 127] width 45 height 127
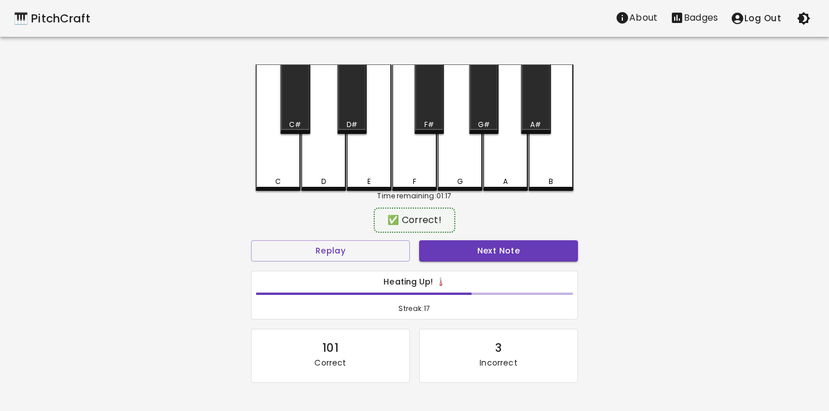
click at [435, 239] on div "Next Note" at bounding box center [498, 251] width 168 height 31
click at [433, 249] on button "Next Note" at bounding box center [498, 251] width 159 height 21
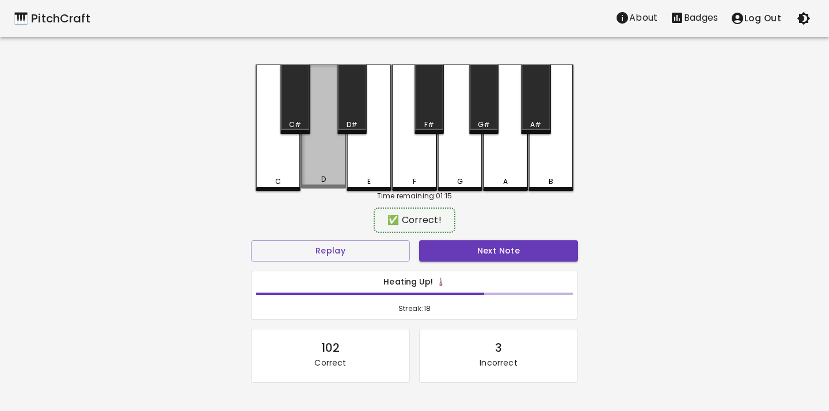
click at [334, 178] on div "D" at bounding box center [323, 179] width 43 height 10
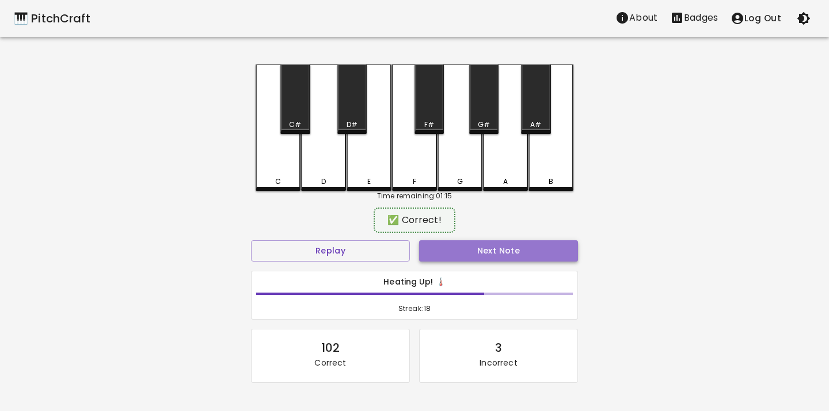
click at [440, 248] on button "Next Note" at bounding box center [498, 251] width 159 height 21
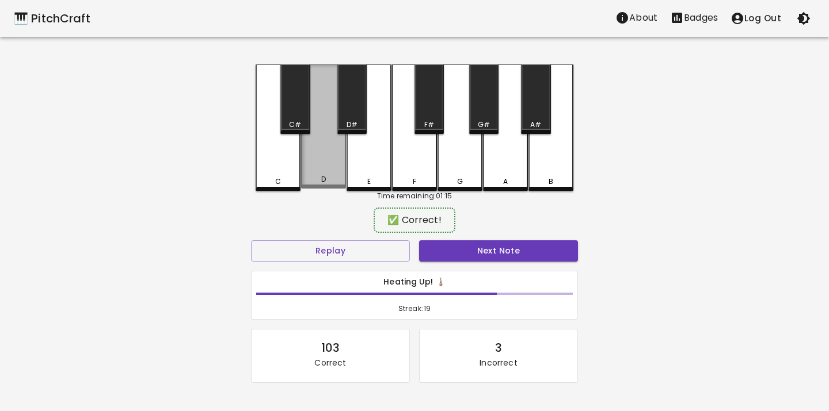
click at [317, 155] on div "D" at bounding box center [323, 126] width 45 height 124
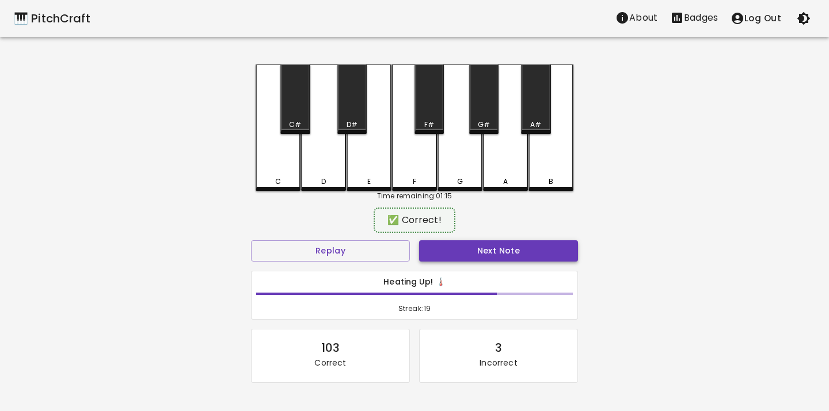
click at [427, 250] on button "Next Note" at bounding box center [498, 251] width 159 height 21
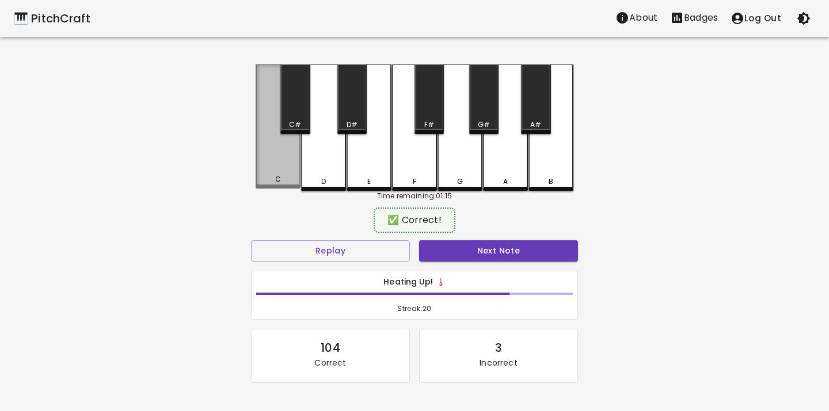
click at [290, 172] on div "C" at bounding box center [278, 126] width 45 height 124
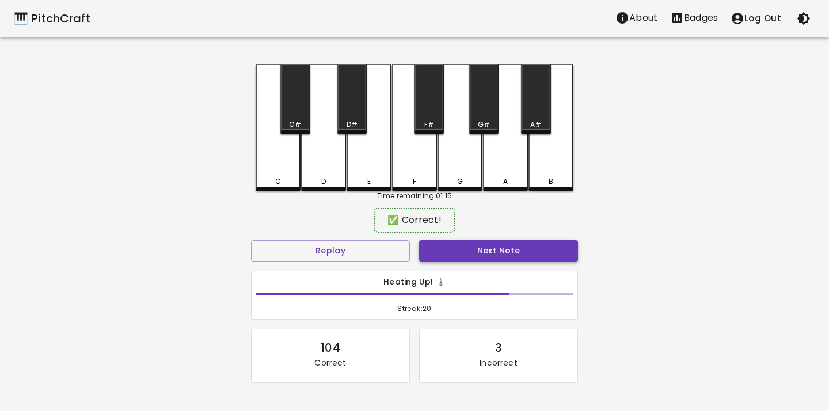
click at [452, 248] on button "Next Note" at bounding box center [498, 251] width 159 height 21
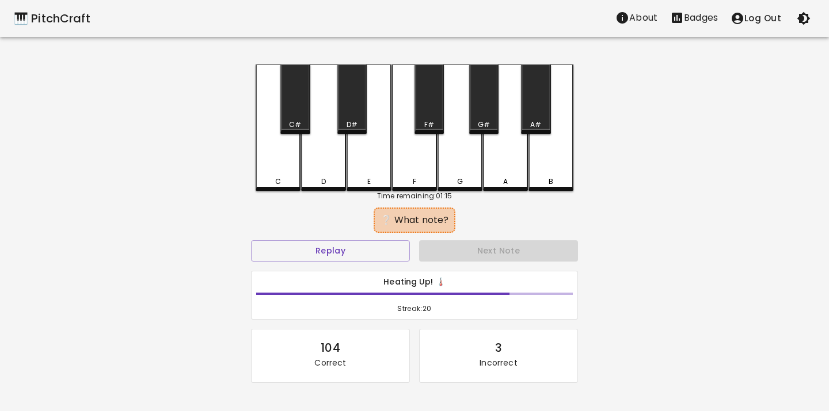
click at [279, 147] on div "C" at bounding box center [278, 127] width 45 height 127
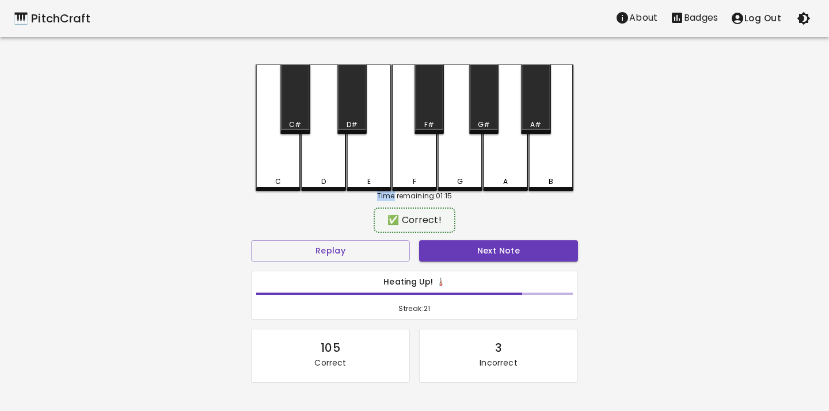
drag, startPoint x: 279, startPoint y: 147, endPoint x: 331, endPoint y: 167, distance: 56.1
click at [288, 147] on div "C" at bounding box center [278, 127] width 45 height 127
click at [441, 251] on button "Next Note" at bounding box center [498, 251] width 159 height 21
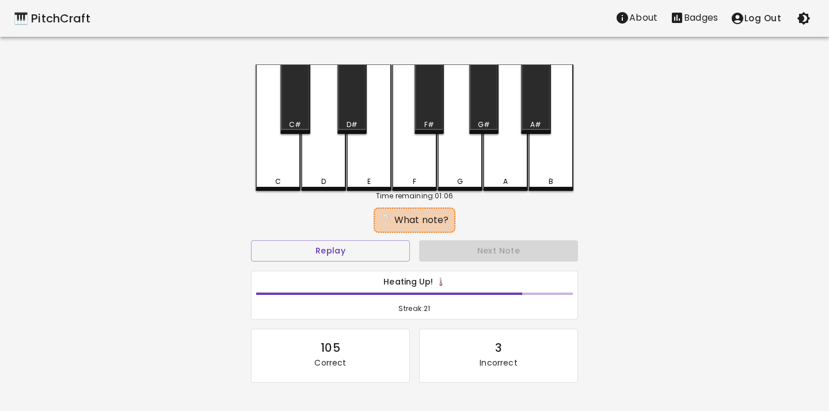
click at [280, 169] on div "C" at bounding box center [278, 127] width 45 height 127
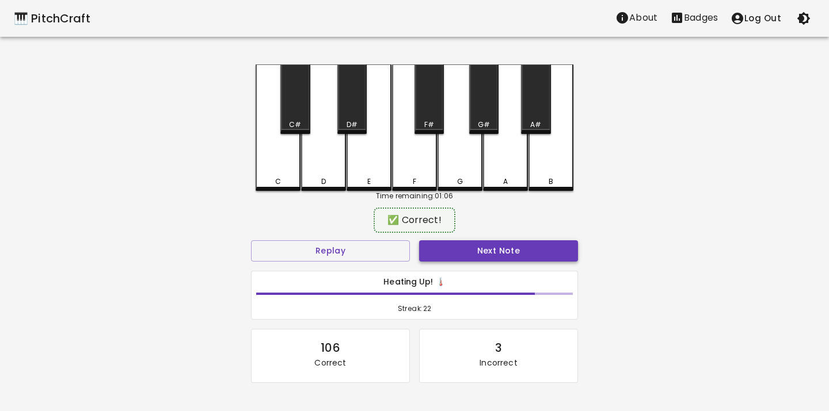
click at [435, 256] on button "Next Note" at bounding box center [498, 251] width 159 height 21
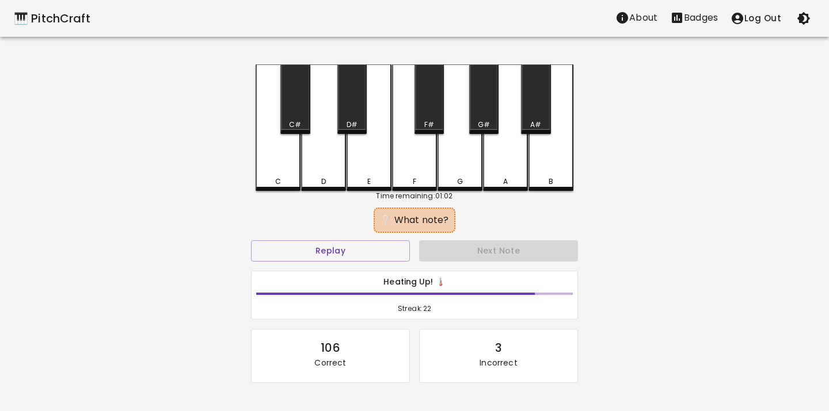
click at [374, 177] on div "E" at bounding box center [369, 182] width 43 height 10
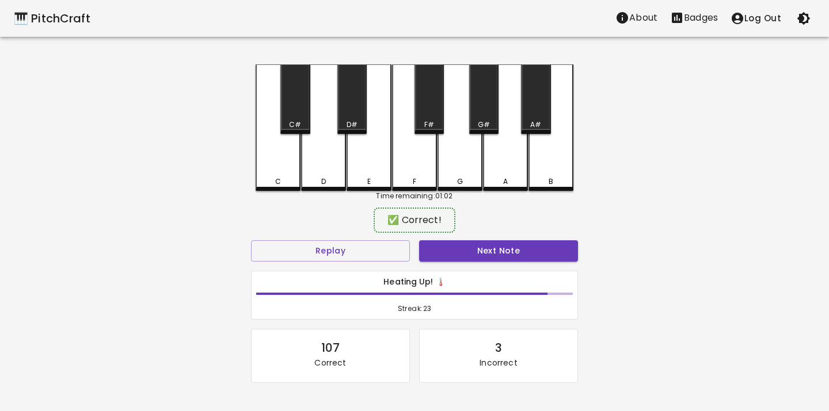
click at [374, 177] on div "E" at bounding box center [369, 182] width 43 height 10
click at [440, 247] on button "Next Note" at bounding box center [498, 251] width 159 height 21
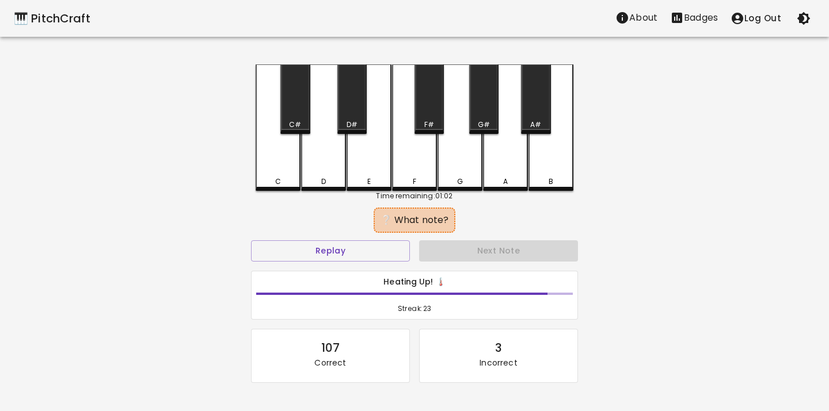
click at [316, 169] on div "D" at bounding box center [323, 127] width 45 height 127
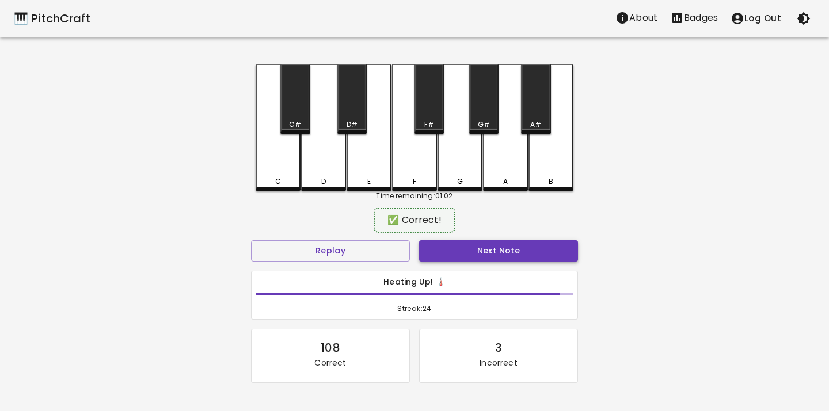
click at [463, 253] on button "Next Note" at bounding box center [498, 251] width 159 height 21
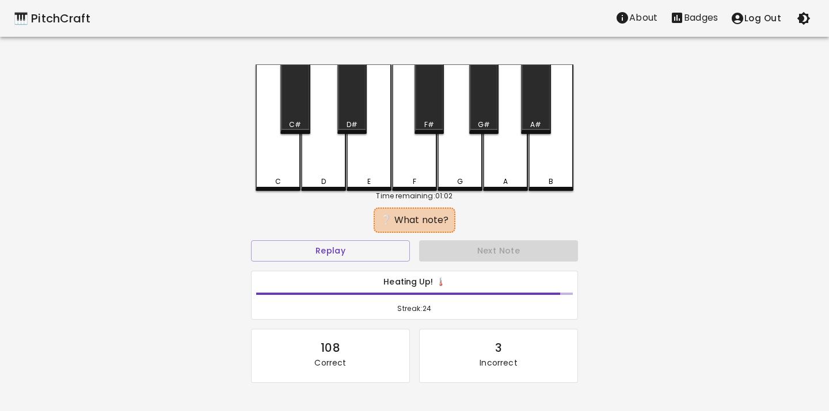
click at [287, 176] on div "C" at bounding box center [278, 127] width 45 height 127
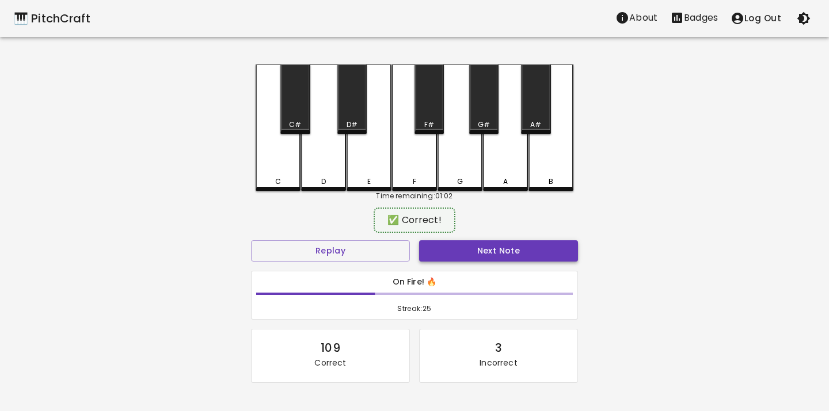
click at [436, 249] on button "Next Note" at bounding box center [498, 251] width 159 height 21
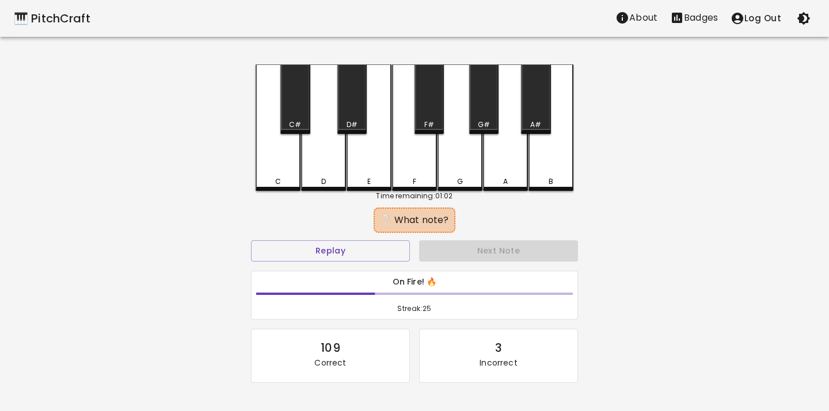
click at [380, 176] on div "E" at bounding box center [368, 127] width 45 height 127
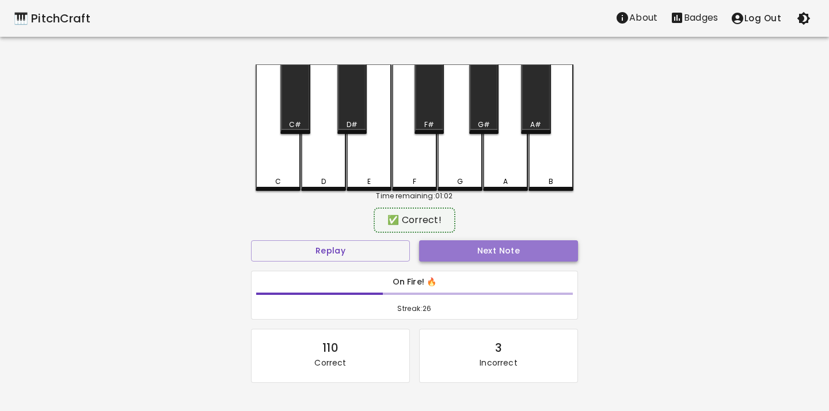
click at [467, 252] on button "Next Note" at bounding box center [498, 251] width 159 height 21
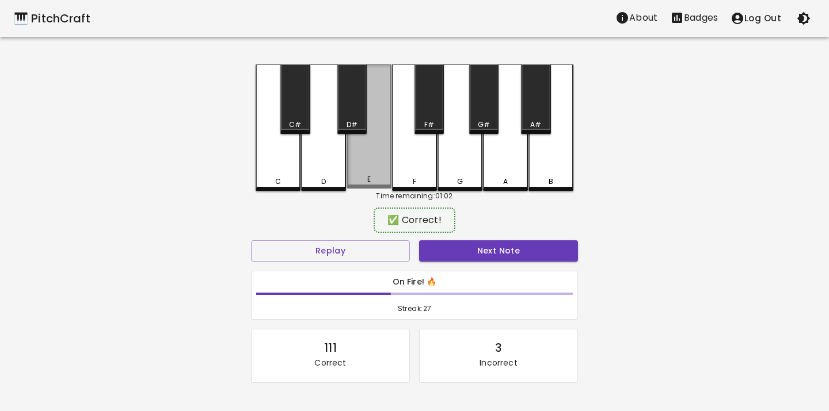
click at [379, 159] on div "E" at bounding box center [368, 126] width 45 height 124
click at [455, 256] on button "Next Note" at bounding box center [498, 251] width 159 height 21
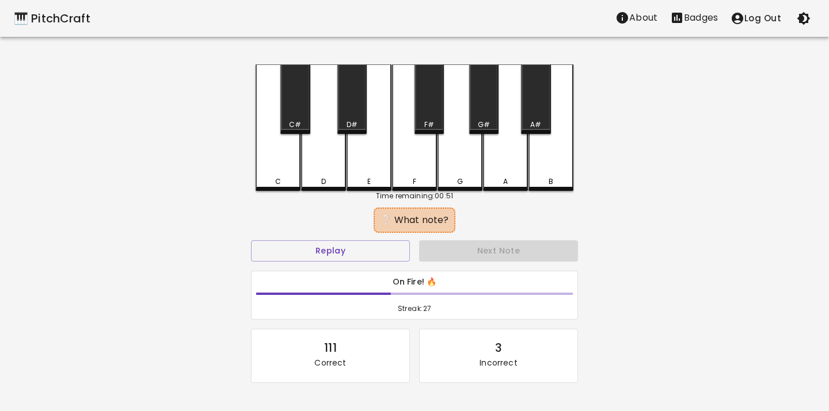
click at [364, 155] on div "E" at bounding box center [368, 127] width 45 height 127
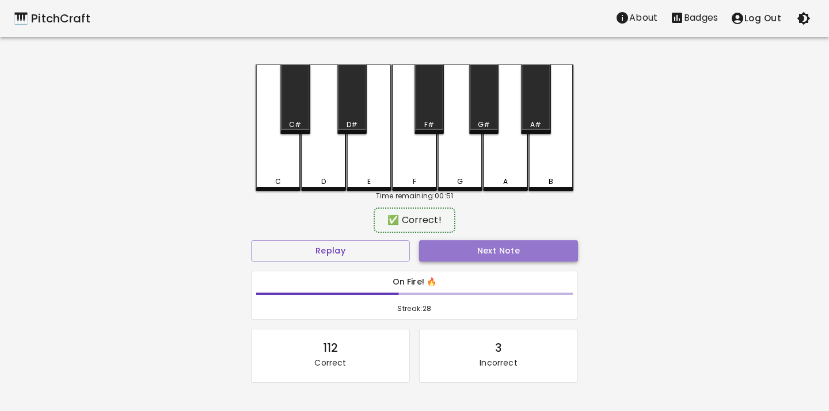
click at [435, 255] on button "Next Note" at bounding box center [498, 251] width 159 height 21
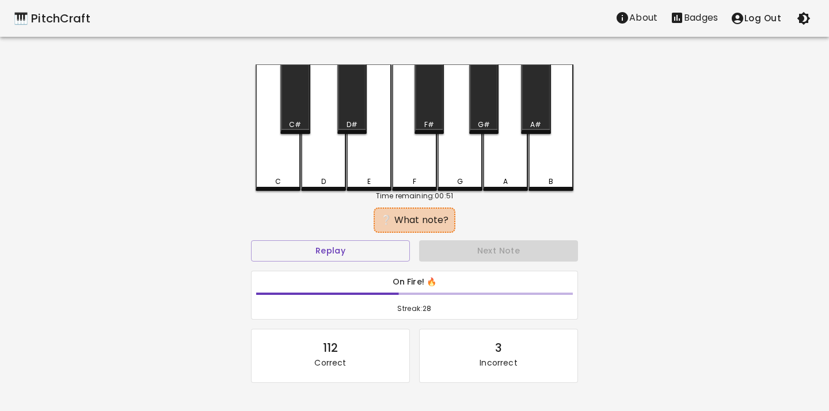
click at [315, 167] on div "D" at bounding box center [323, 127] width 45 height 127
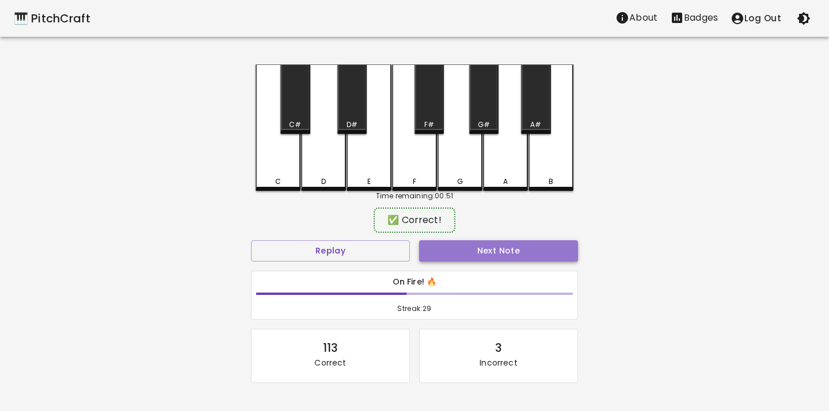
click at [432, 257] on button "Next Note" at bounding box center [498, 251] width 159 height 21
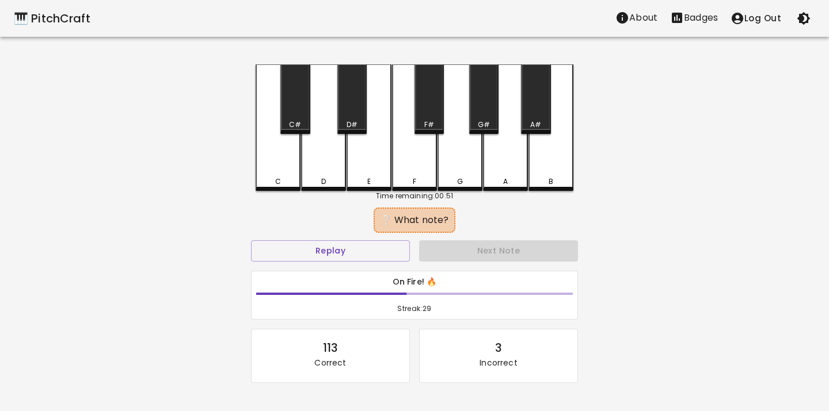
click at [268, 169] on div "C" at bounding box center [278, 127] width 45 height 127
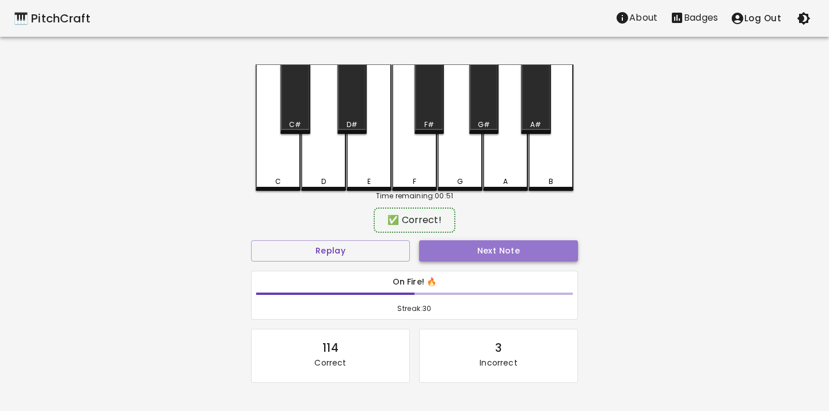
click at [424, 243] on button "Next Note" at bounding box center [498, 251] width 159 height 21
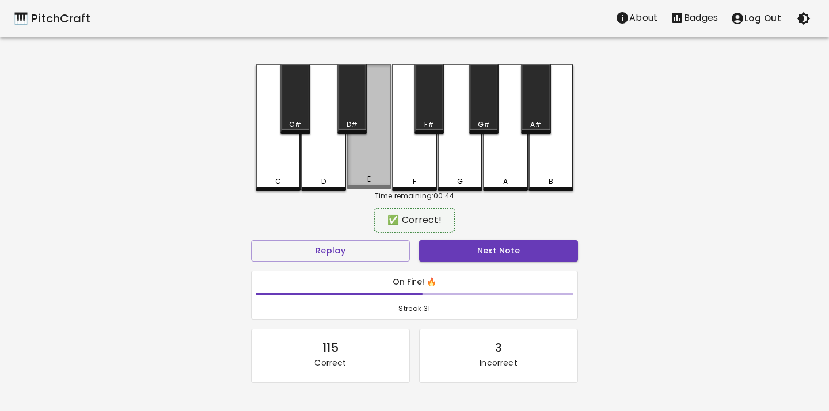
click at [356, 175] on div "E" at bounding box center [368, 126] width 45 height 124
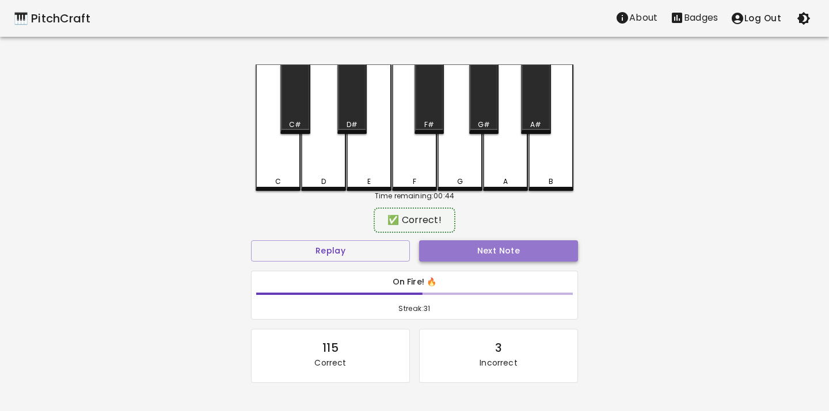
click at [428, 256] on button "Next Note" at bounding box center [498, 251] width 159 height 21
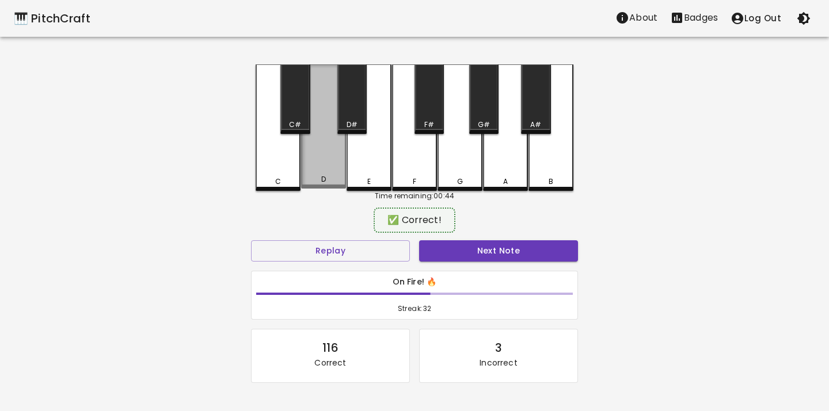
click at [325, 171] on div "D" at bounding box center [323, 126] width 45 height 124
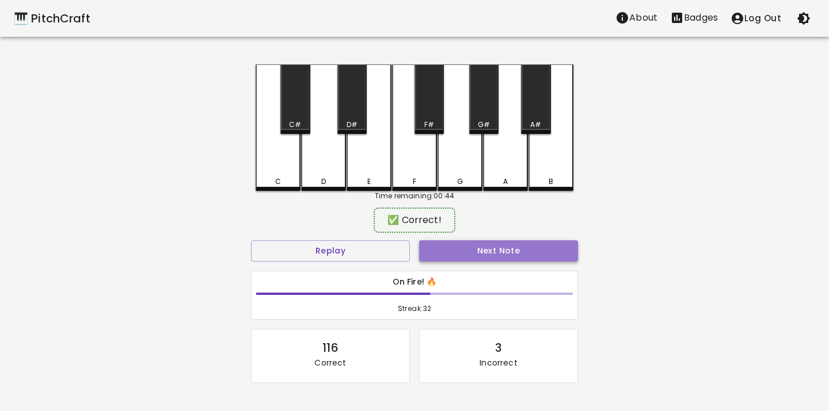
click at [441, 249] on button "Next Note" at bounding box center [498, 251] width 159 height 21
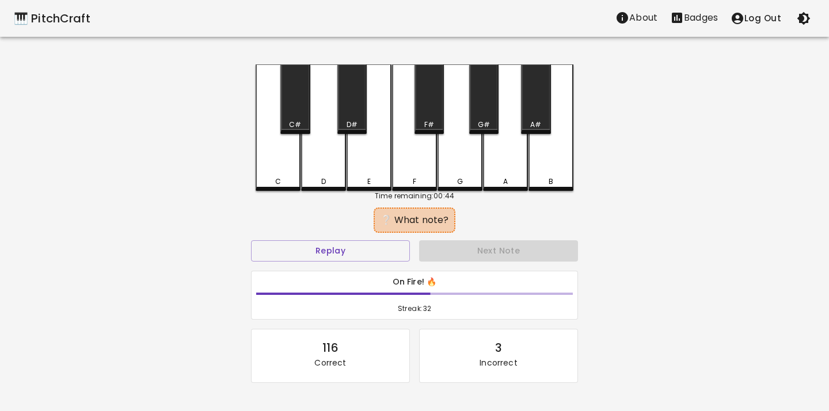
click at [318, 173] on div "D" at bounding box center [323, 127] width 45 height 127
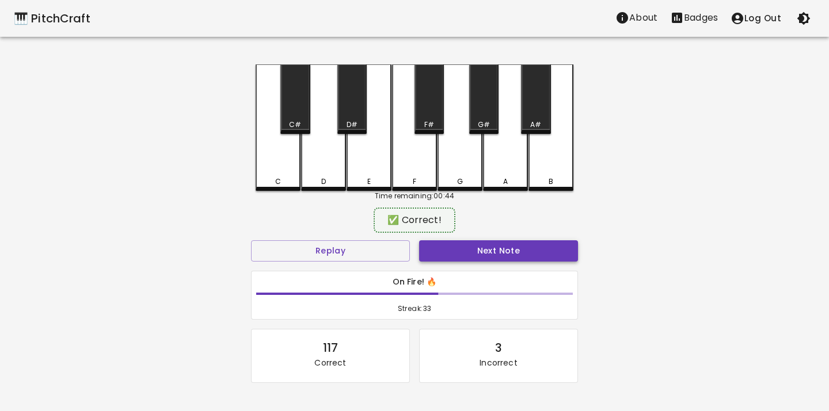
click at [451, 253] on button "Next Note" at bounding box center [498, 251] width 159 height 21
click at [363, 174] on div "E" at bounding box center [368, 126] width 45 height 124
click at [431, 245] on button "Next Note" at bounding box center [498, 251] width 159 height 21
click at [368, 174] on div "E" at bounding box center [368, 126] width 45 height 124
click at [443, 260] on button "Next Note" at bounding box center [498, 251] width 159 height 21
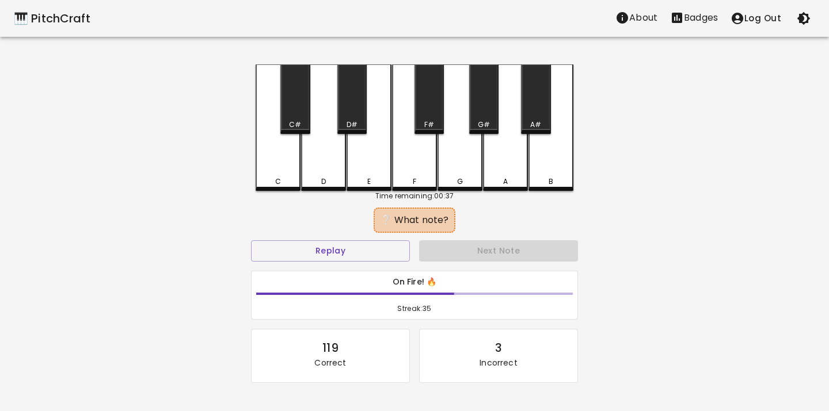
click at [277, 177] on div "C" at bounding box center [278, 182] width 6 height 10
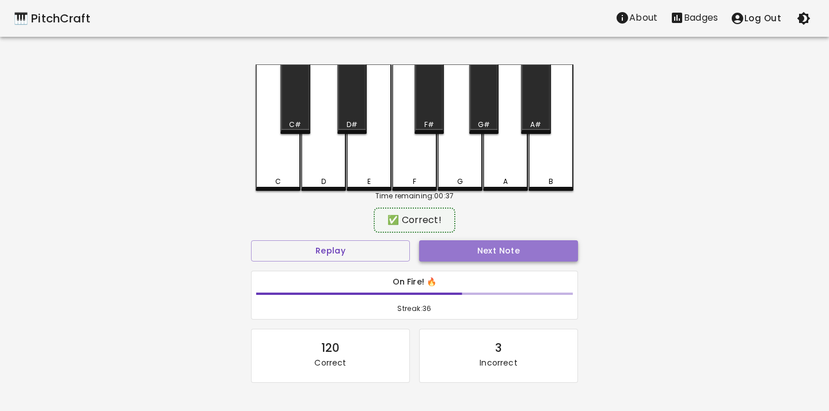
click at [441, 247] on button "Next Note" at bounding box center [498, 251] width 159 height 21
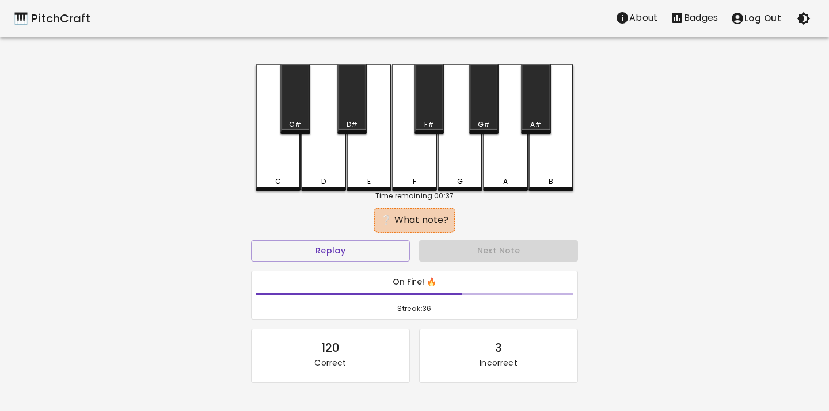
click at [320, 163] on div "D" at bounding box center [323, 127] width 45 height 127
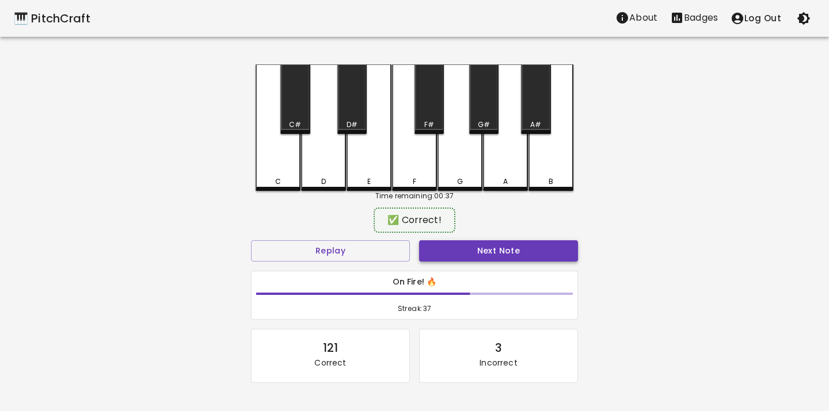
click at [437, 250] on button "Next Note" at bounding box center [498, 251] width 159 height 21
click at [355, 160] on div "E" at bounding box center [368, 126] width 45 height 124
click at [432, 248] on button "Next Note" at bounding box center [498, 251] width 159 height 21
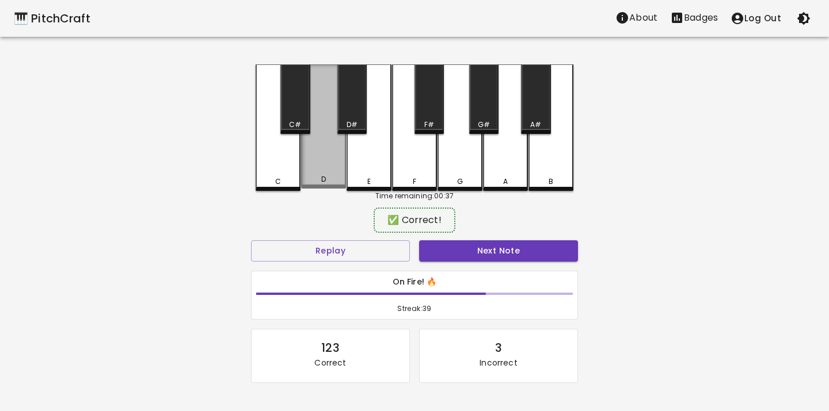
click at [327, 172] on div "D" at bounding box center [323, 126] width 45 height 124
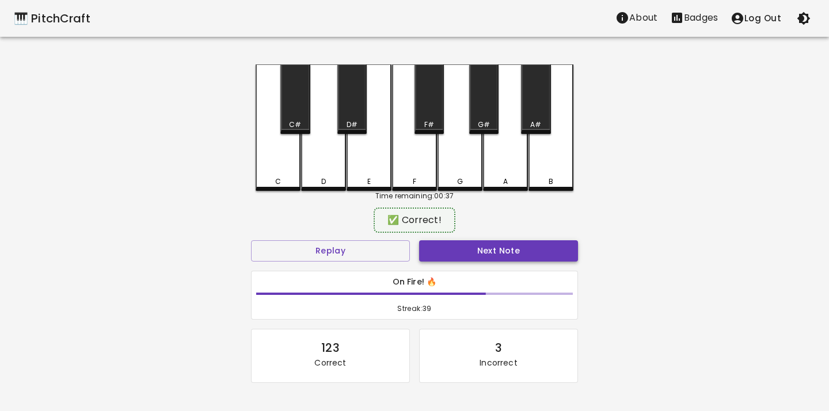
click at [441, 246] on button "Next Note" at bounding box center [498, 251] width 159 height 21
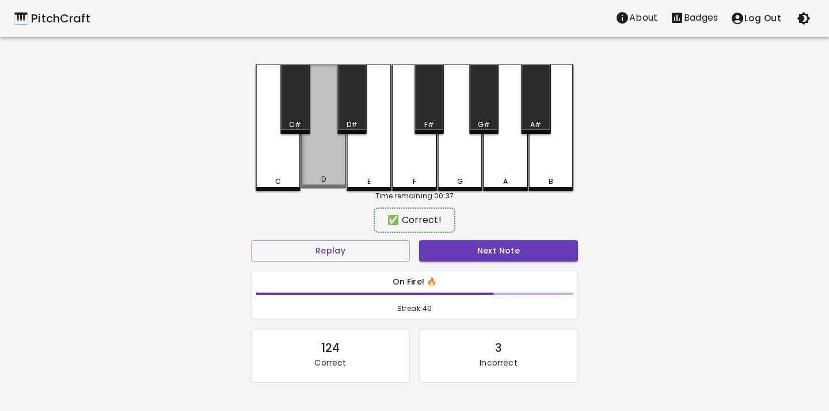
click at [313, 174] on div "D" at bounding box center [323, 126] width 45 height 124
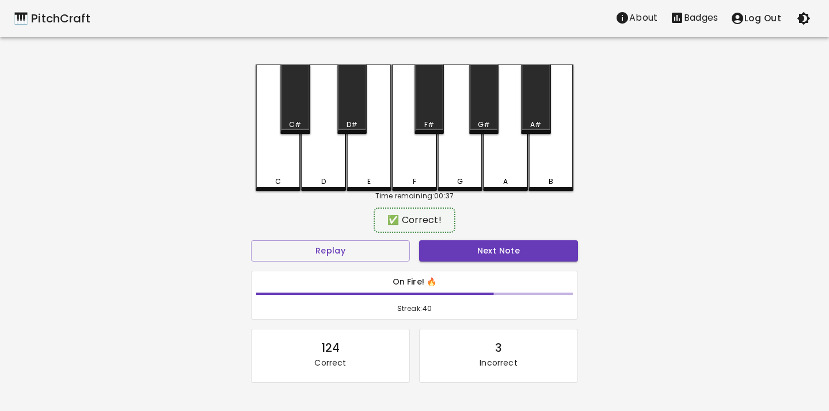
click at [462, 261] on div "Next Note" at bounding box center [498, 251] width 168 height 31
click at [462, 254] on button "Next Note" at bounding box center [498, 251] width 159 height 21
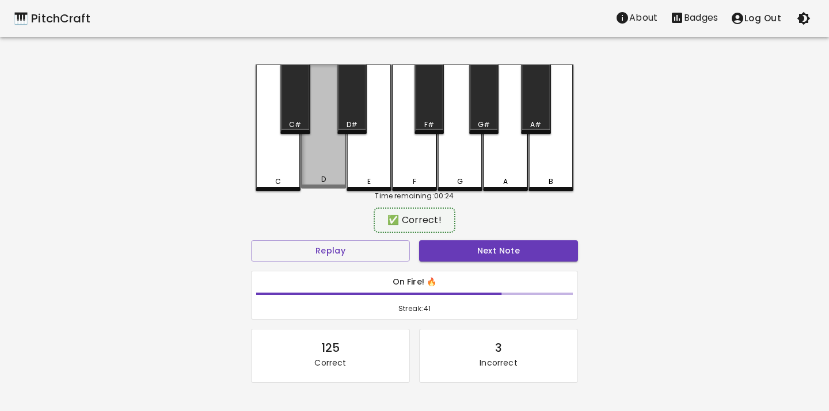
click at [326, 186] on div "D" at bounding box center [323, 126] width 45 height 124
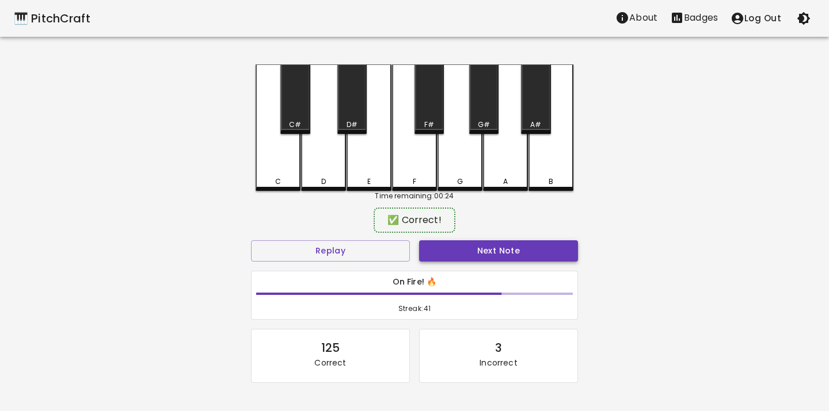
click at [439, 256] on button "Next Note" at bounding box center [498, 251] width 159 height 21
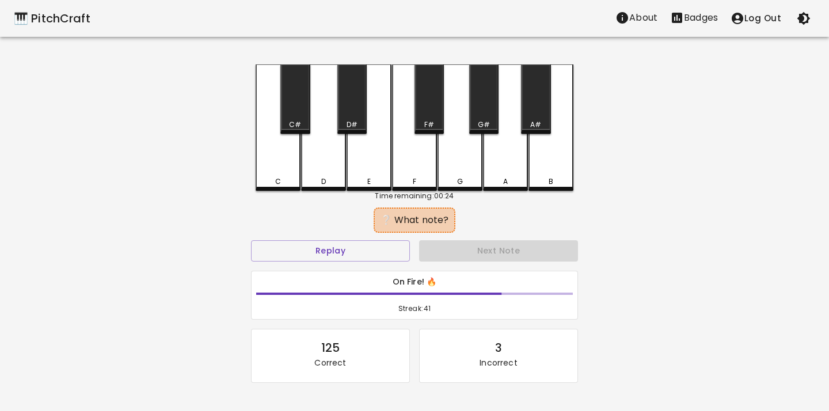
click at [282, 174] on div "C" at bounding box center [278, 127] width 45 height 127
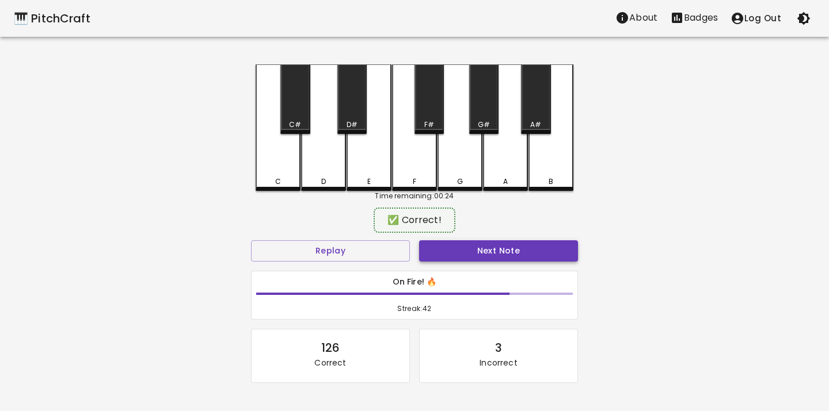
click at [433, 249] on button "Next Note" at bounding box center [498, 251] width 159 height 21
click at [365, 176] on div "E" at bounding box center [368, 126] width 45 height 124
click at [433, 255] on button "Next Note" at bounding box center [498, 251] width 159 height 21
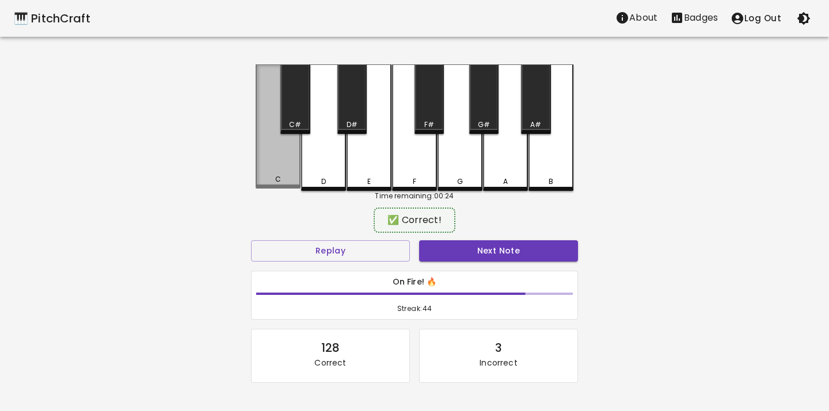
click at [277, 179] on div "C" at bounding box center [278, 179] width 6 height 10
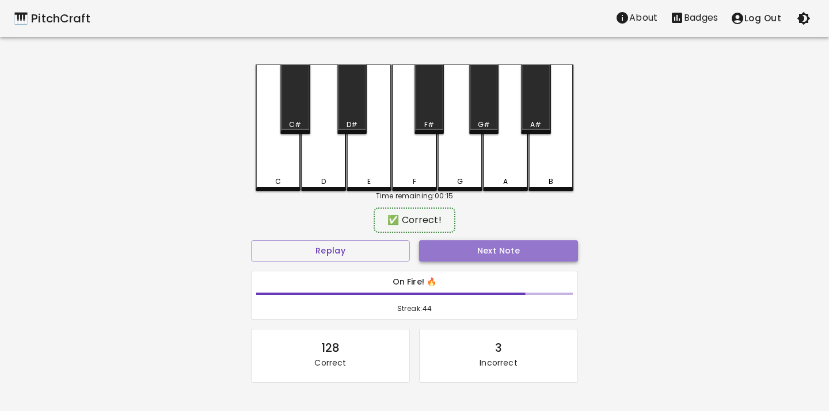
click at [485, 246] on button "Next Note" at bounding box center [498, 251] width 159 height 21
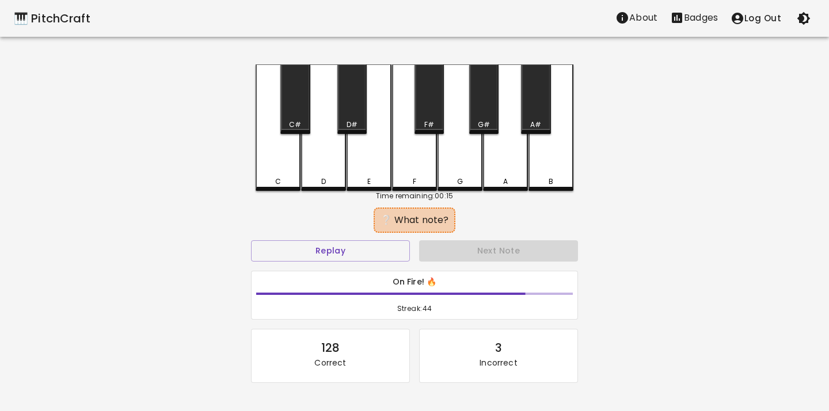
click at [280, 165] on div "C" at bounding box center [278, 127] width 45 height 127
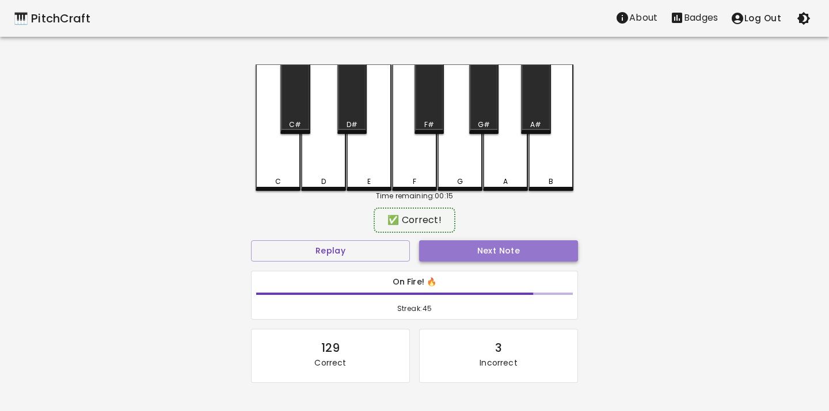
click at [430, 241] on button "Next Note" at bounding box center [498, 251] width 159 height 21
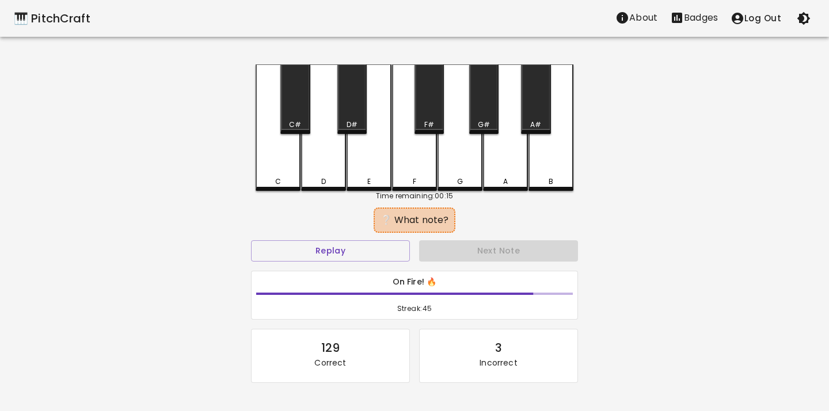
click at [321, 174] on div "D" at bounding box center [323, 127] width 45 height 127
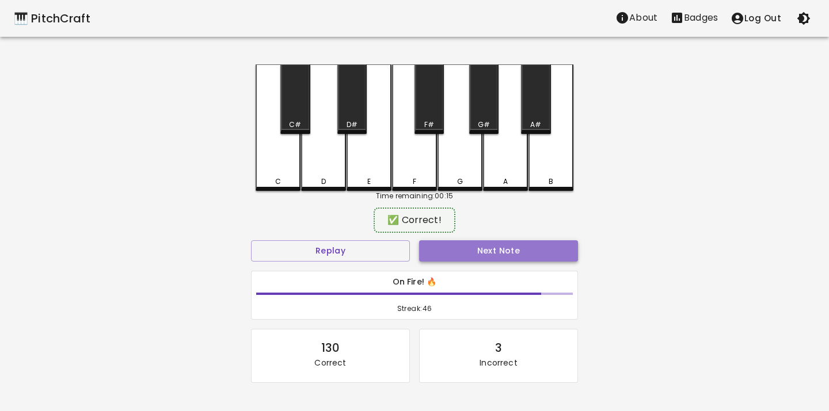
click at [453, 253] on button "Next Note" at bounding box center [498, 251] width 159 height 21
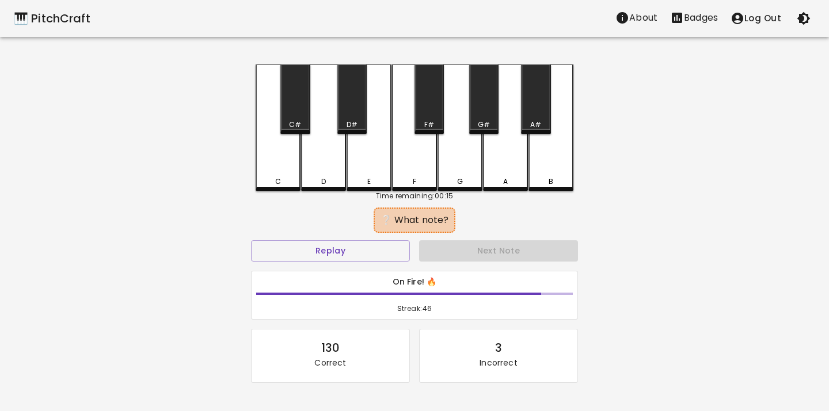
click at [317, 170] on div "D" at bounding box center [323, 127] width 45 height 127
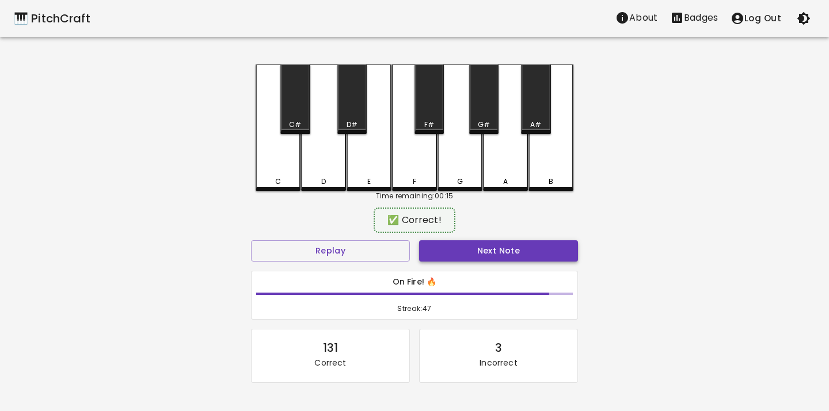
click at [461, 255] on button "Next Note" at bounding box center [498, 251] width 159 height 21
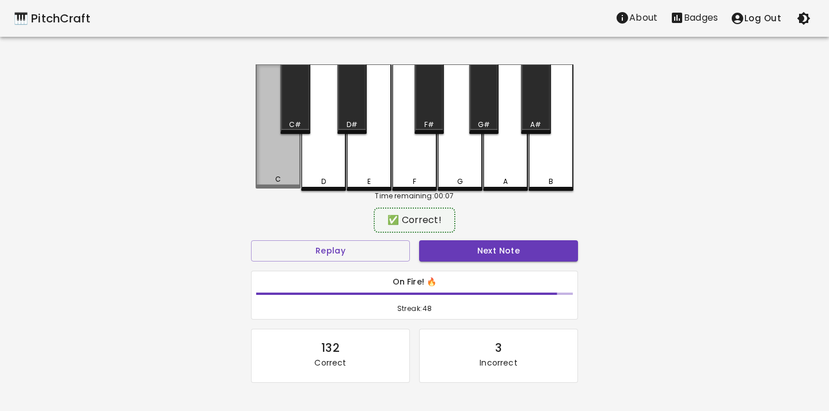
click at [272, 177] on div "C" at bounding box center [278, 179] width 43 height 10
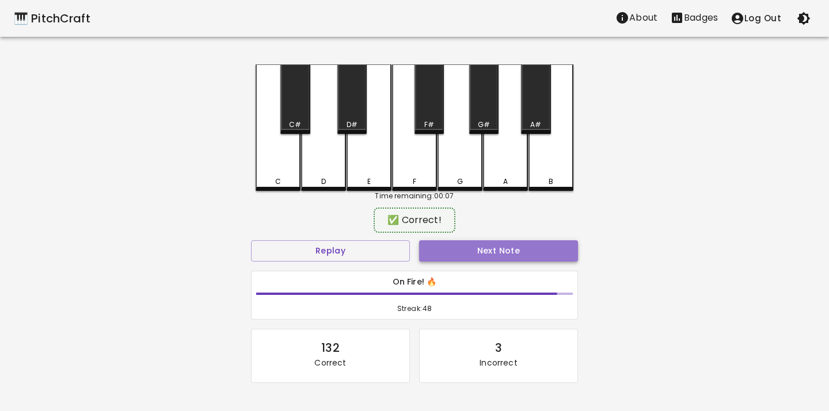
click at [455, 257] on button "Next Note" at bounding box center [498, 251] width 159 height 21
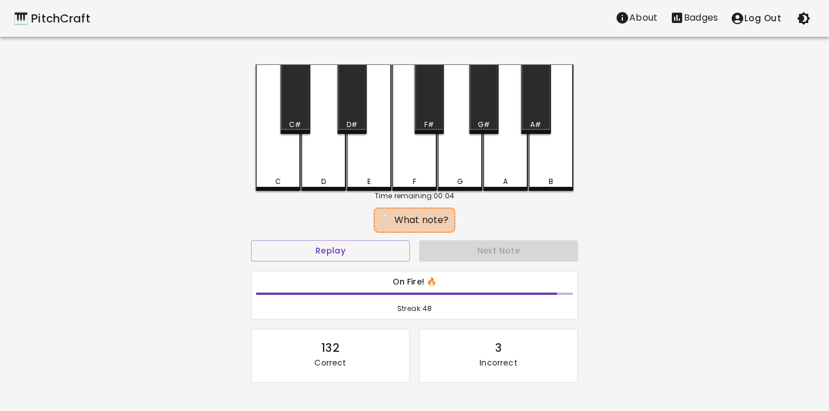
click at [363, 169] on div "E" at bounding box center [368, 127] width 45 height 127
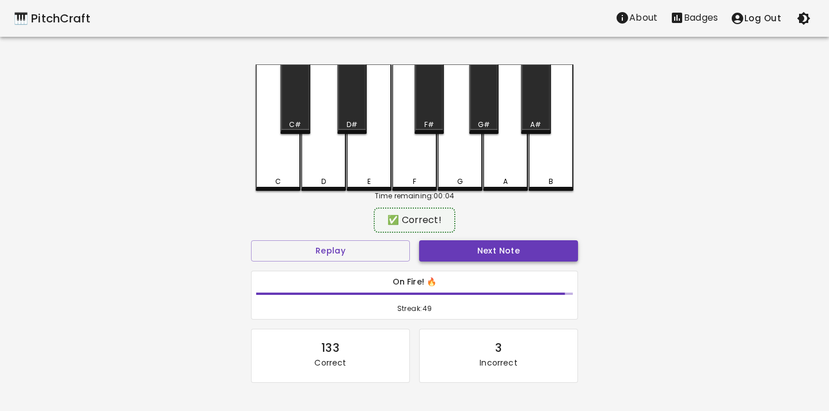
click at [452, 248] on button "Next Note" at bounding box center [498, 251] width 159 height 21
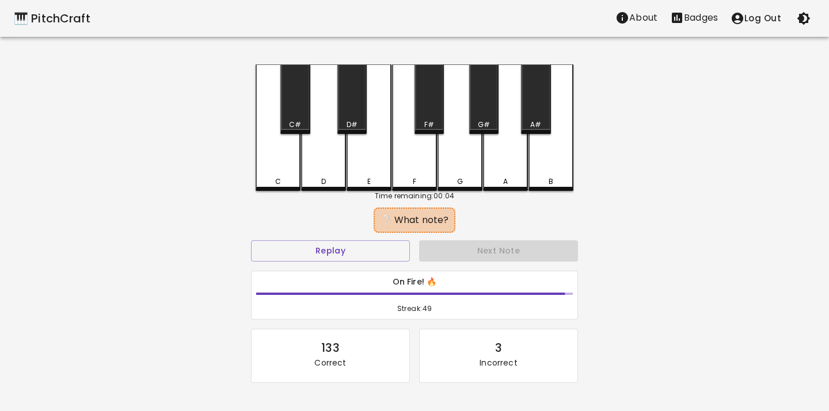
click at [322, 170] on div "D" at bounding box center [323, 127] width 45 height 127
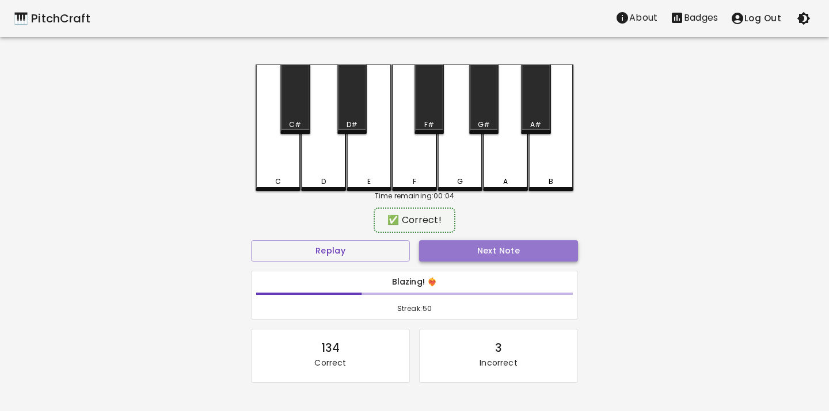
click at [451, 258] on button "Next Note" at bounding box center [498, 251] width 159 height 21
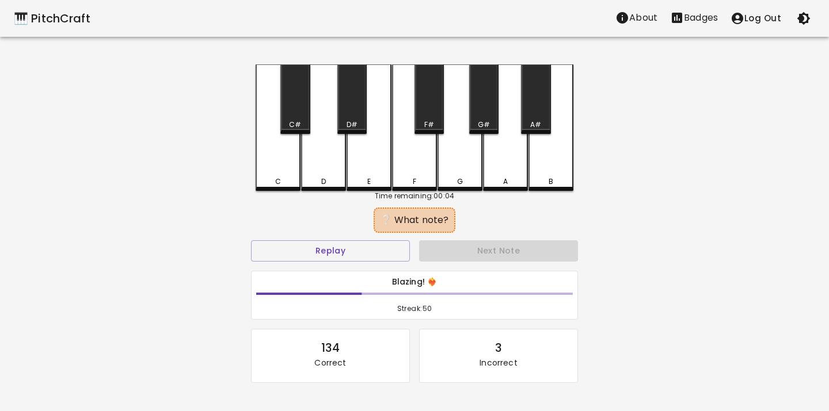
click at [277, 176] on div "C" at bounding box center [278, 127] width 45 height 127
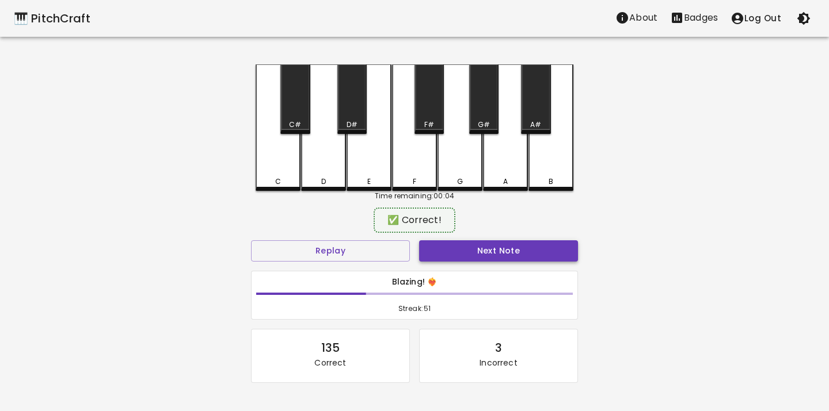
click at [458, 259] on button "Next Note" at bounding box center [498, 251] width 159 height 21
click at [372, 172] on div "E" at bounding box center [368, 126] width 45 height 124
click at [469, 251] on button "Next Note" at bounding box center [498, 251] width 159 height 21
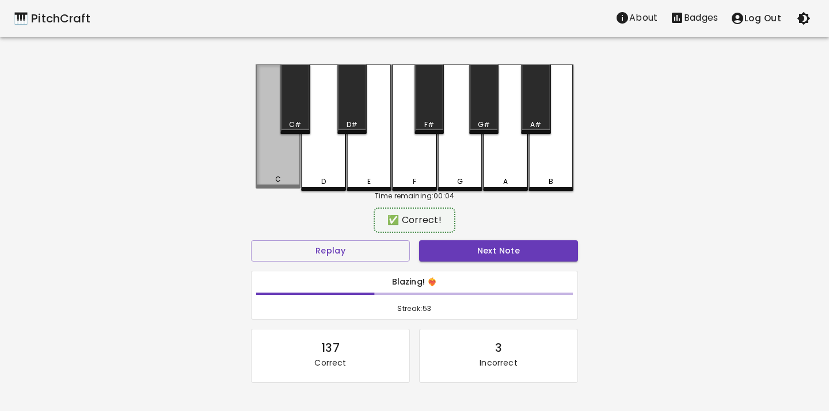
click at [276, 158] on div "C" at bounding box center [278, 126] width 45 height 124
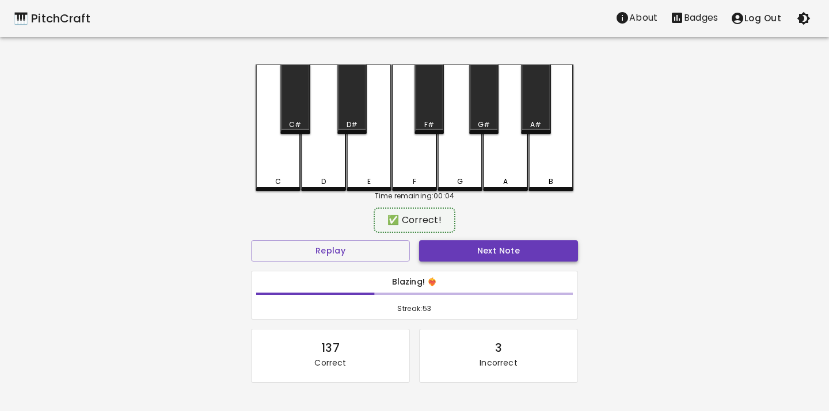
click at [438, 251] on button "Next Note" at bounding box center [498, 251] width 159 height 21
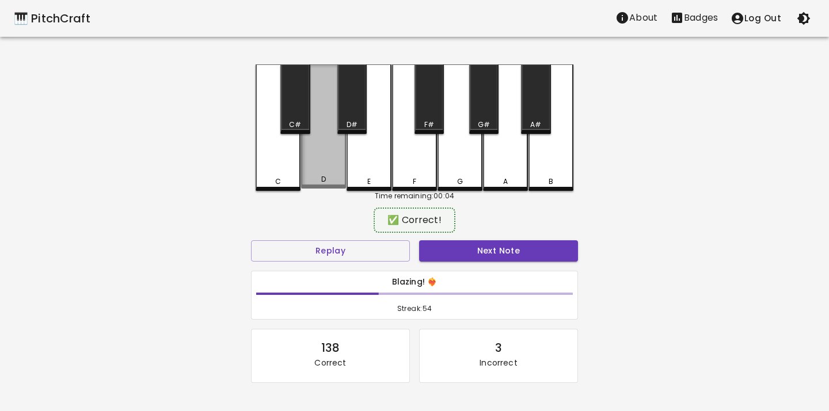
click at [317, 162] on div "D" at bounding box center [323, 126] width 45 height 124
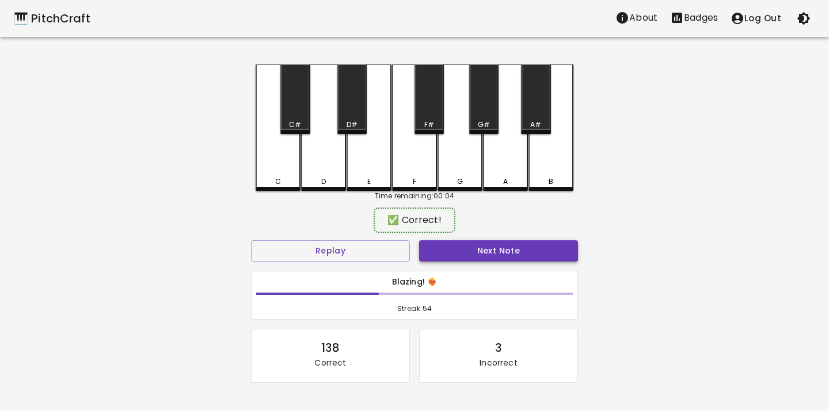
click at [432, 249] on button "Next Note" at bounding box center [498, 251] width 159 height 21
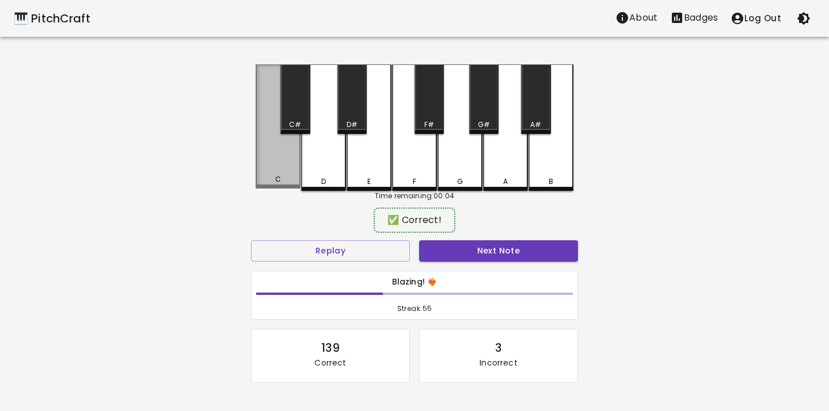
click at [281, 165] on div "C" at bounding box center [278, 126] width 45 height 124
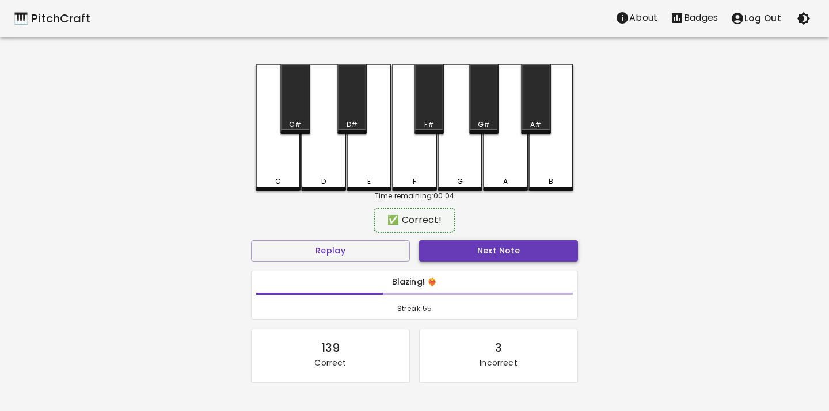
click at [445, 248] on button "Next Note" at bounding box center [498, 251] width 159 height 21
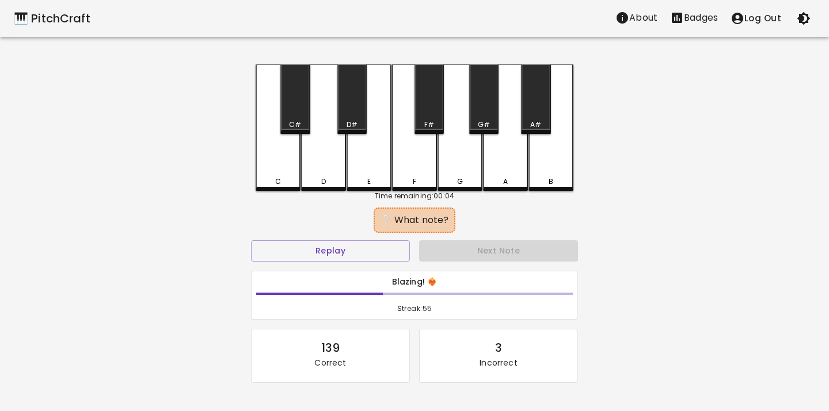
click at [375, 166] on div "E" at bounding box center [368, 127] width 45 height 127
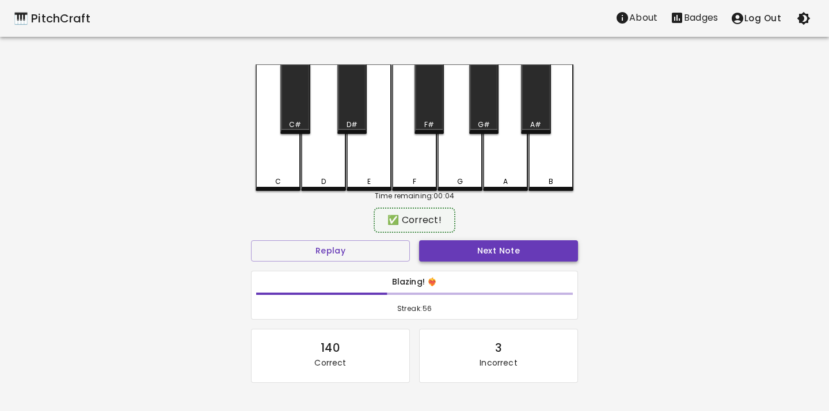
click at [447, 245] on button "Next Note" at bounding box center [498, 251] width 159 height 21
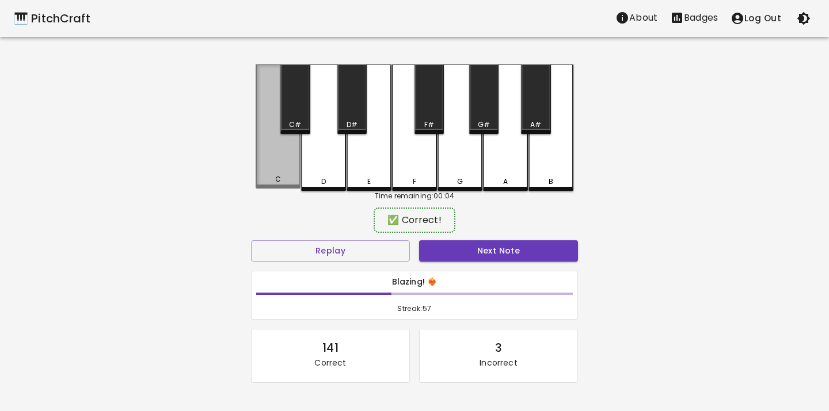
click at [276, 167] on div "C" at bounding box center [278, 126] width 45 height 124
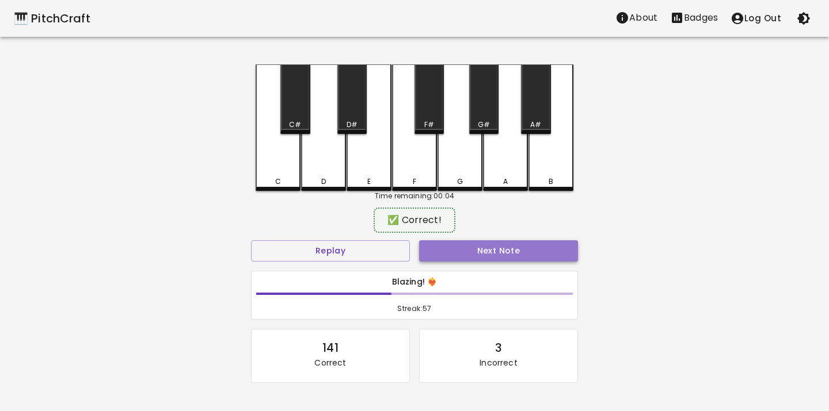
click at [443, 252] on button "Next Note" at bounding box center [498, 251] width 159 height 21
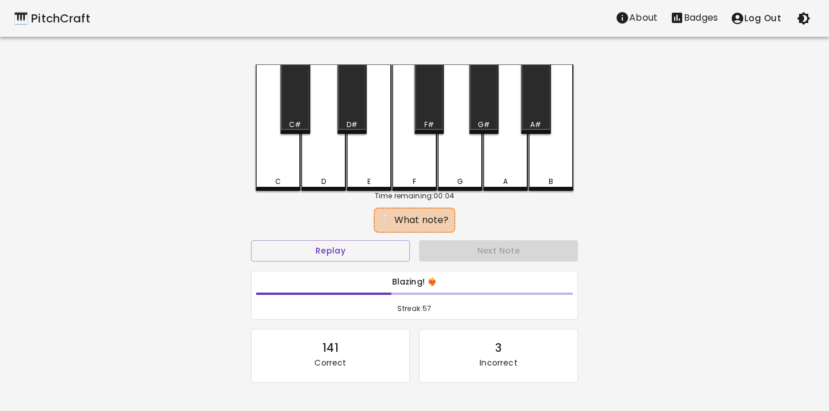
click at [274, 160] on div "C" at bounding box center [278, 127] width 45 height 127
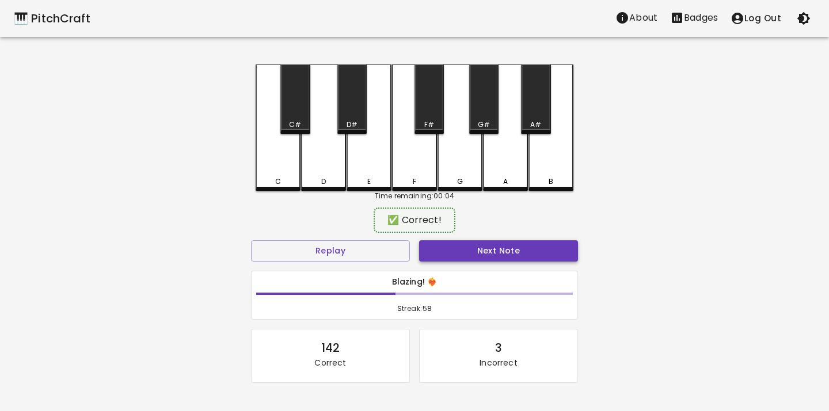
click at [448, 254] on button "Next Note" at bounding box center [498, 251] width 159 height 21
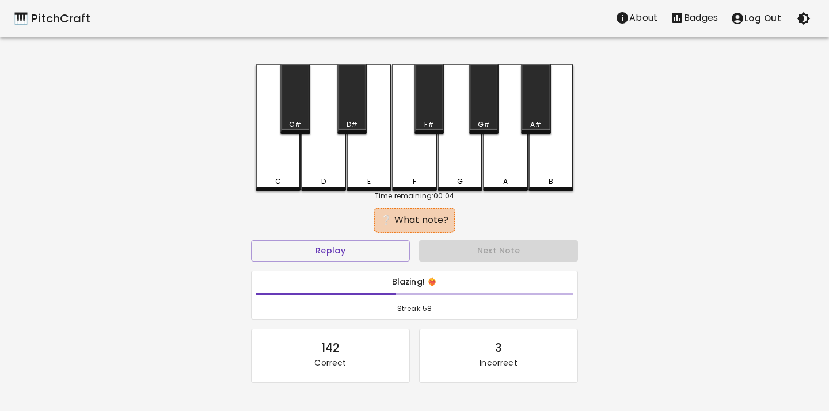
click at [283, 186] on div "C" at bounding box center [278, 127] width 45 height 127
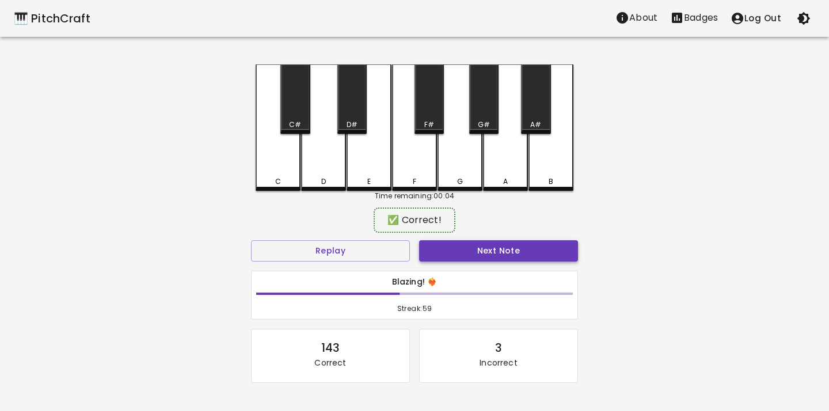
click at [441, 256] on button "Next Note" at bounding box center [498, 251] width 159 height 21
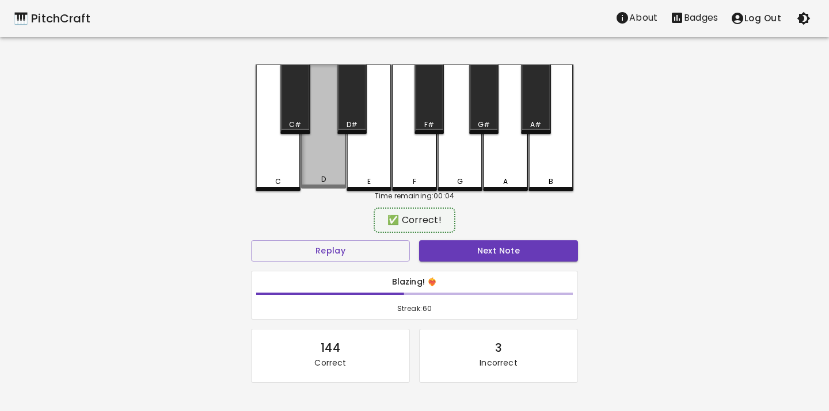
click at [326, 176] on div "D" at bounding box center [323, 126] width 45 height 124
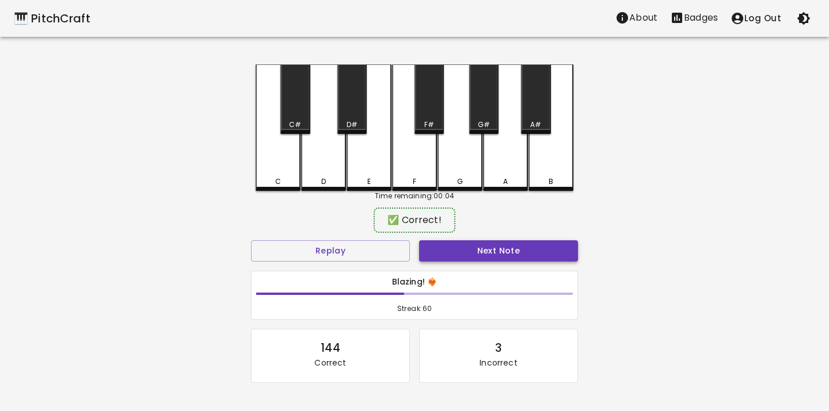
click at [470, 250] on button "Next Note" at bounding box center [498, 251] width 159 height 21
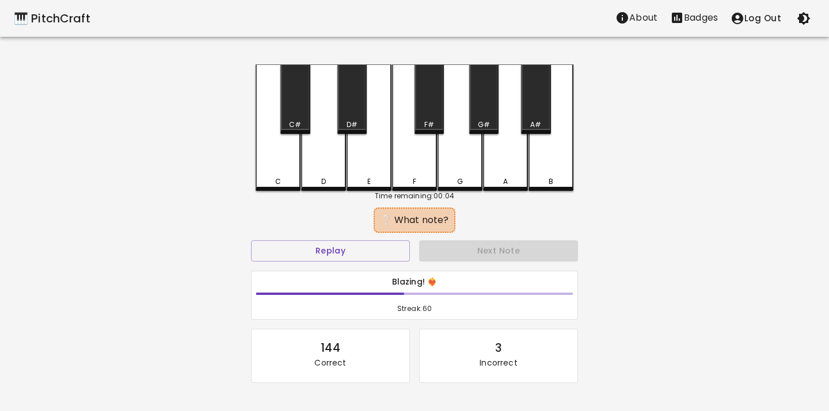
click at [325, 161] on div "D" at bounding box center [323, 127] width 45 height 127
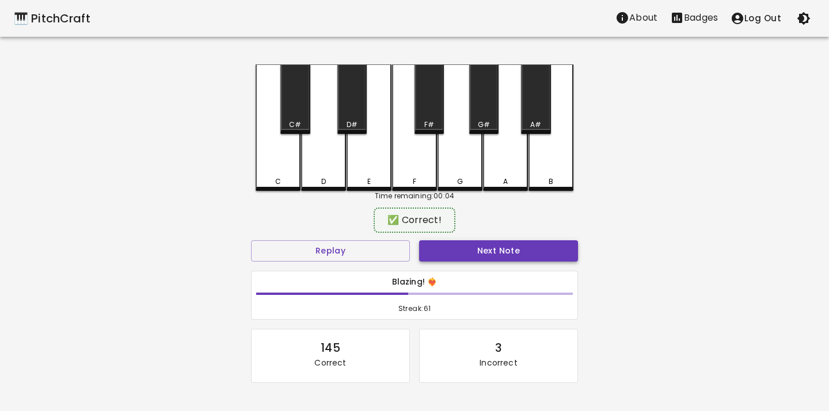
click at [459, 256] on button "Next Note" at bounding box center [498, 251] width 159 height 21
click at [361, 171] on div "E" at bounding box center [368, 126] width 45 height 124
click at [472, 247] on button "Next Note" at bounding box center [498, 251] width 159 height 21
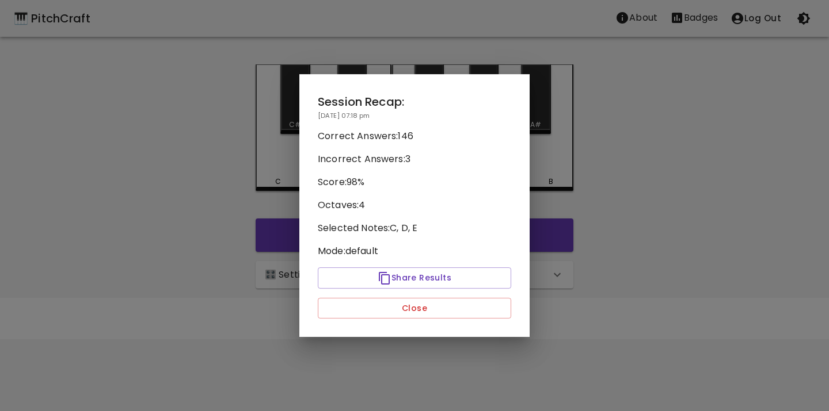
click at [280, 174] on div at bounding box center [414, 205] width 829 height 411
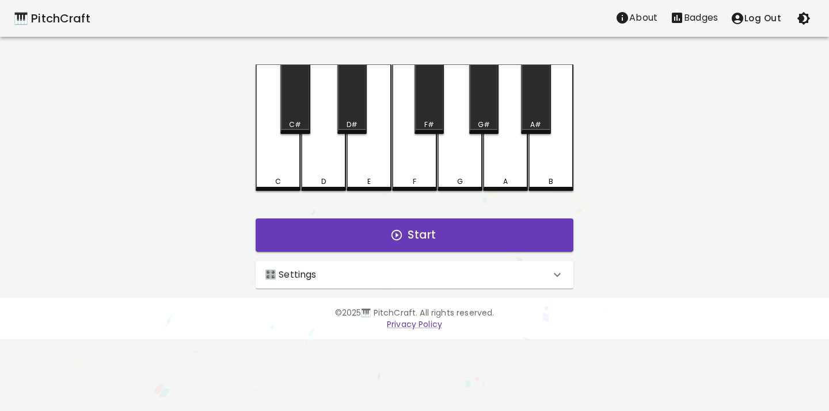
click at [691, 20] on p "Badges" at bounding box center [701, 18] width 34 height 14
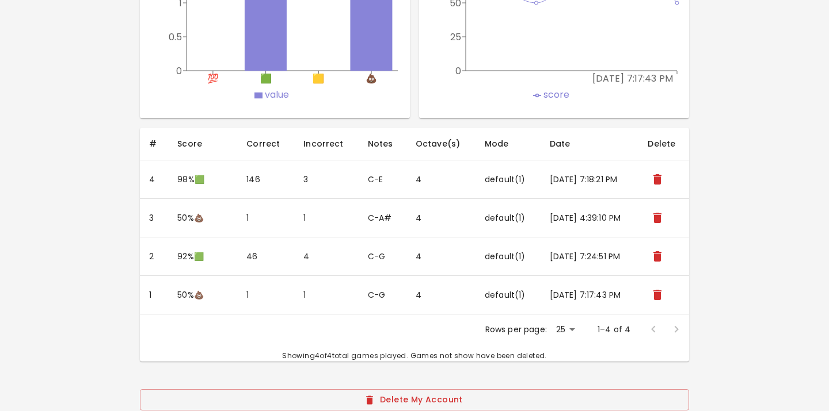
scroll to position [765, 0]
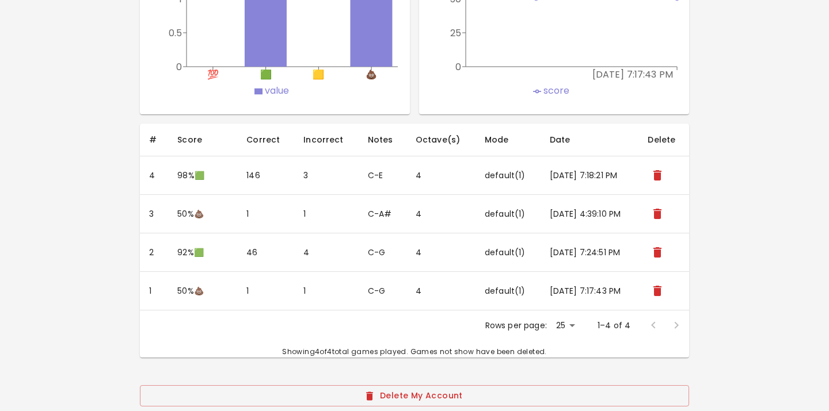
drag, startPoint x: 204, startPoint y: 213, endPoint x: 238, endPoint y: 215, distance: 34.0
click at [239, 215] on tr "3 50 % 💩 1 1 C-A# 4 default ( 1 ) [DATE] 4:39:10 PM" at bounding box center [415, 214] width 550 height 39
